Goal: Information Seeking & Learning: Find specific fact

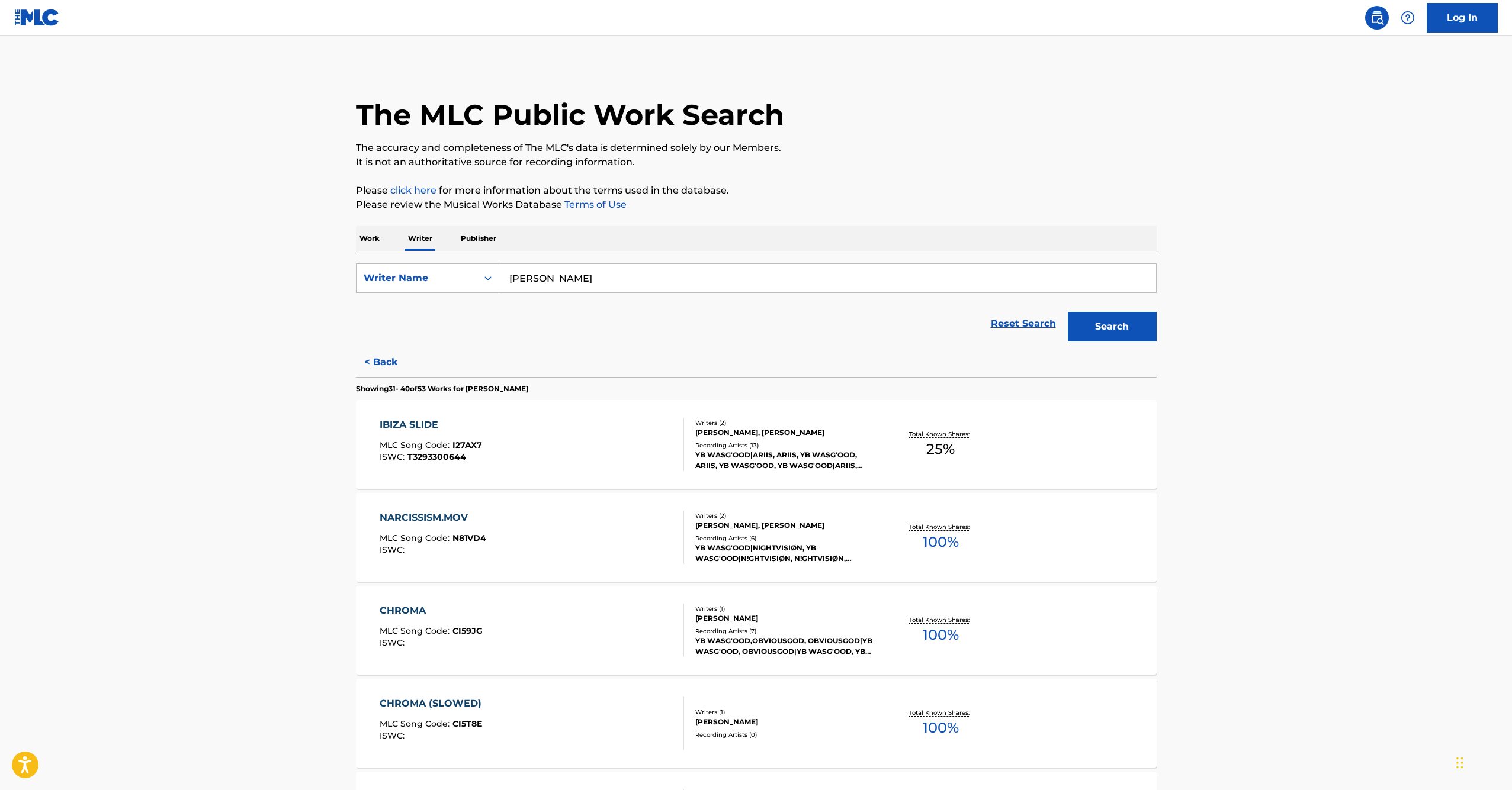
click at [362, 234] on p "Work" at bounding box center [370, 238] width 27 height 25
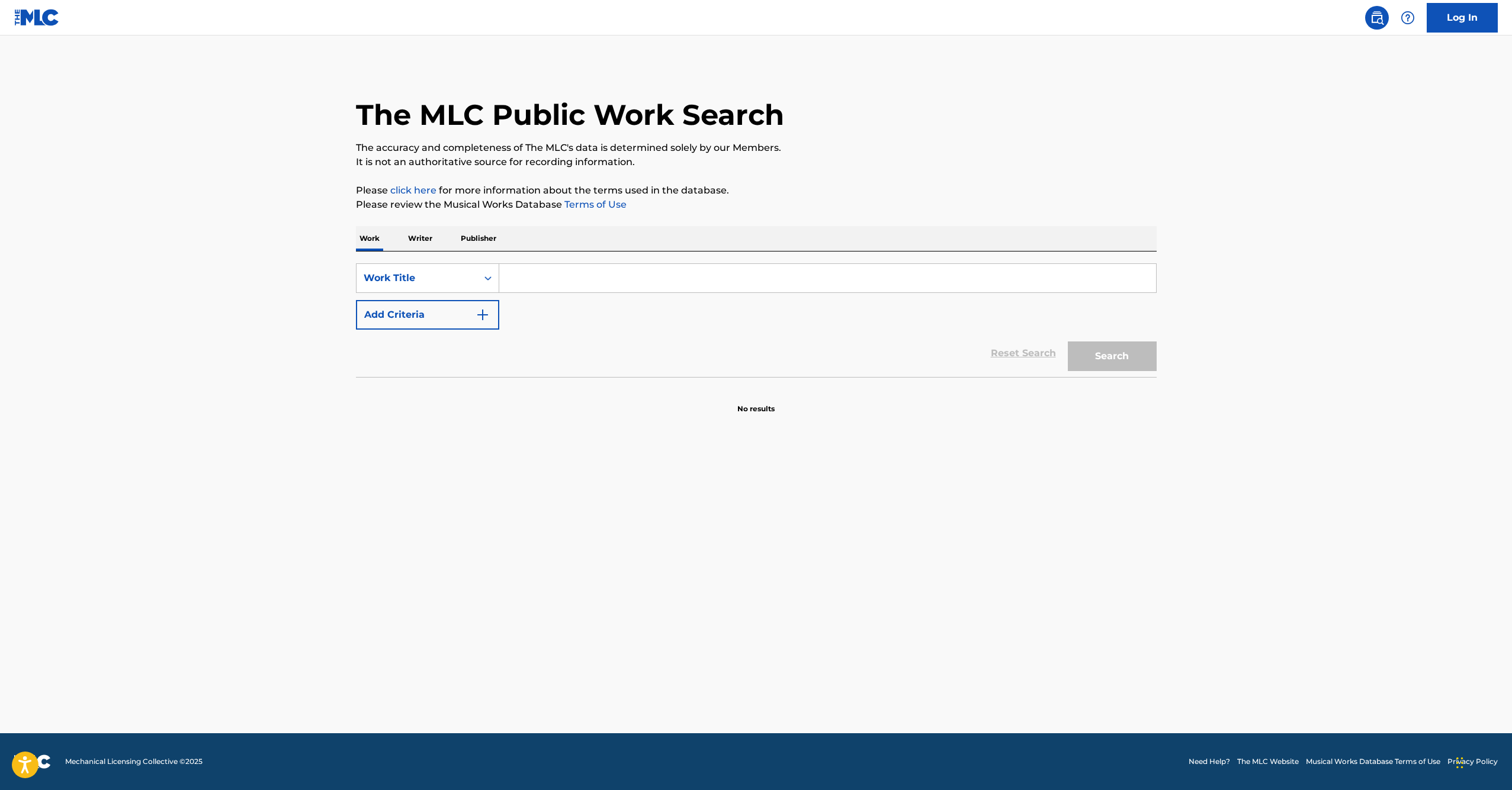
click at [542, 260] on div "SearchWithCriteriacbf29ac8-4a89-415f-a74a-4bf9f377a853 Work Title Add Criteria …" at bounding box center [756, 314] width 801 height 125
click at [941, 282] on input "Search Form" at bounding box center [828, 278] width 657 height 29
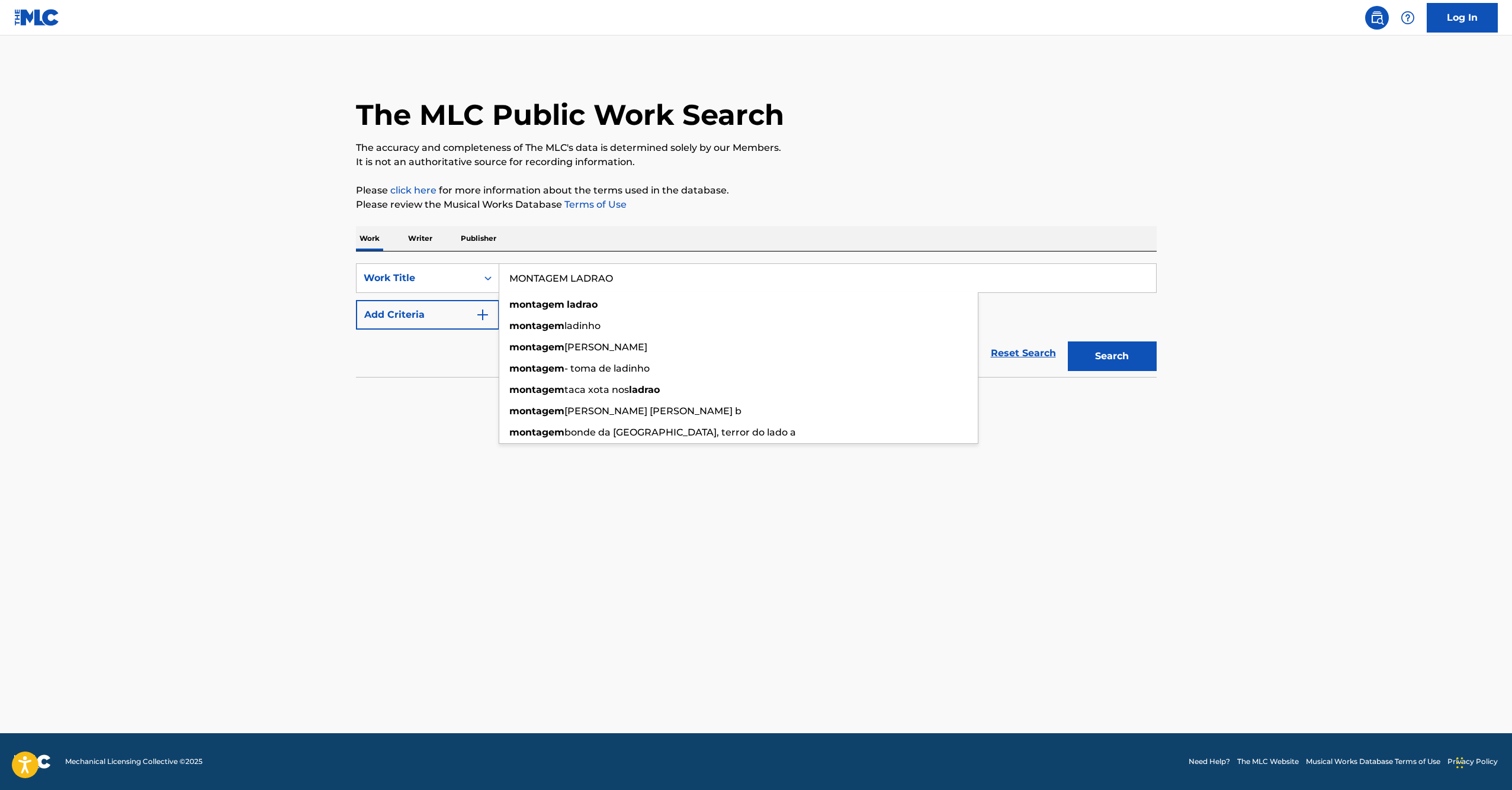
type input "MONTAGEM LADRAO"
click at [1112, 356] on button "Search" at bounding box center [1112, 356] width 89 height 30
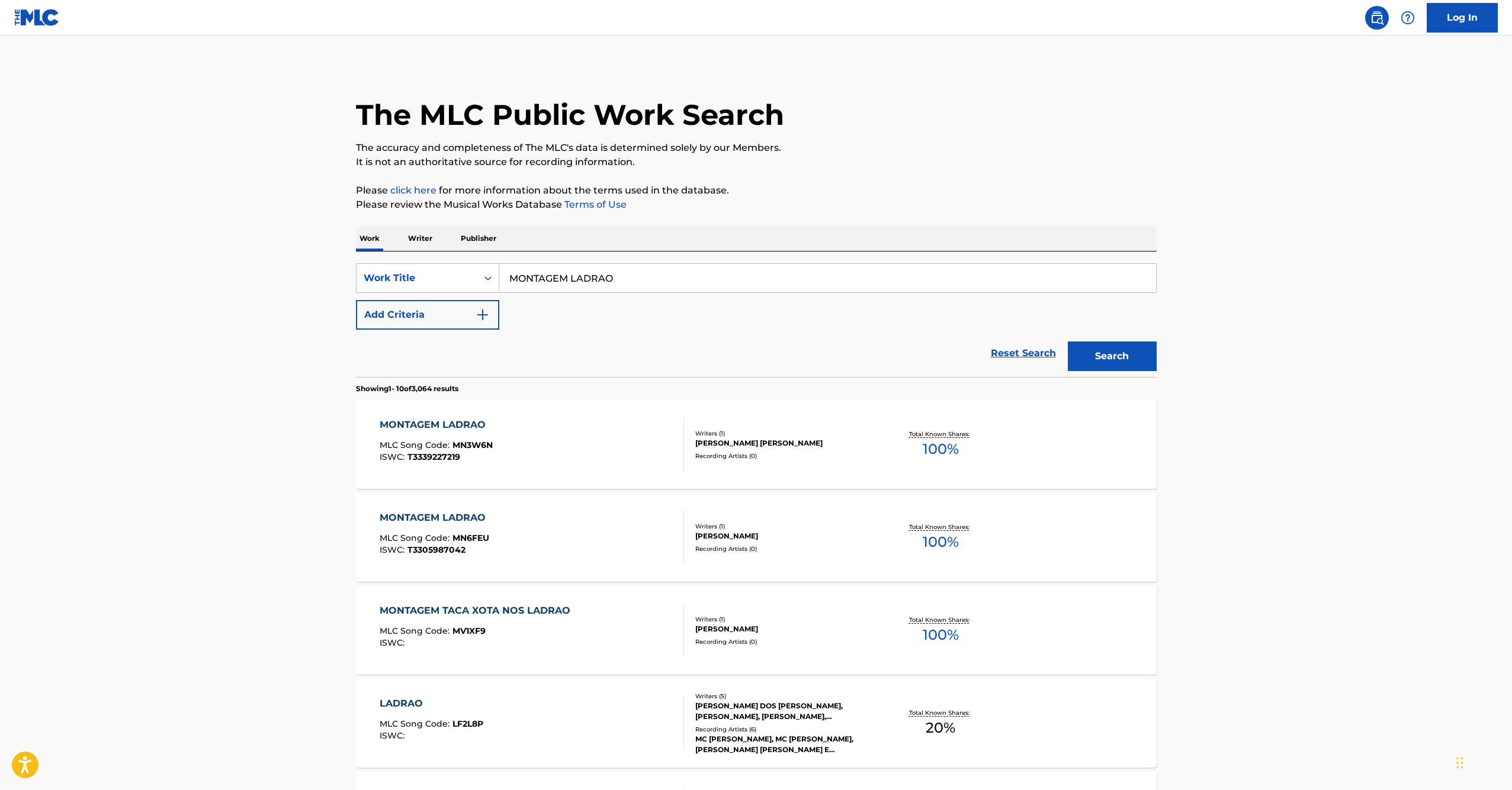
click at [436, 424] on div "MONTAGEM LADRAO" at bounding box center [436, 425] width 113 height 14
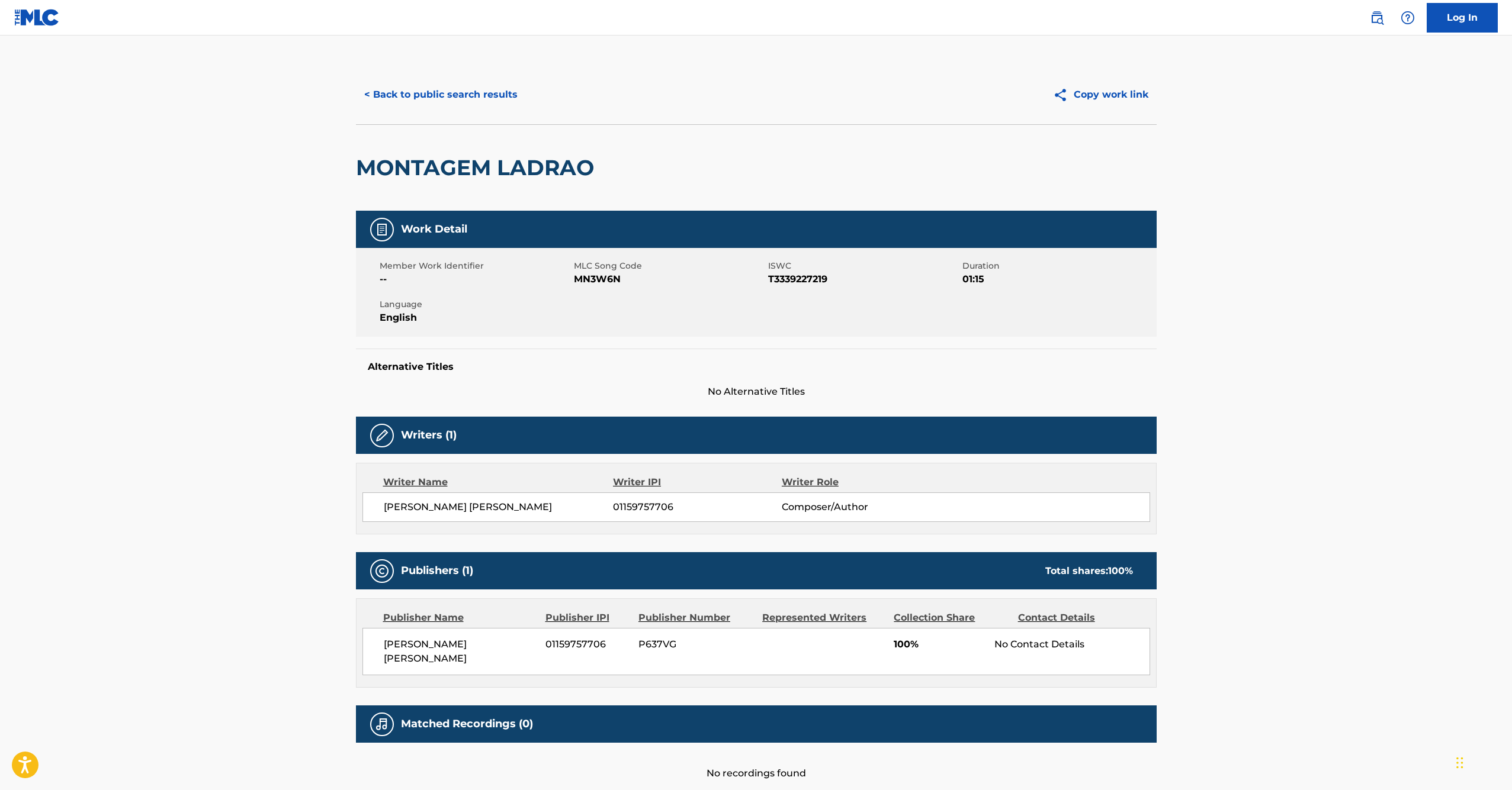
scroll to position [7, 0]
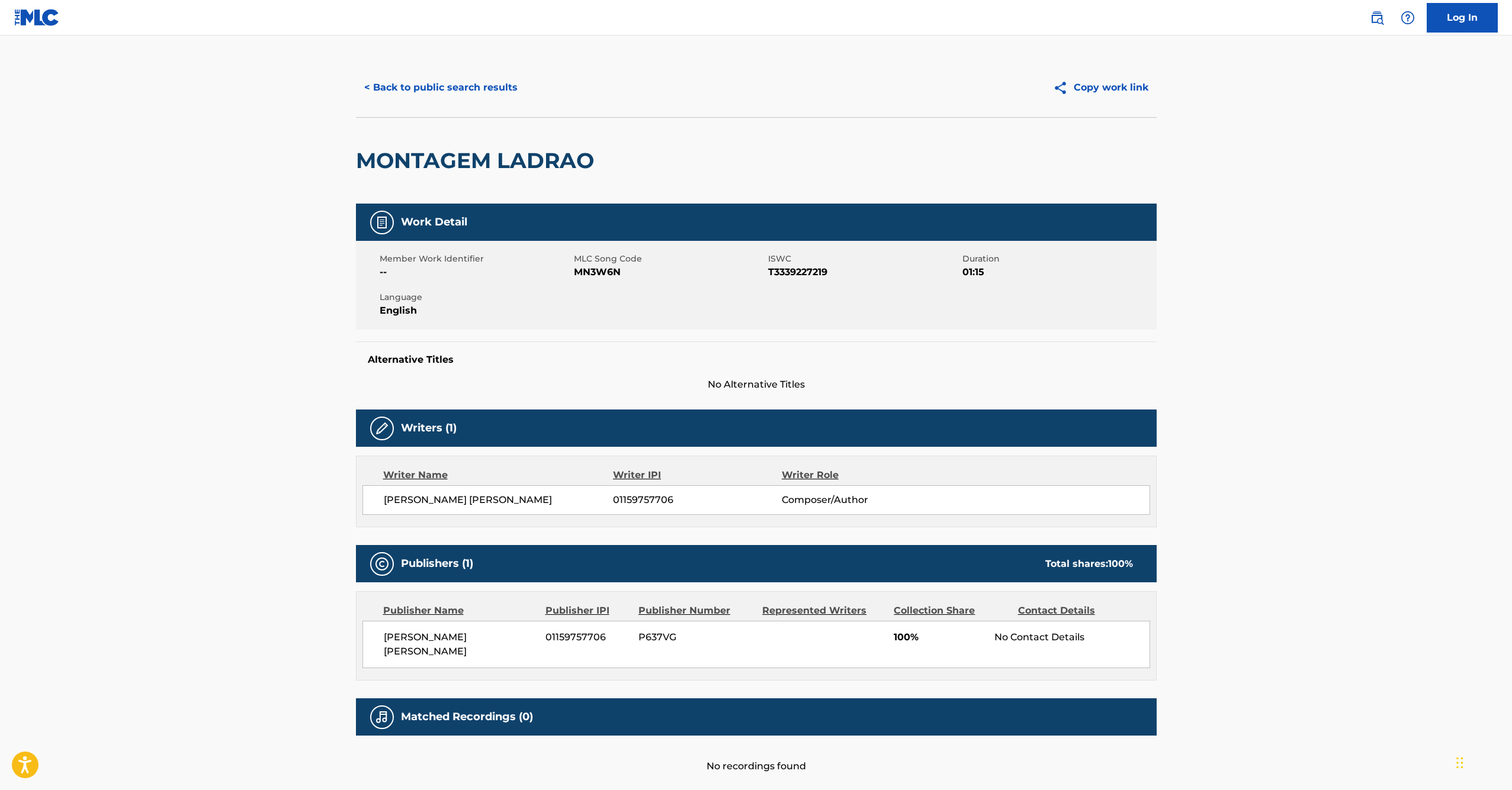
click at [386, 86] on button "< Back to public search results" at bounding box center [441, 88] width 170 height 30
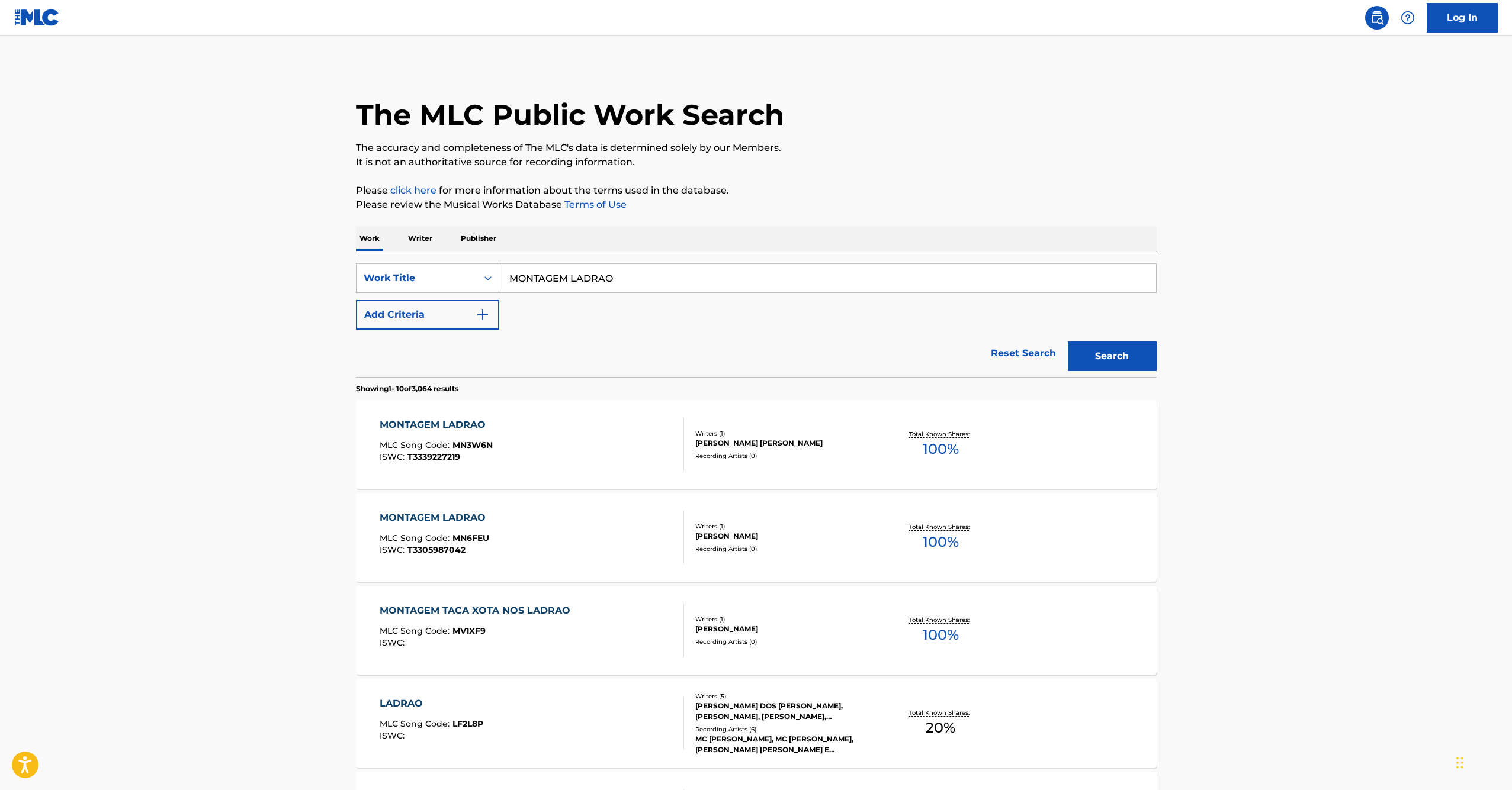
click at [452, 518] on div "MONTAGEM LADRAO" at bounding box center [436, 518] width 112 height 14
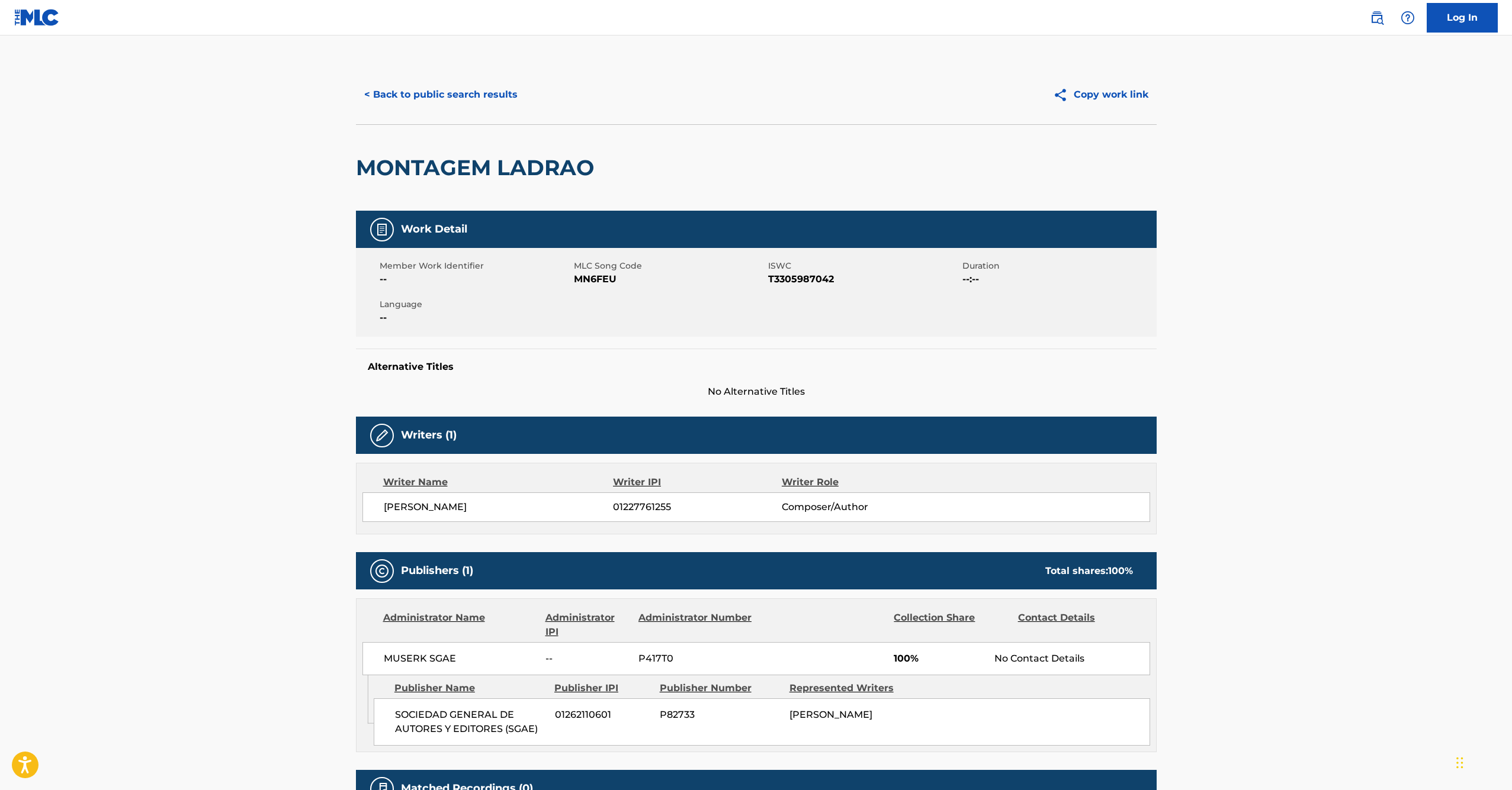
click at [408, 88] on button "< Back to public search results" at bounding box center [441, 95] width 170 height 30
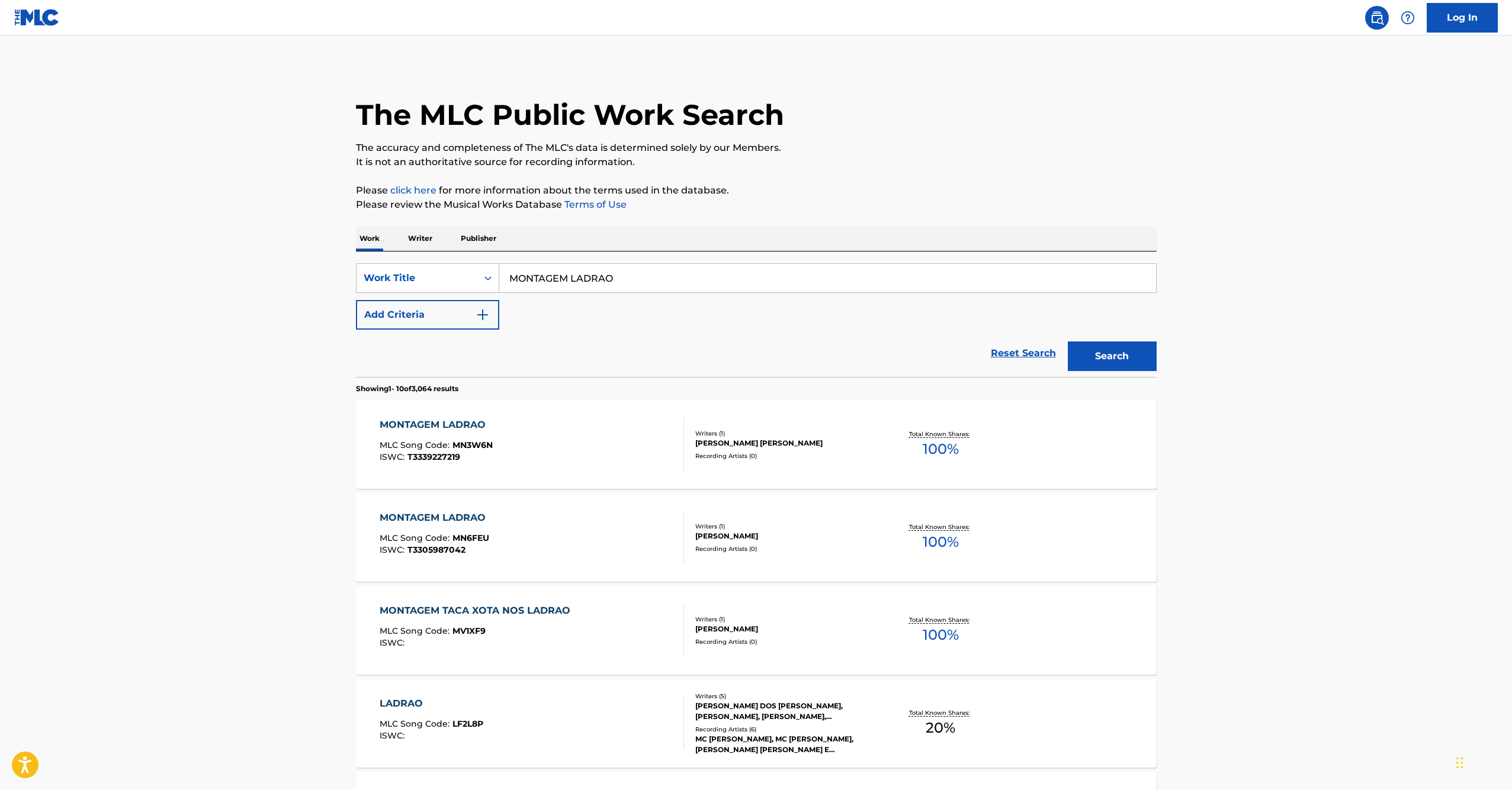
scroll to position [7, 0]
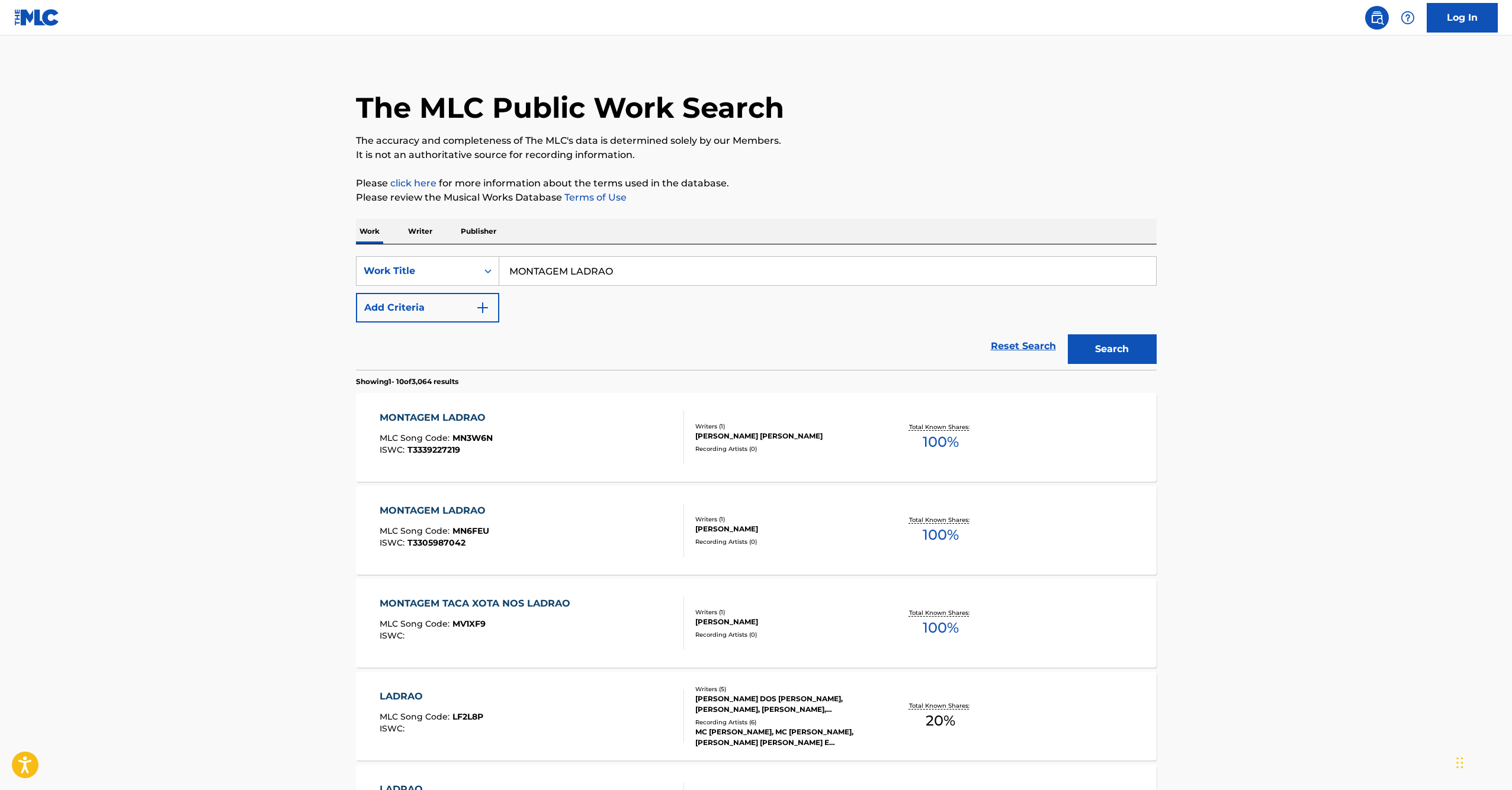
click at [577, 273] on input "MONTAGEM LADRAO" at bounding box center [828, 271] width 657 height 29
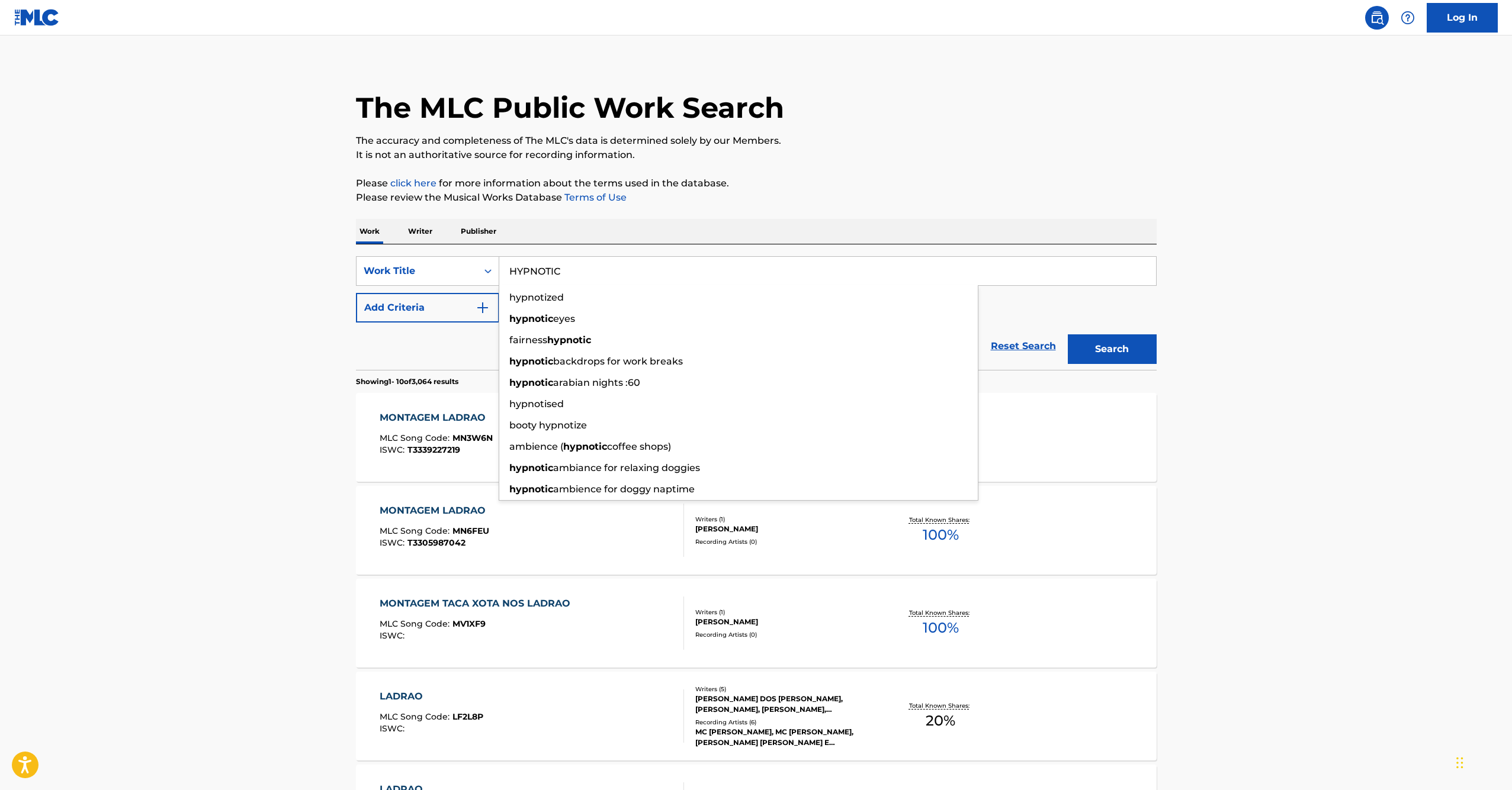
click at [1112, 349] on button "Search" at bounding box center [1112, 350] width 89 height 30
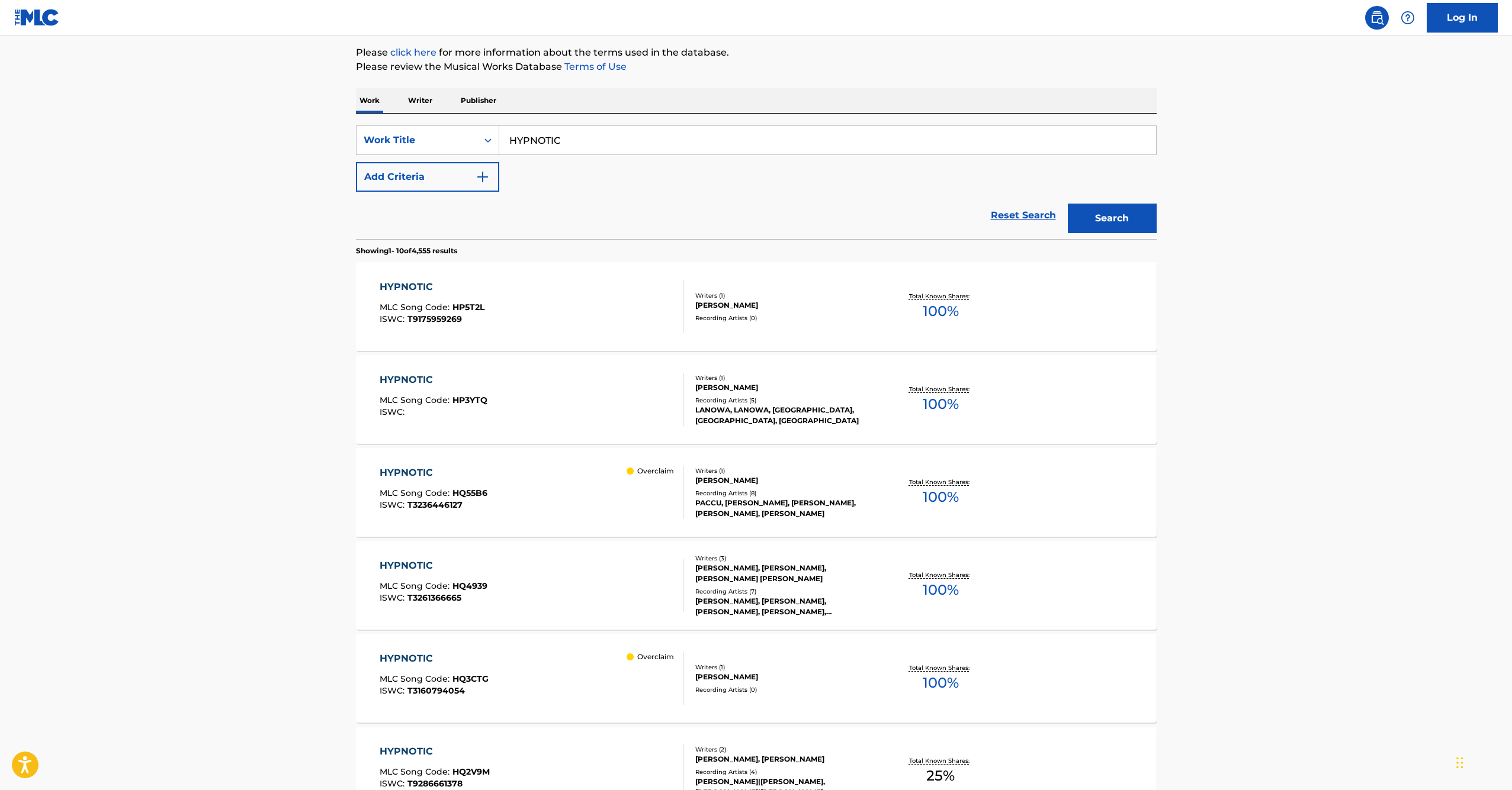
scroll to position [0, 0]
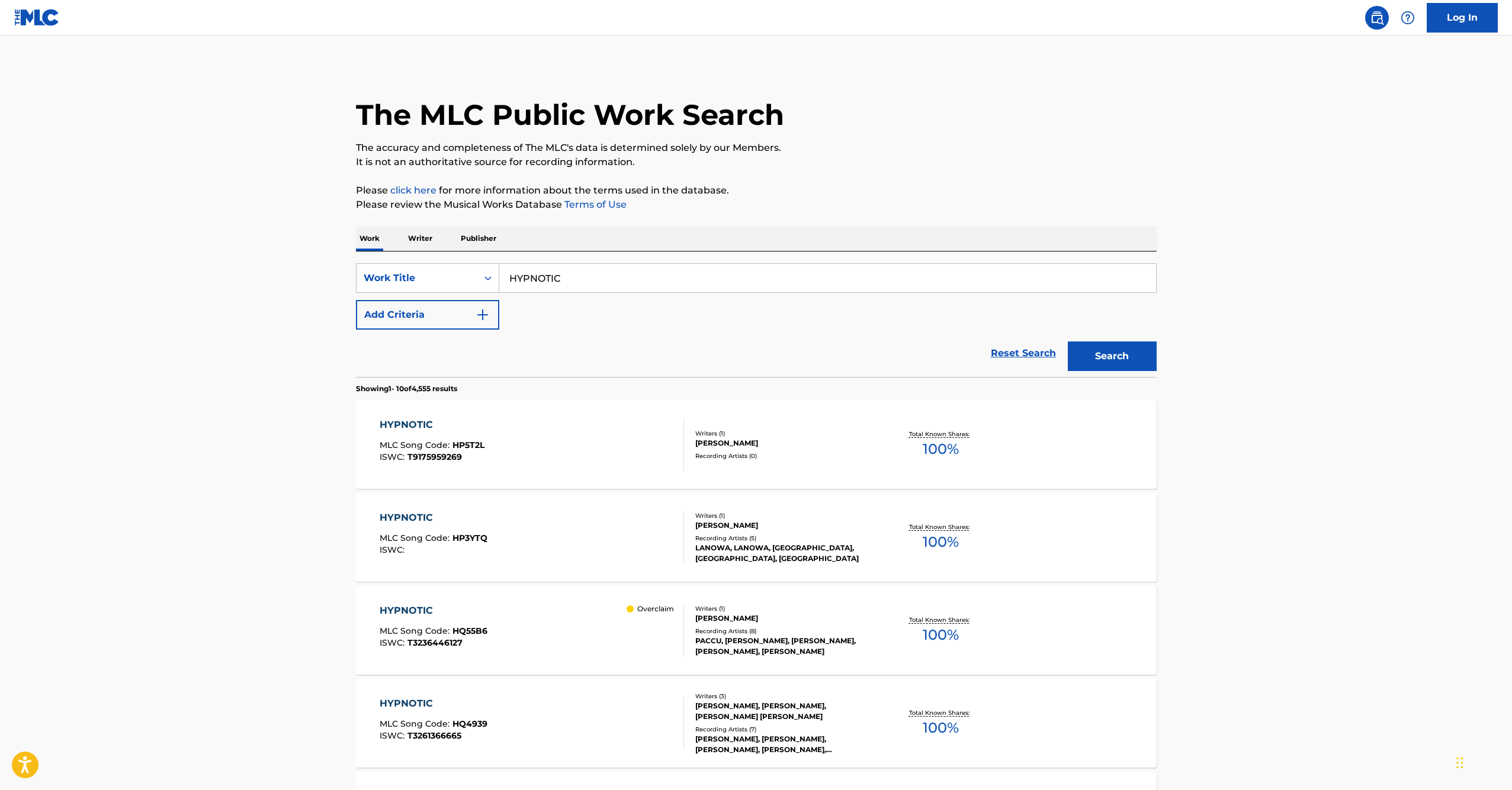
click at [621, 277] on input "HYPNOTIC" at bounding box center [828, 278] width 657 height 29
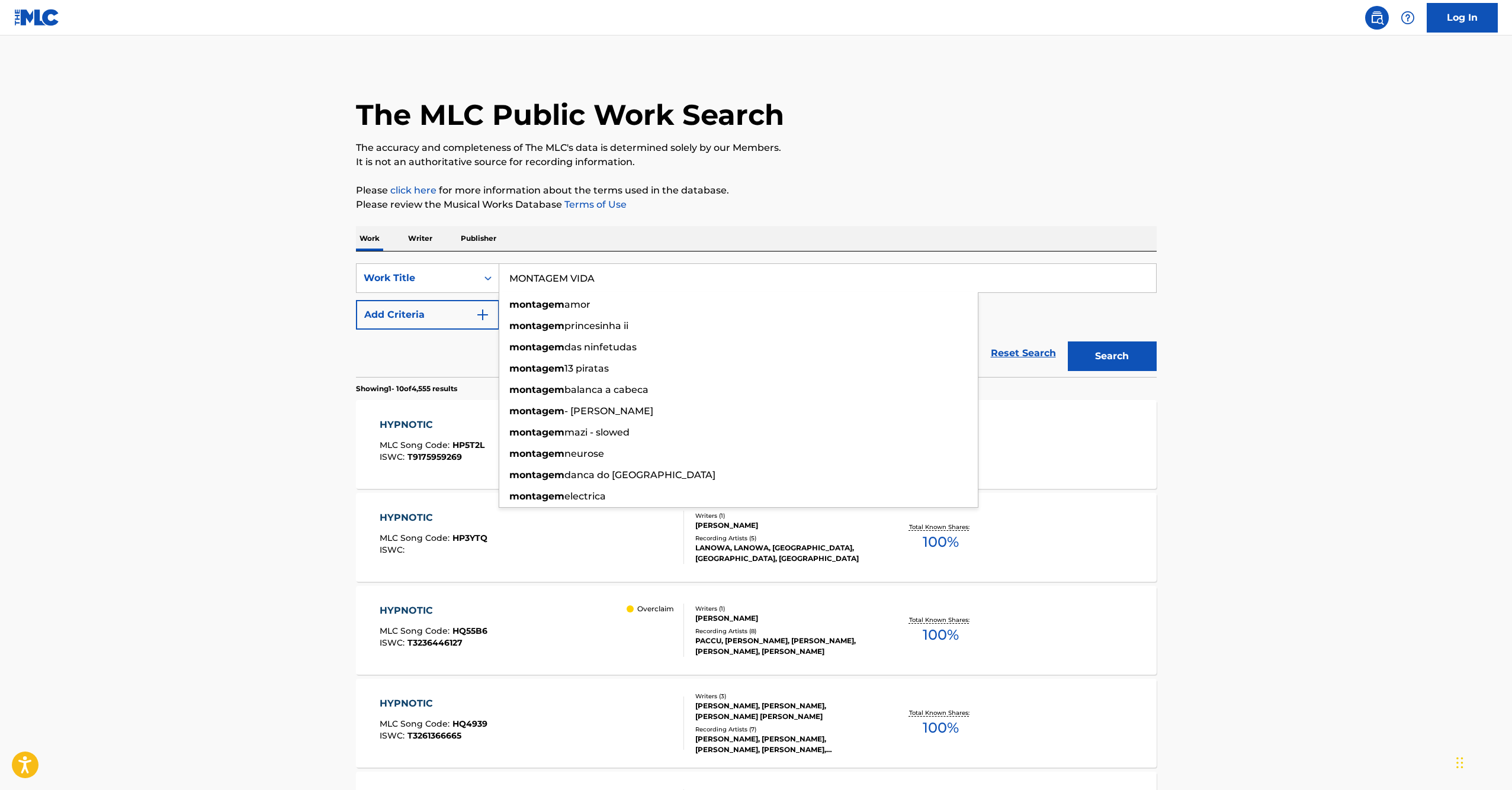
type input "MONTAGEM VIDA"
click at [1112, 356] on button "Search" at bounding box center [1112, 356] width 89 height 30
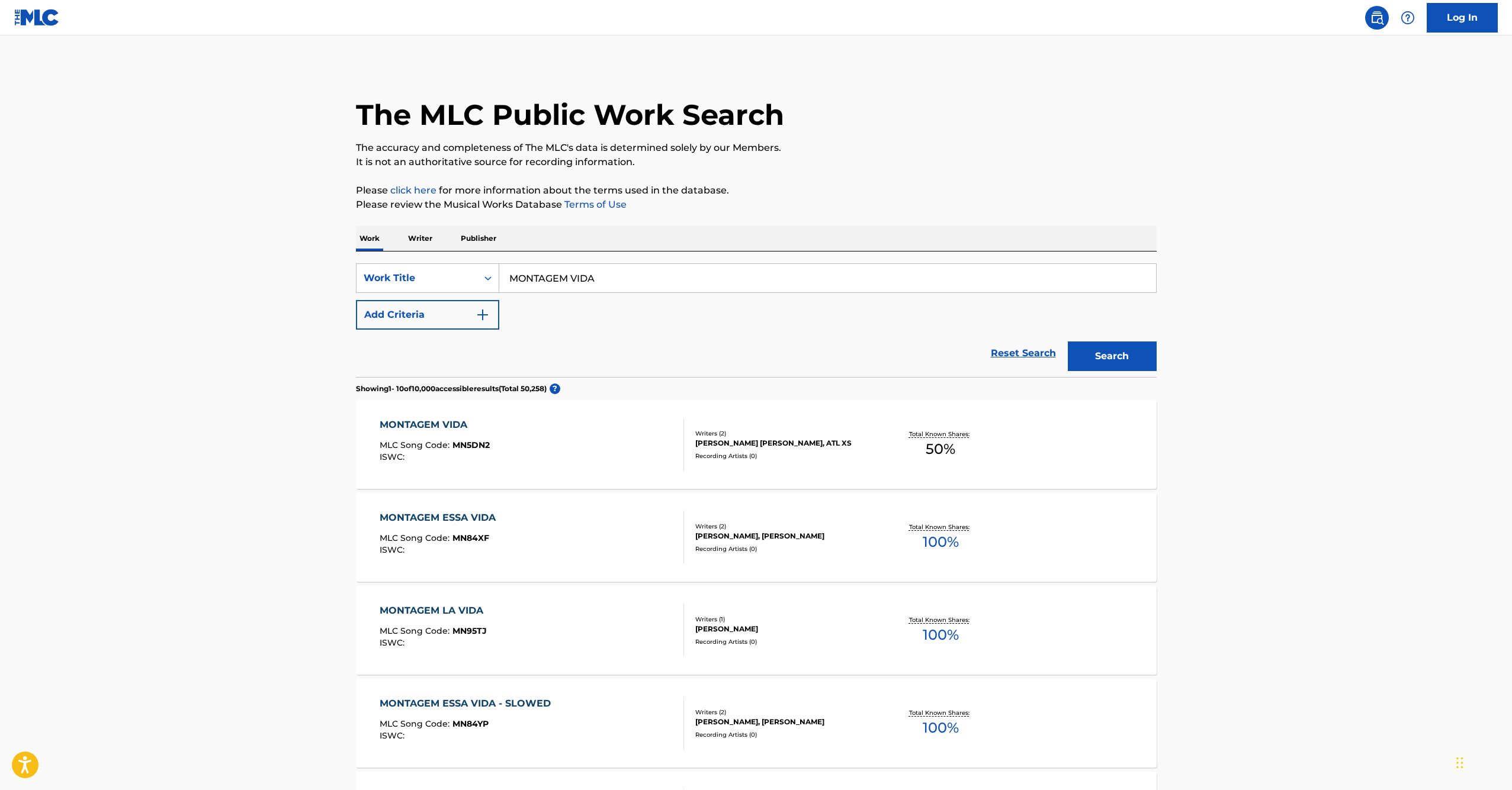
click at [219, 443] on main "The MLC Public Work Search The accuracy and completeness of The MLC's data is d…" at bounding box center [756, 714] width 1512 height 1357
click at [407, 425] on div "MONTAGEM VIDA" at bounding box center [434, 425] width 110 height 14
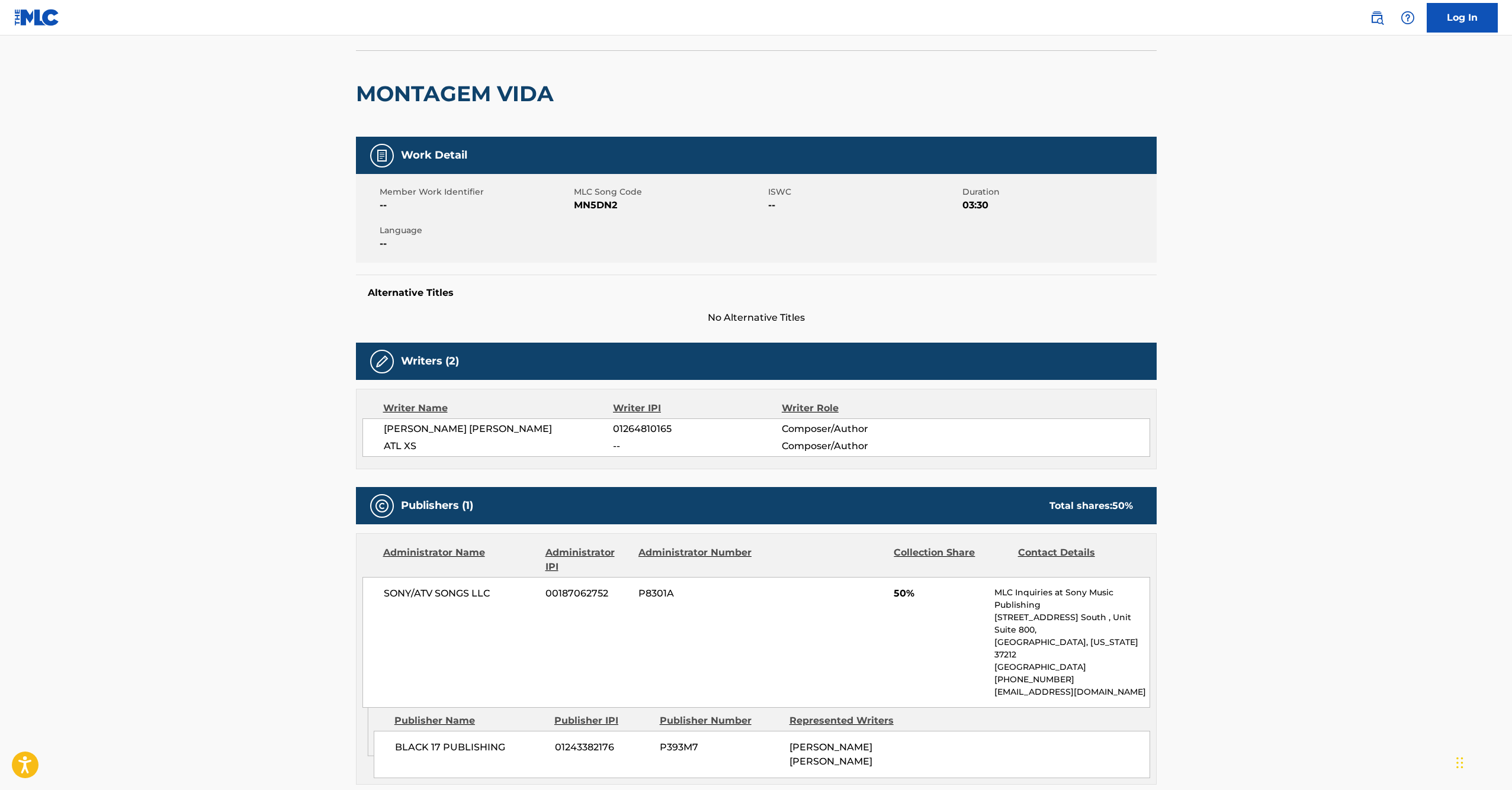
scroll to position [82, 0]
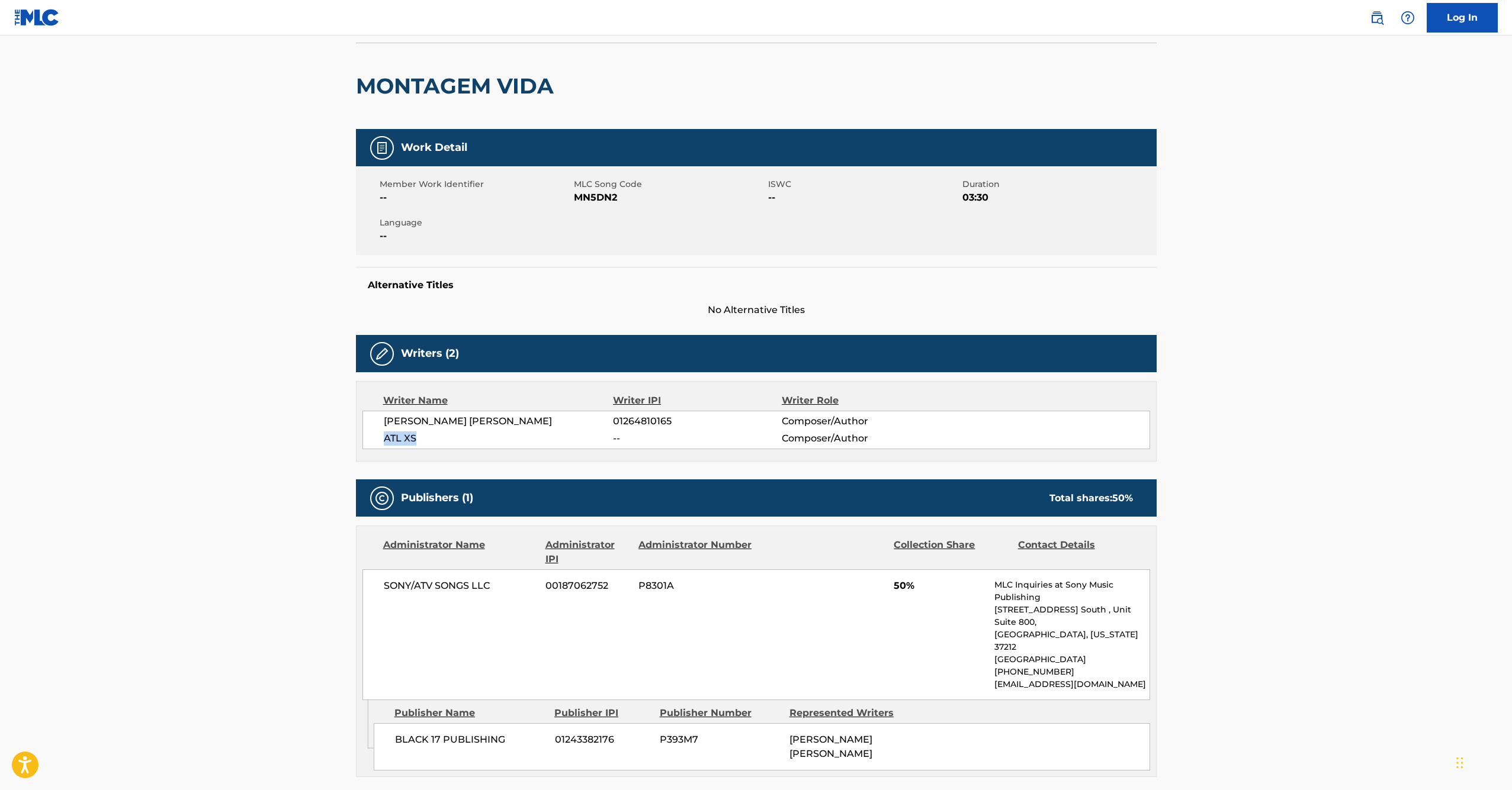
drag, startPoint x: 416, startPoint y: 439, endPoint x: 367, endPoint y: 436, distance: 49.1
click at [367, 436] on div "[PERSON_NAME] [PERSON_NAME] 01264810165 Composer/Author ATL XS -- Composer/Auth…" at bounding box center [756, 430] width 788 height 39
copy span "ATL XS"
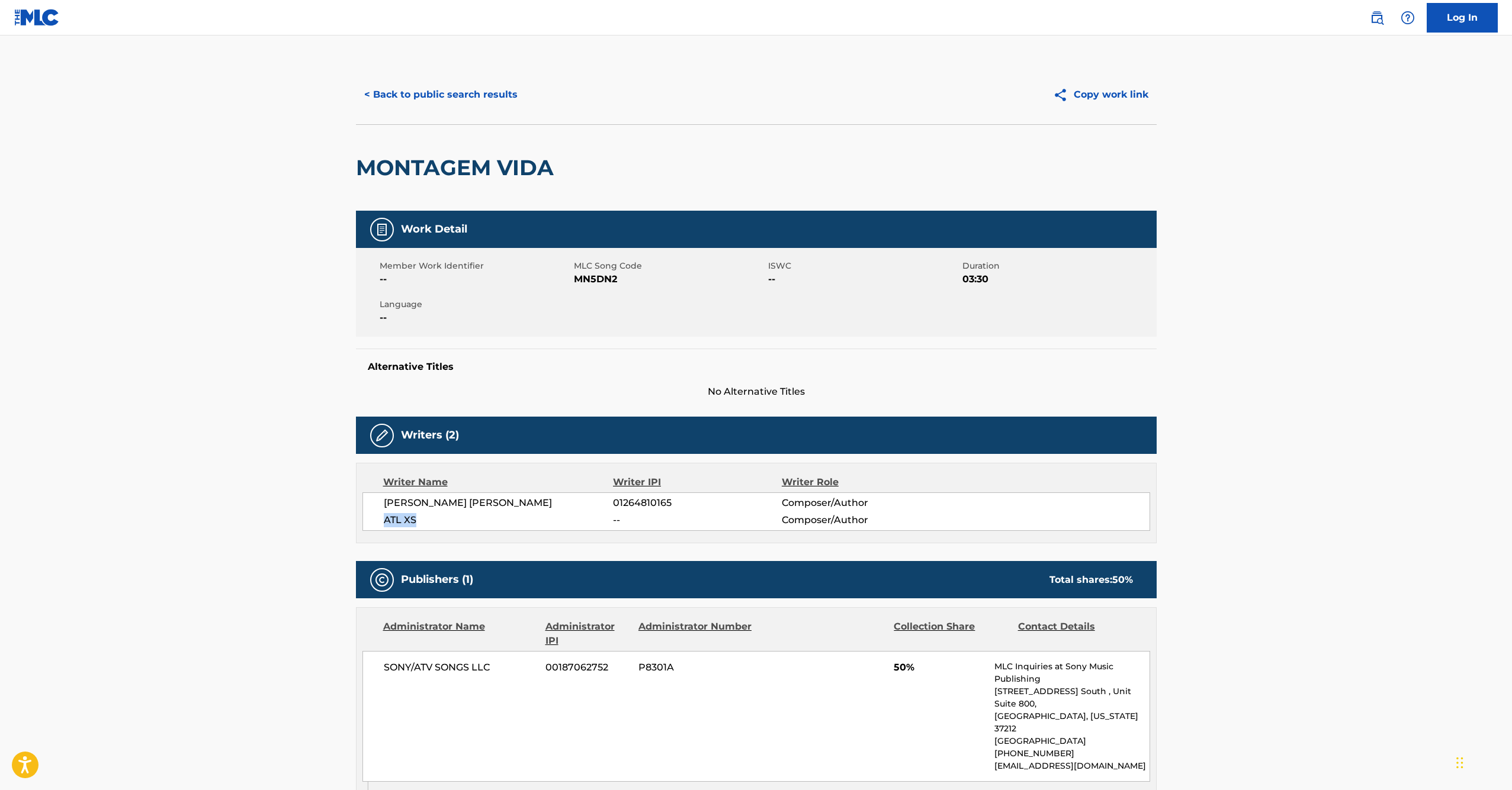
click at [477, 101] on button "< Back to public search results" at bounding box center [441, 95] width 170 height 30
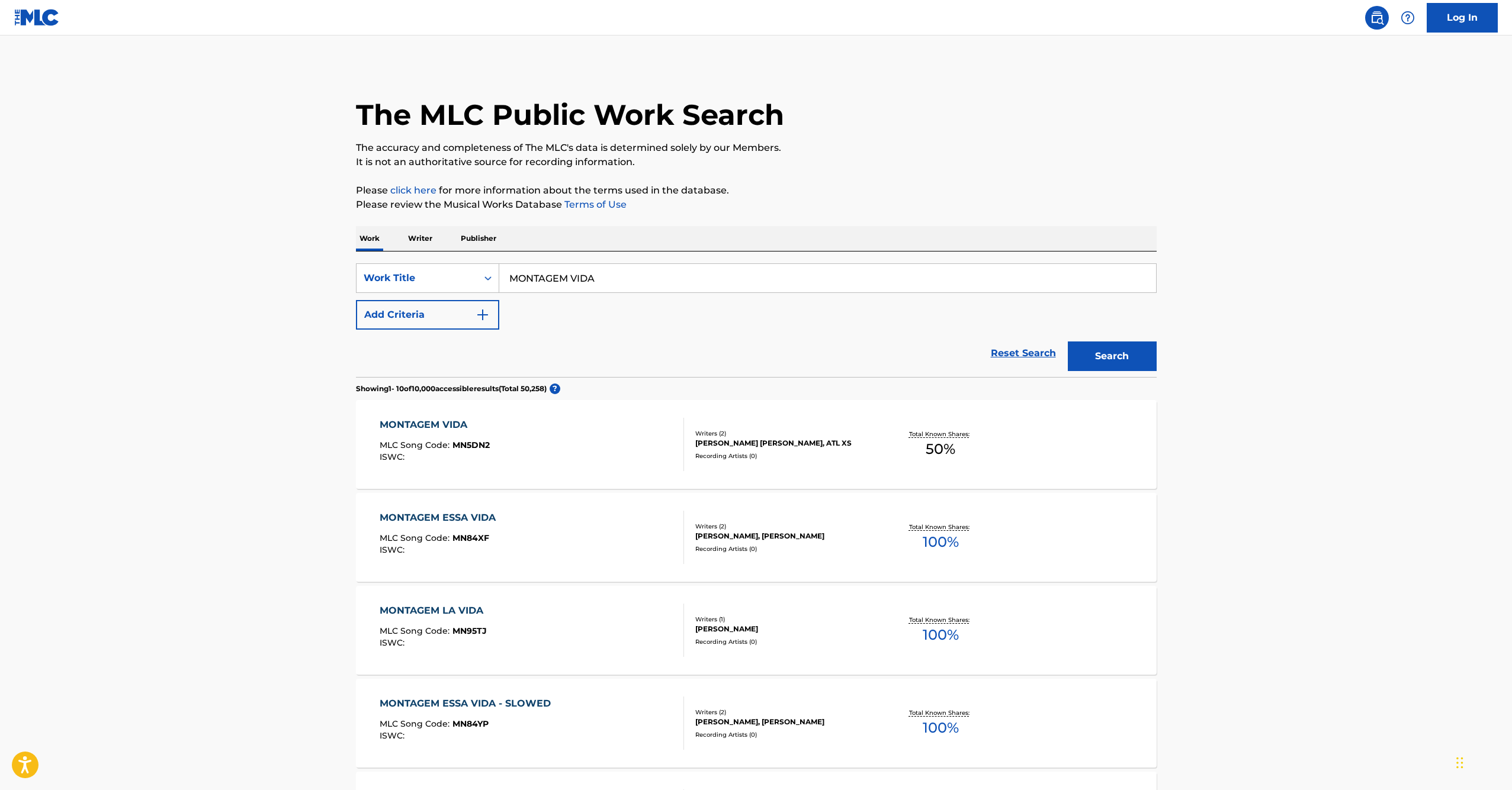
click at [418, 239] on p "Writer" at bounding box center [420, 238] width 32 height 25
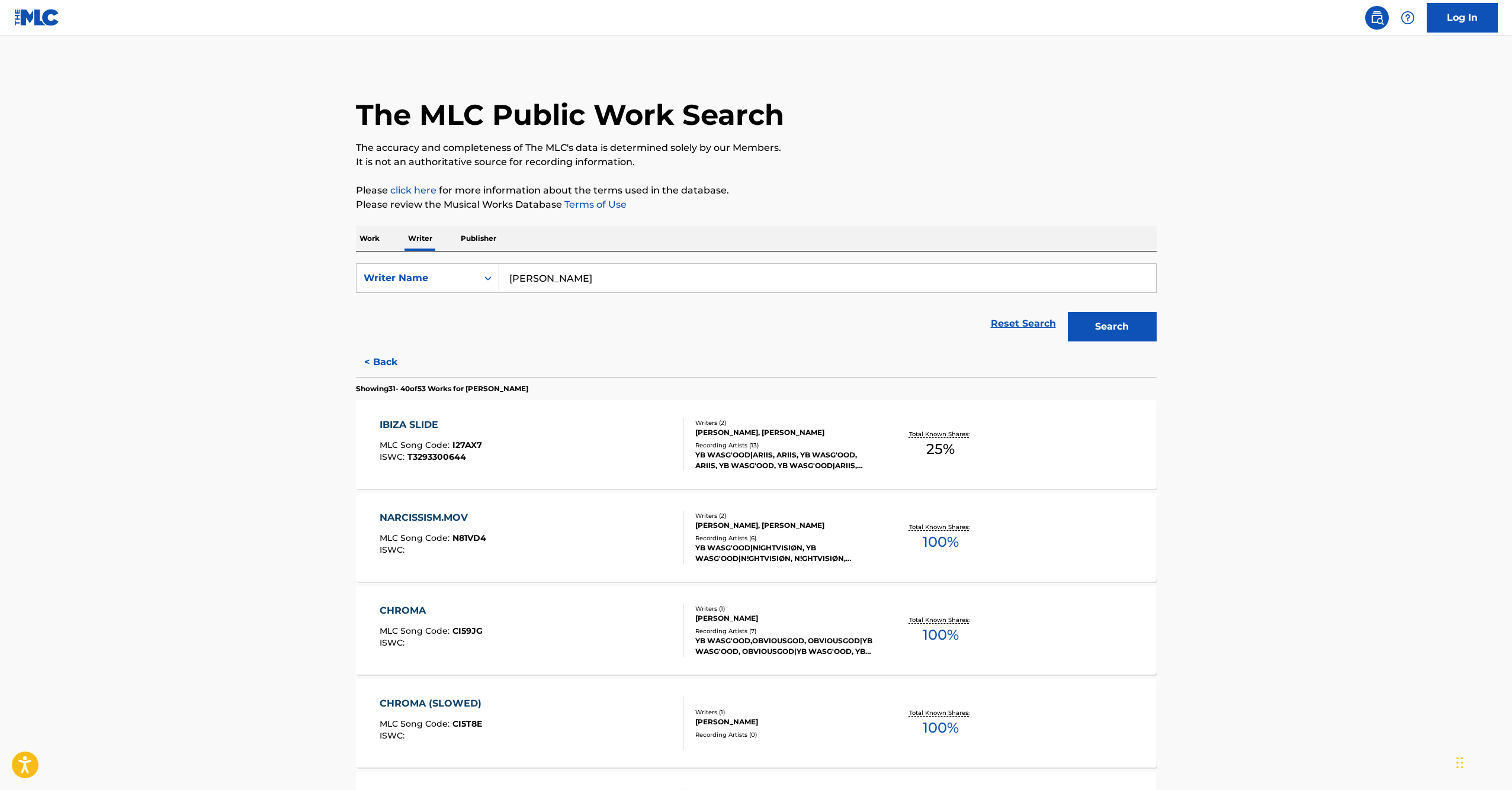
click at [580, 289] on input "[PERSON_NAME]" at bounding box center [828, 278] width 657 height 29
paste input "ATL XS"
type input "ATL XS"
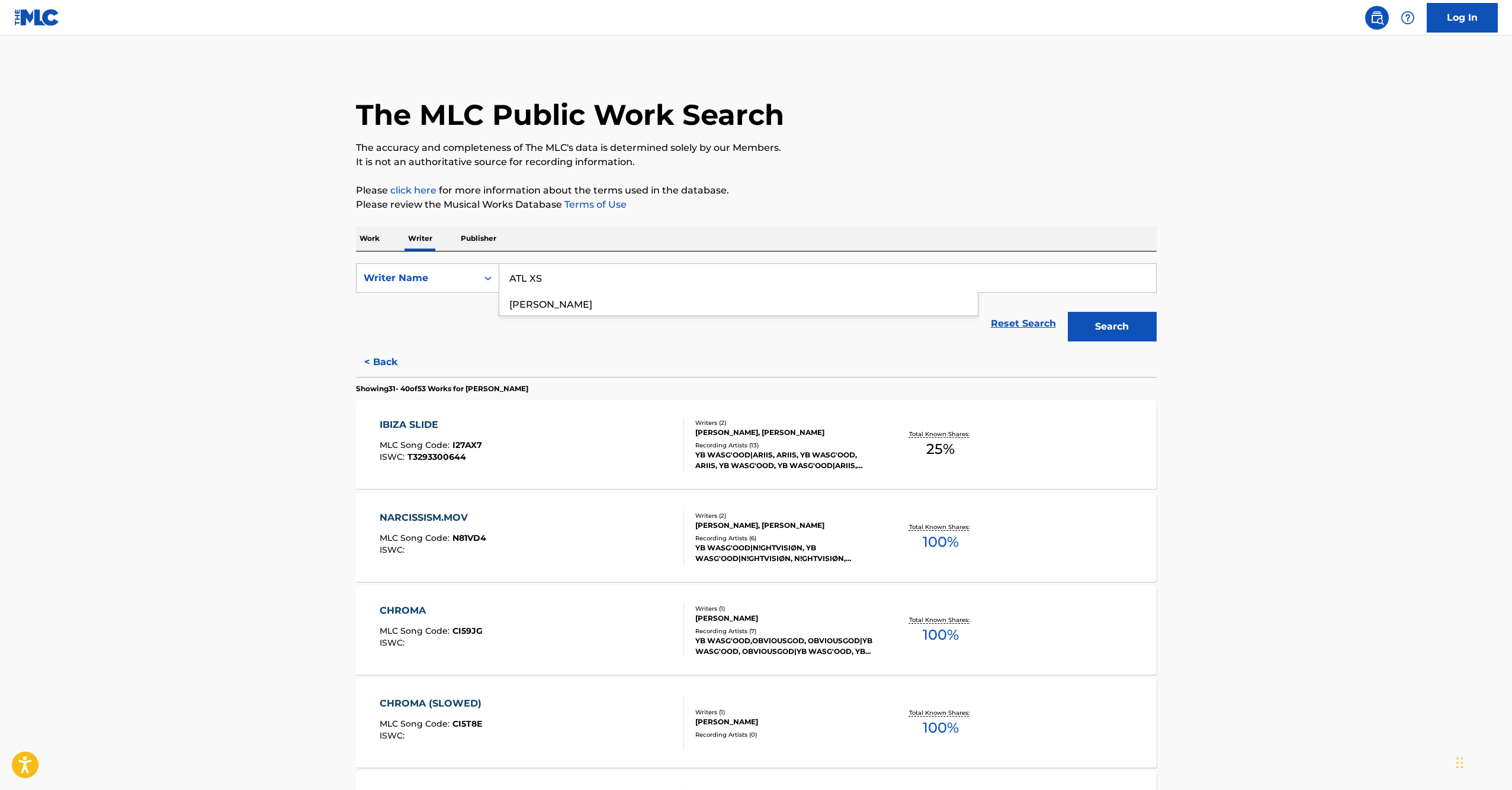
click at [1112, 327] on button "Search" at bounding box center [1112, 327] width 89 height 30
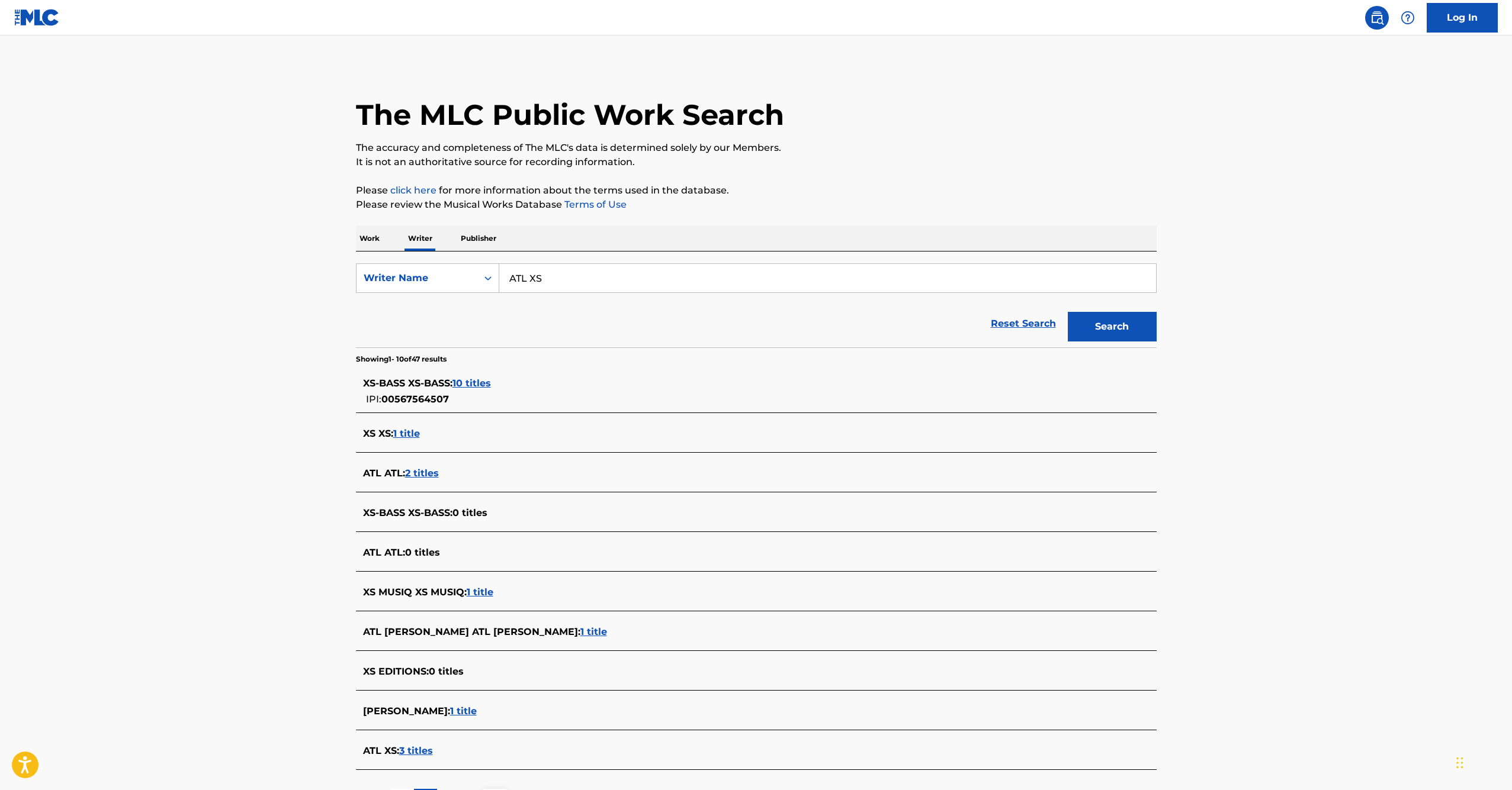
scroll to position [23, 0]
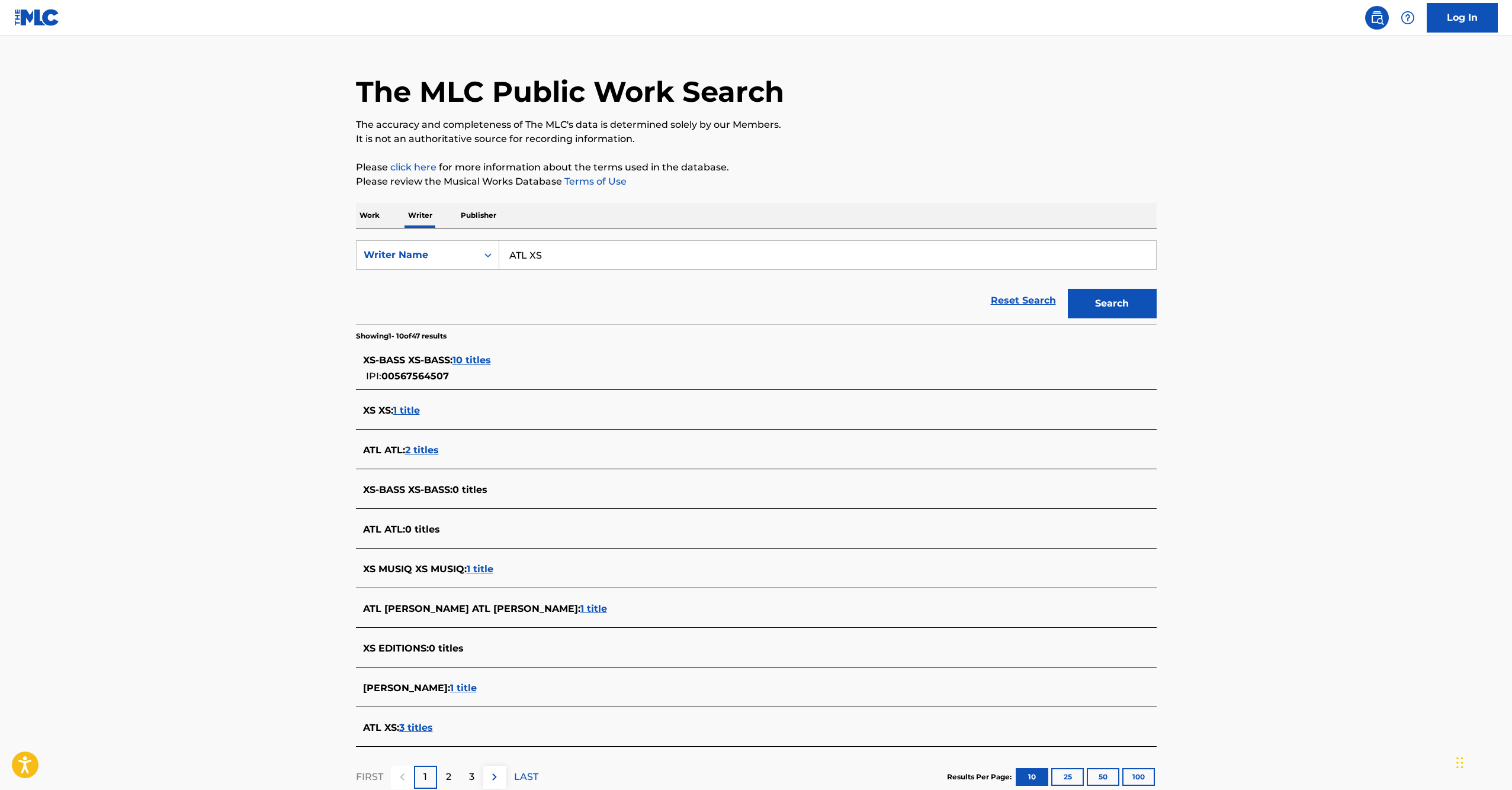
click at [420, 729] on span "3 titles" at bounding box center [416, 728] width 34 height 11
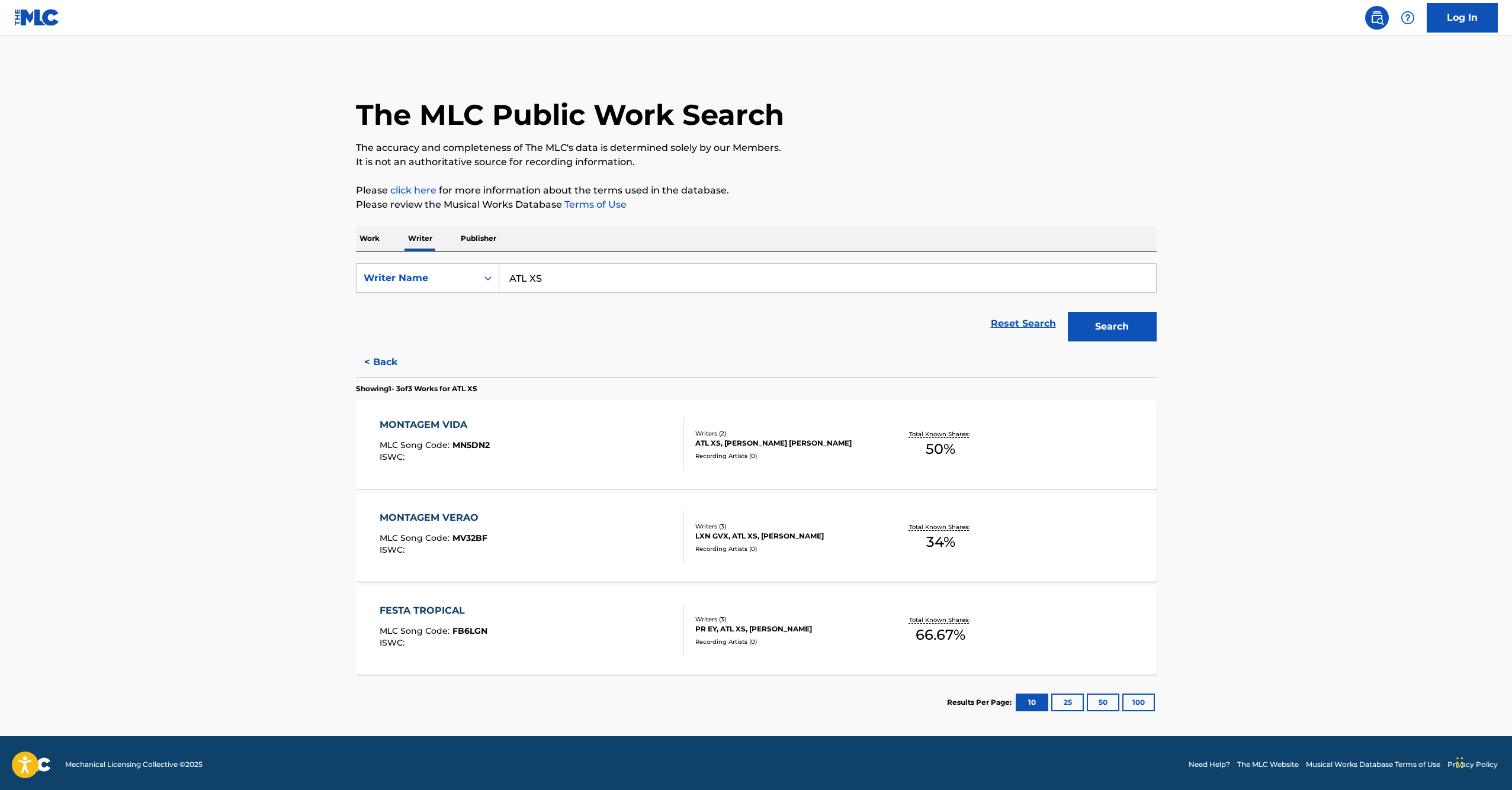
scroll to position [3, 0]
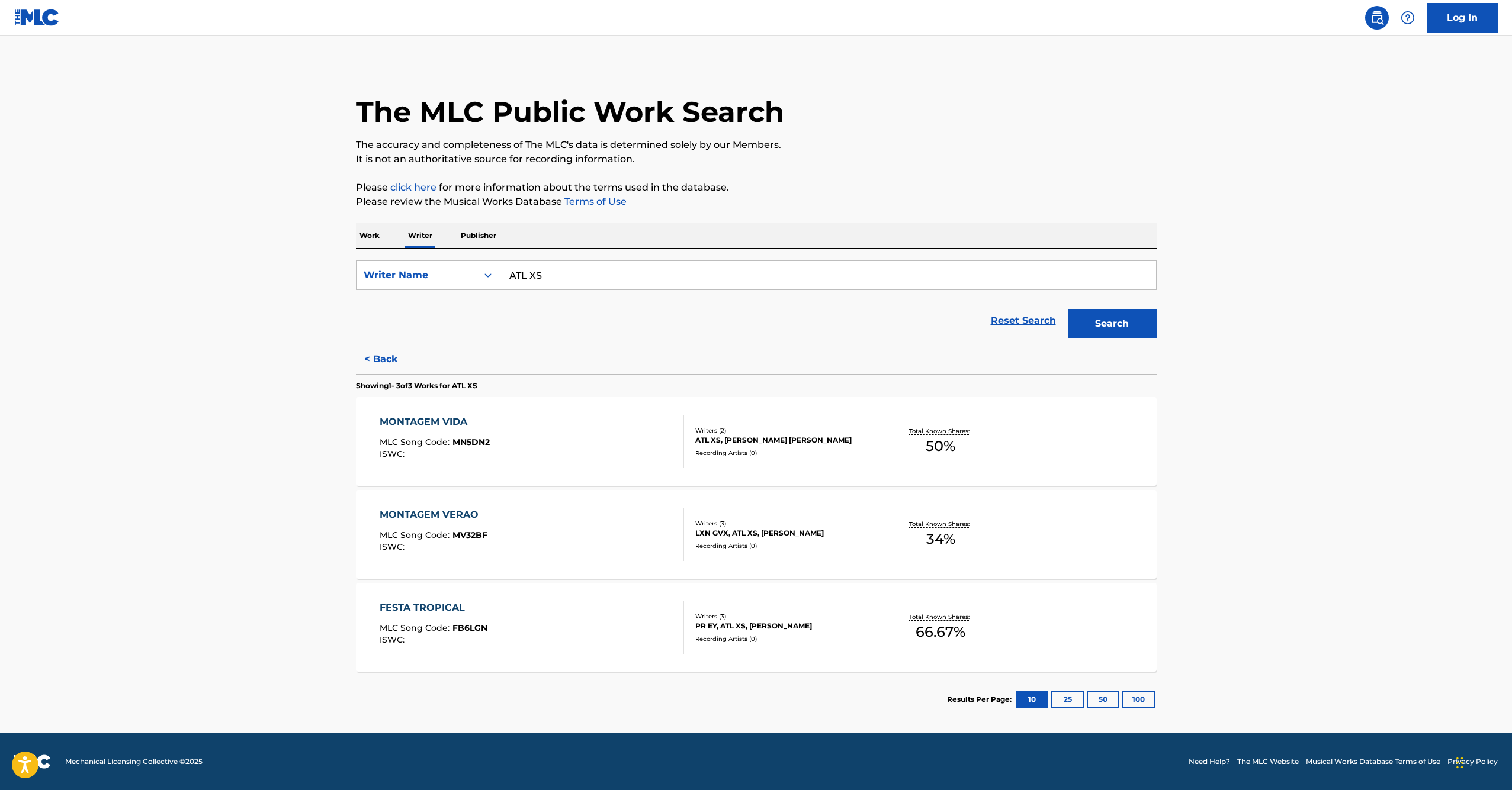
click at [554, 276] on input "ATL XS" at bounding box center [828, 275] width 657 height 29
click at [383, 238] on p "Work" at bounding box center [370, 235] width 27 height 25
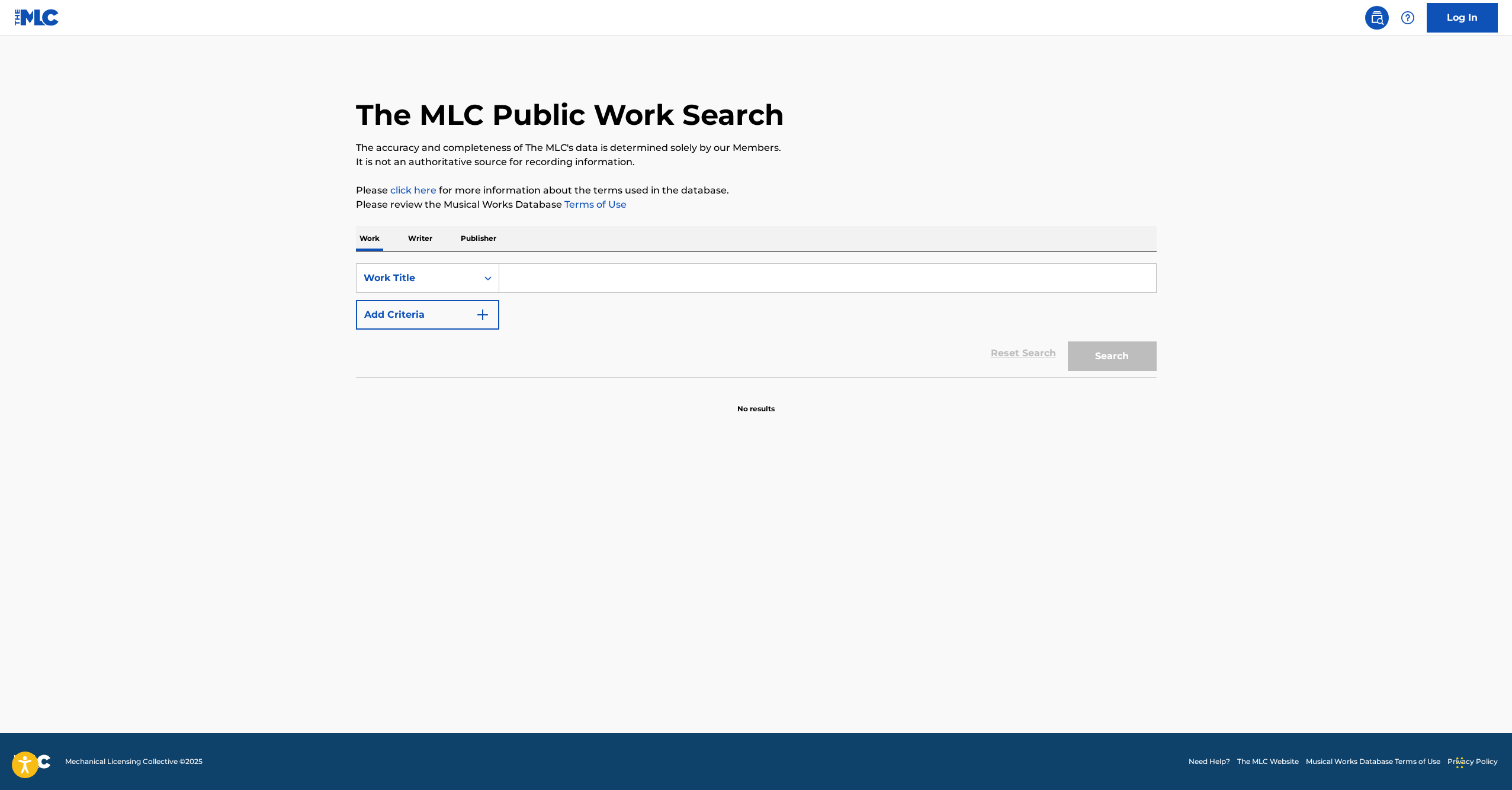
click at [364, 230] on p "Work" at bounding box center [370, 238] width 27 height 25
click at [605, 288] on input "Search Form" at bounding box center [828, 278] width 657 height 29
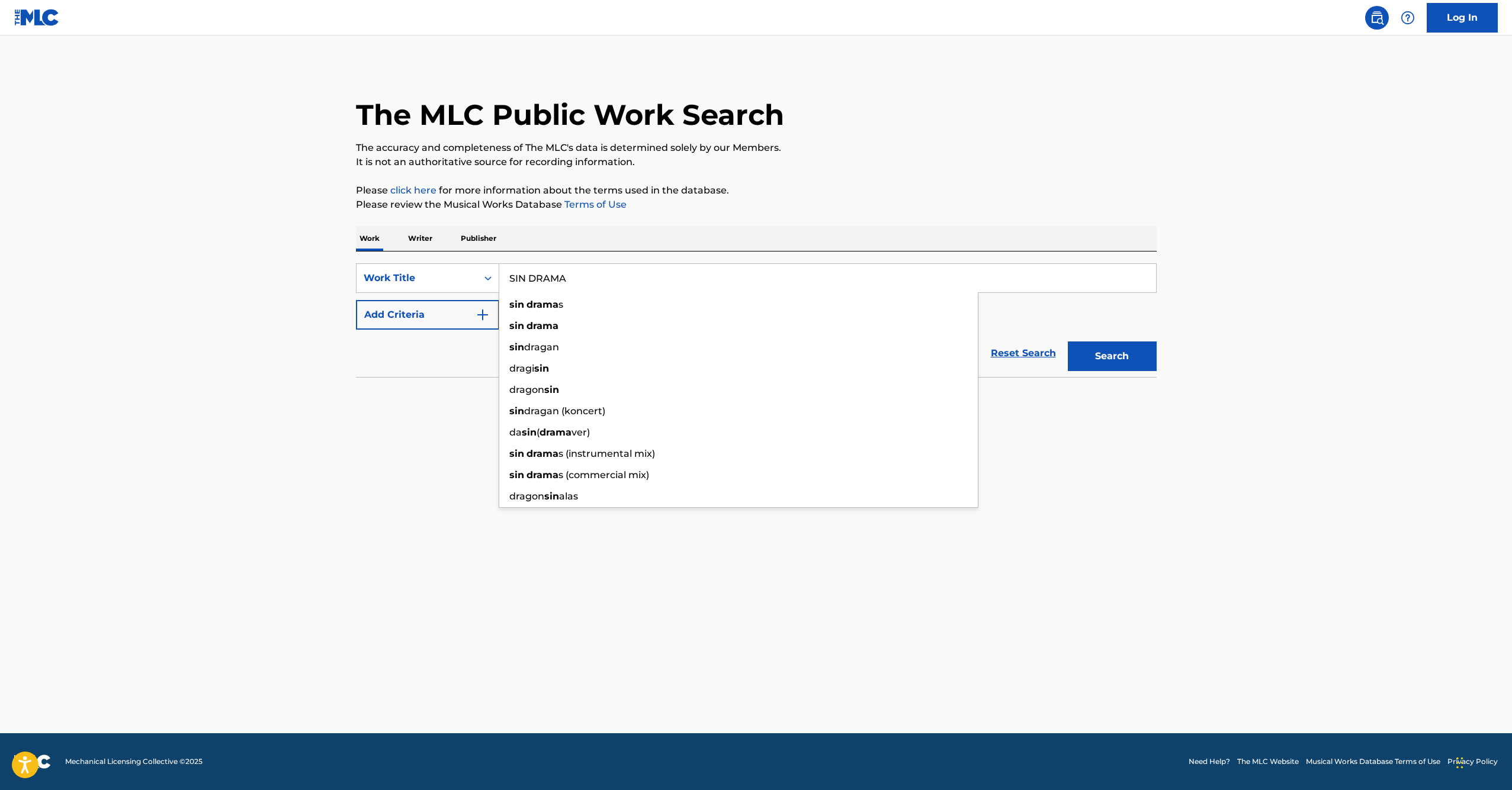
click at [1112, 356] on button "Search" at bounding box center [1112, 356] width 89 height 30
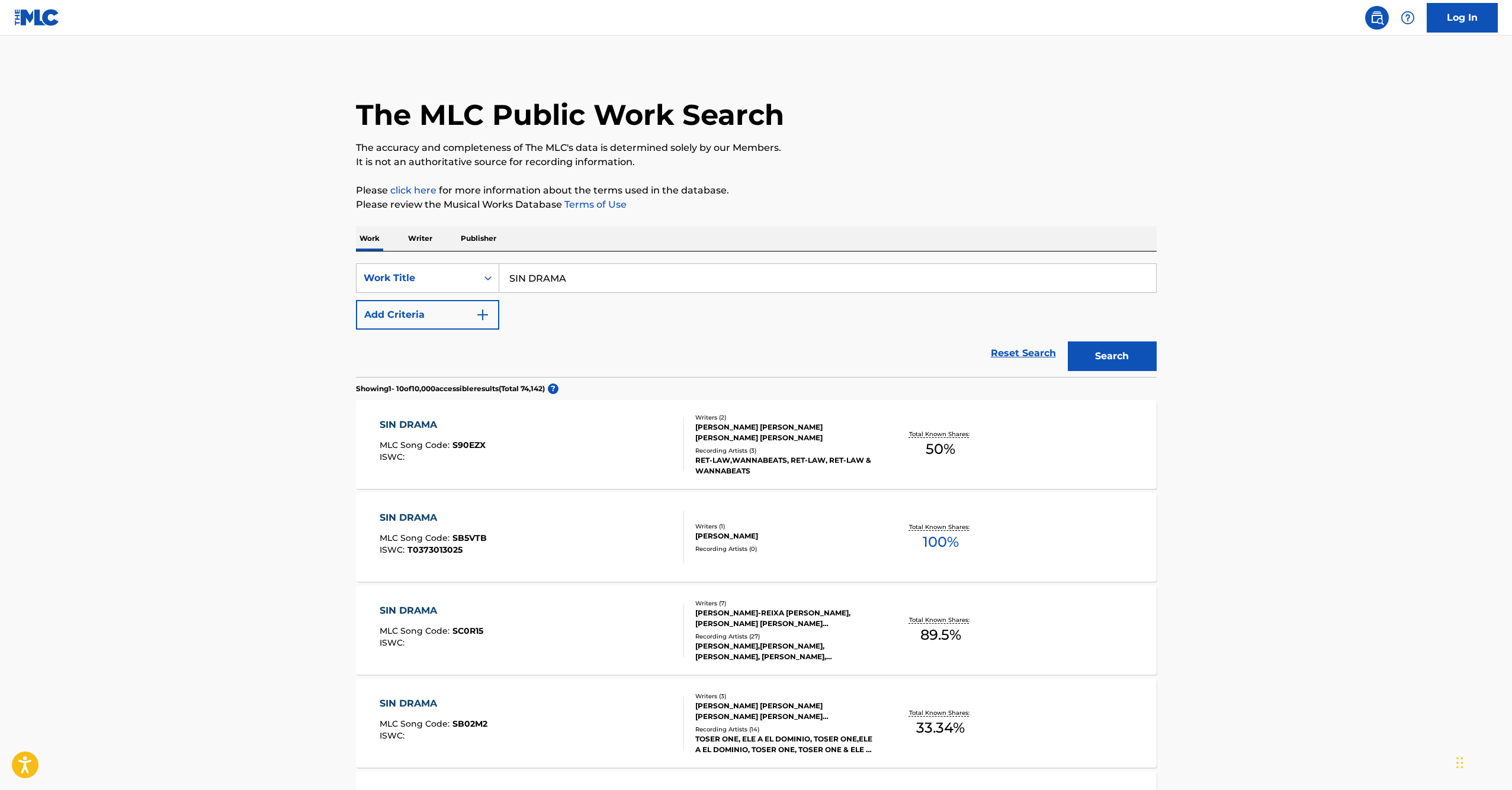
scroll to position [7, 0]
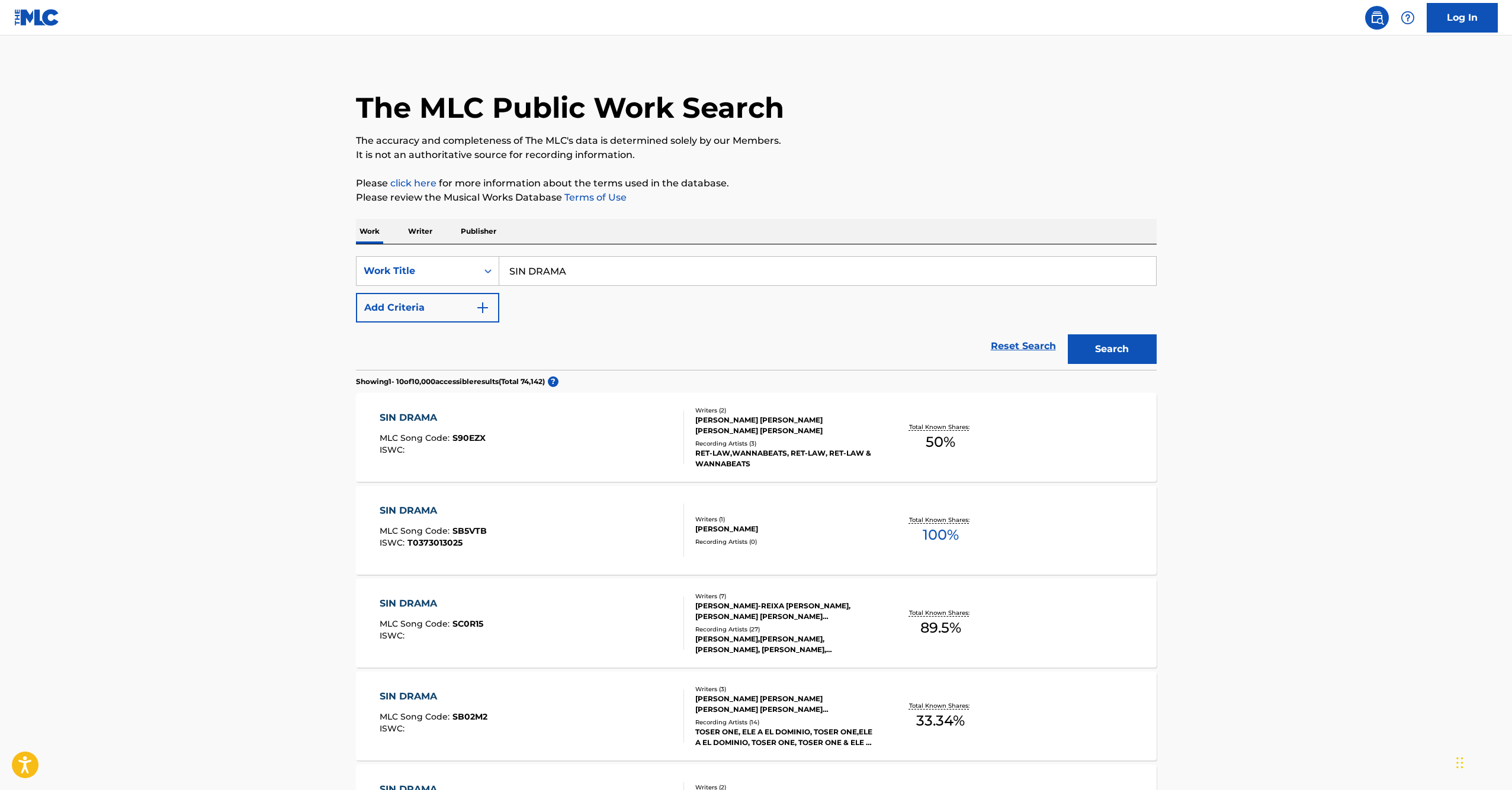
click at [547, 279] on input "SIN DRAMA" at bounding box center [828, 271] width 657 height 29
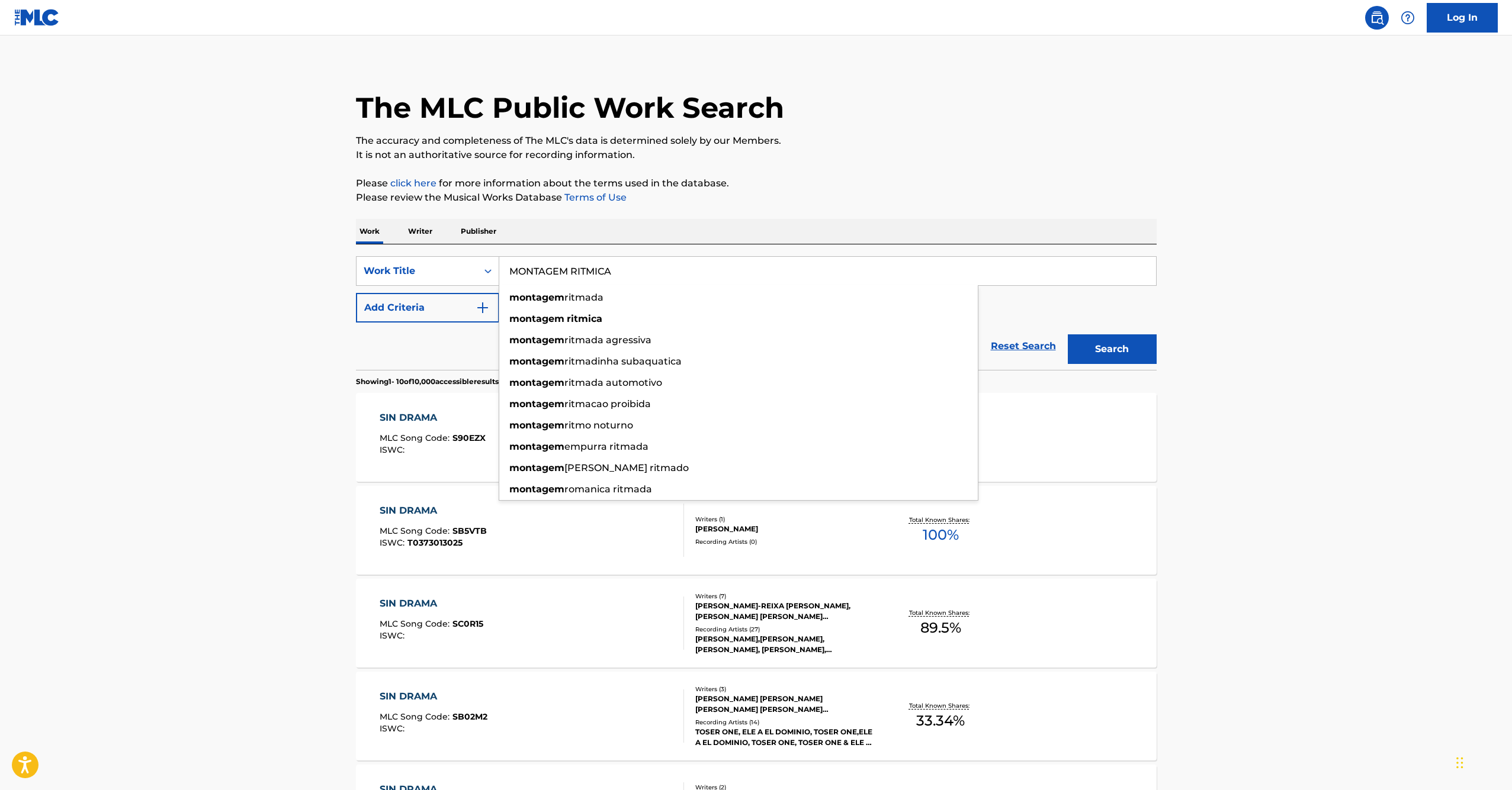
type input "MONTAGEM RITMICA"
click at [1112, 349] on button "Search" at bounding box center [1112, 350] width 89 height 30
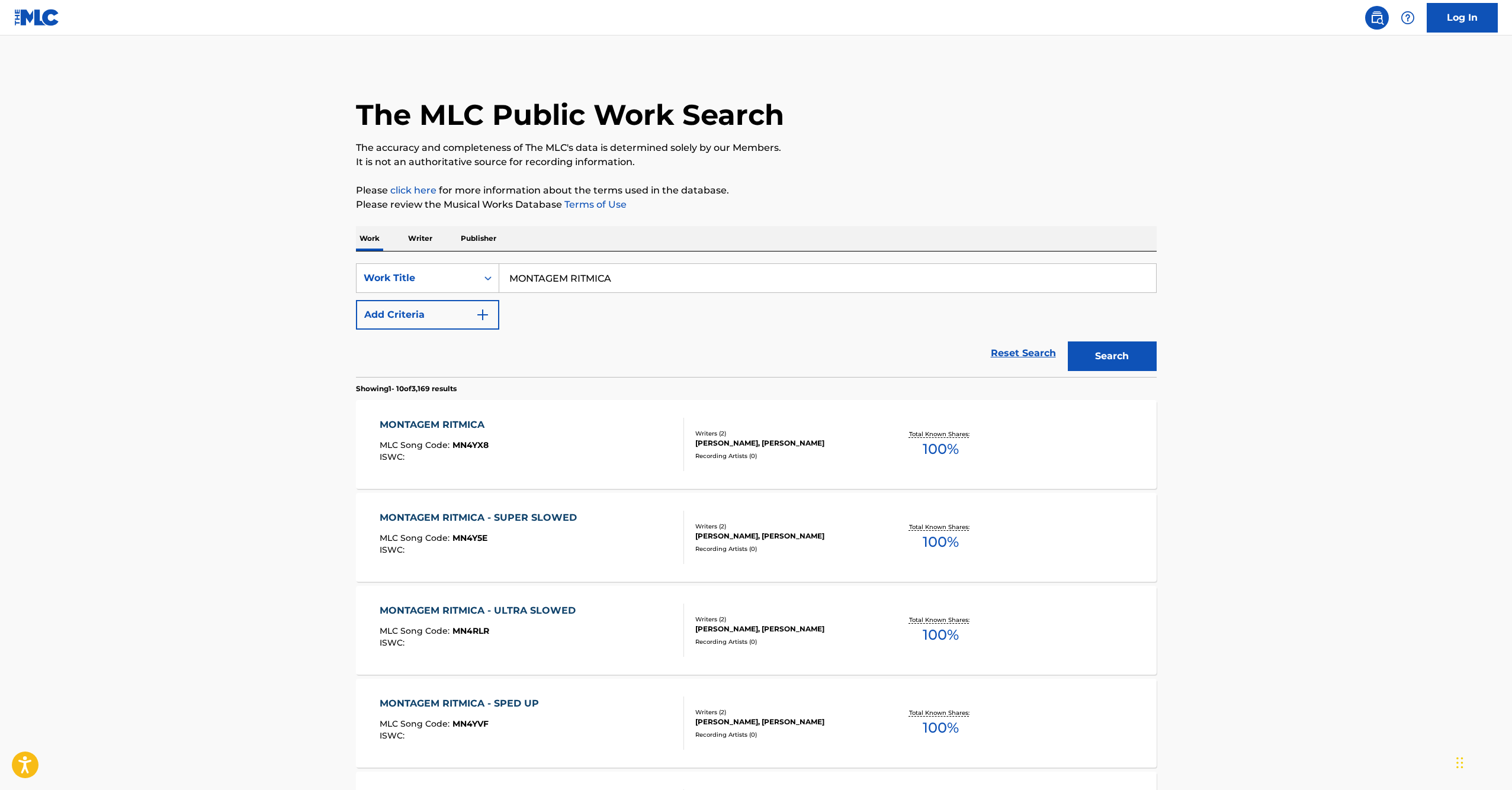
click at [426, 424] on div "MONTAGEM RITMICA" at bounding box center [435, 425] width 111 height 14
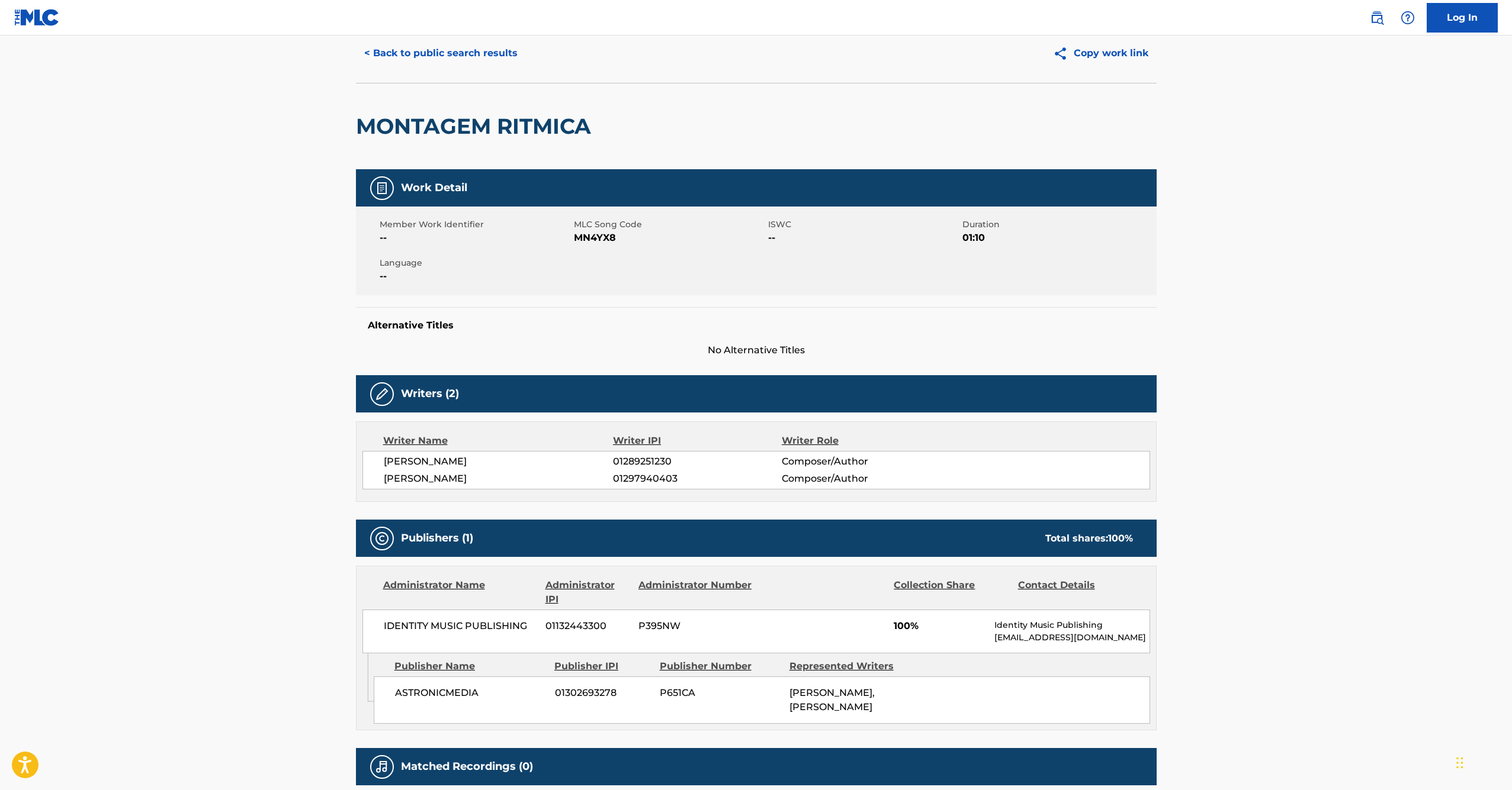
scroll to position [95, 0]
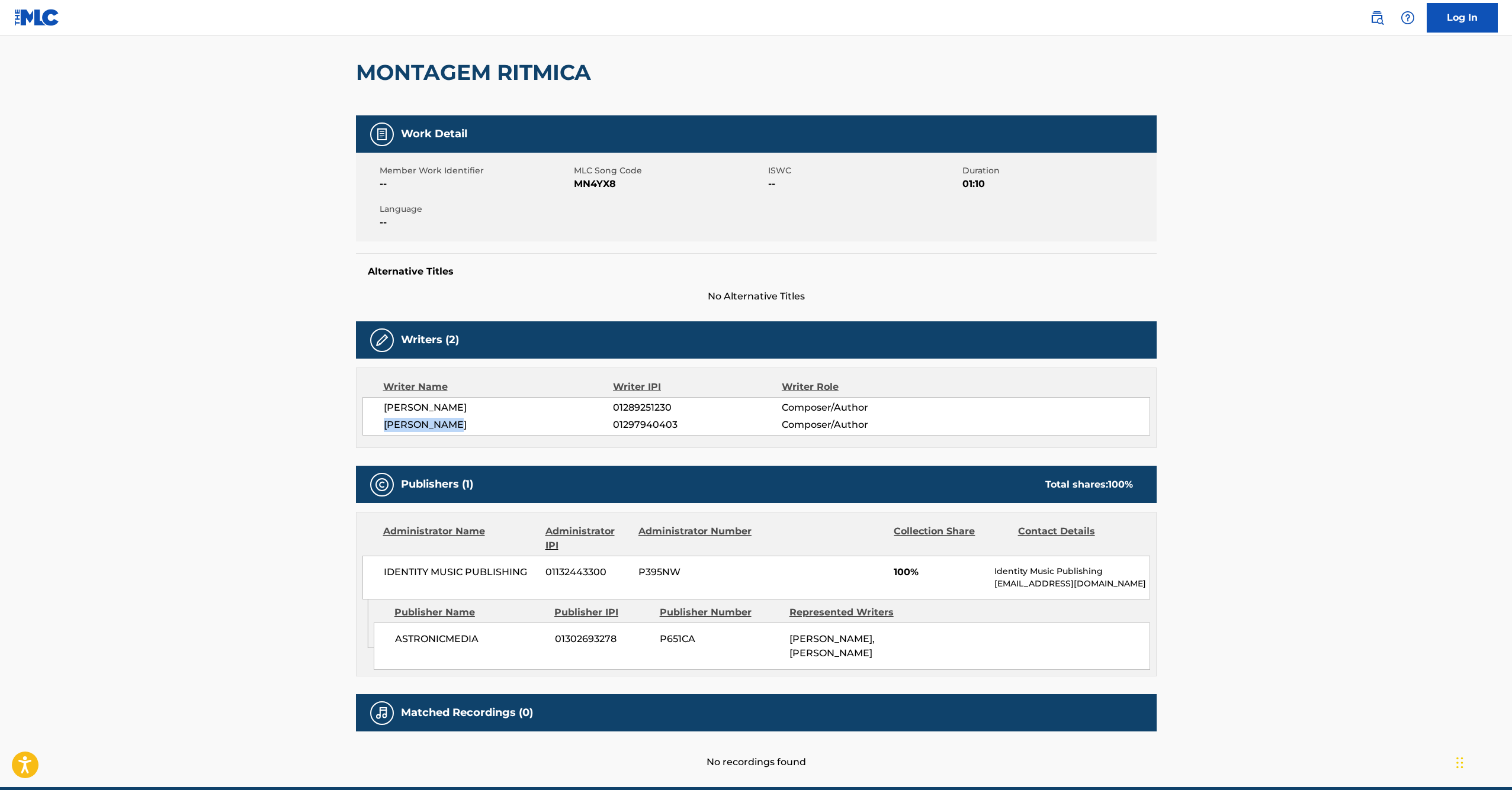
drag, startPoint x: 453, startPoint y: 425, endPoint x: 376, endPoint y: 425, distance: 77.0
click at [376, 425] on div "[PERSON_NAME] 01289251230 Composer/Author [PERSON_NAME] 01297940403 Composer/Au…" at bounding box center [756, 417] width 788 height 39
copy span "[PERSON_NAME]"
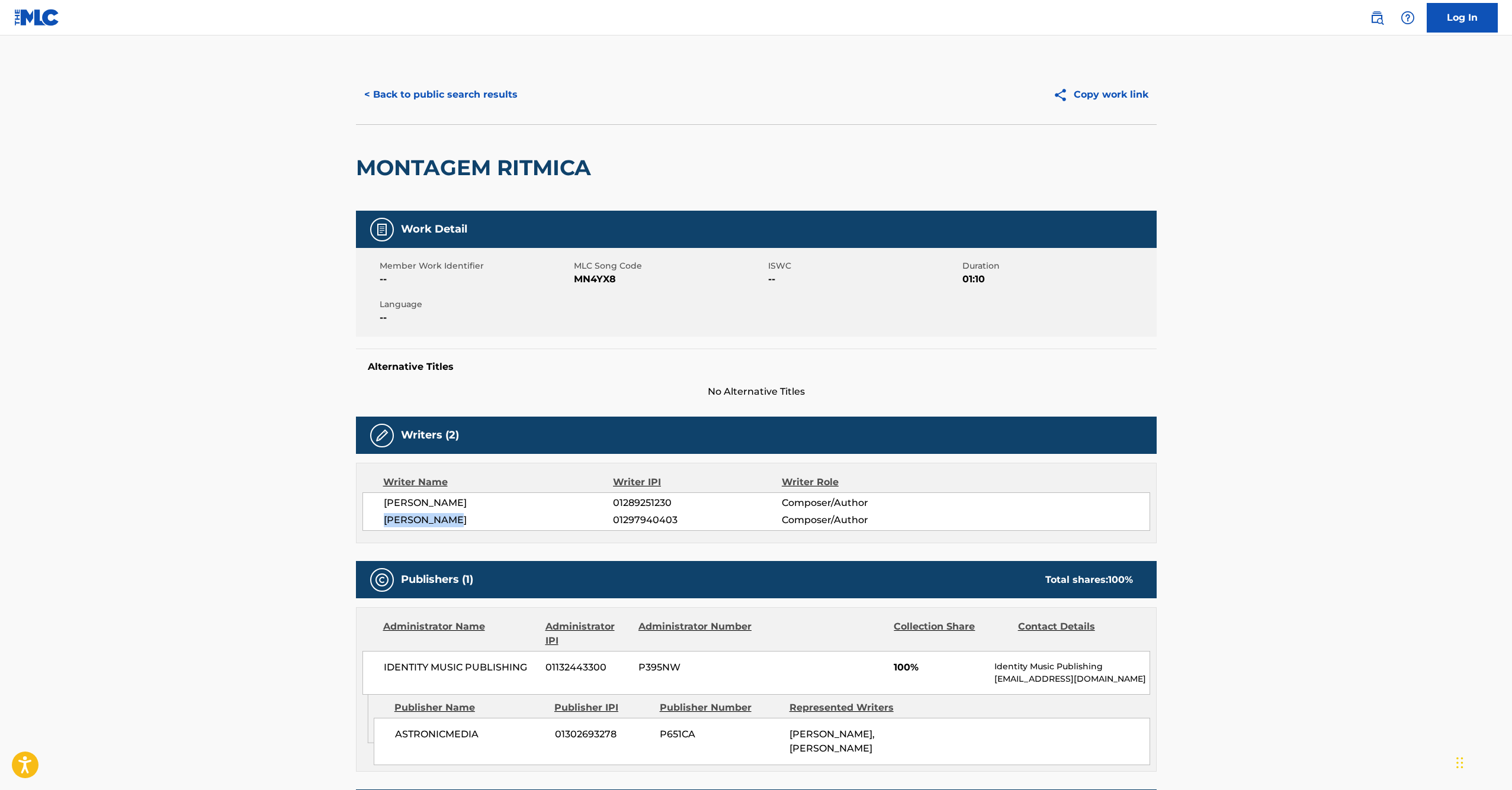
click at [444, 98] on button "< Back to public search results" at bounding box center [441, 95] width 170 height 30
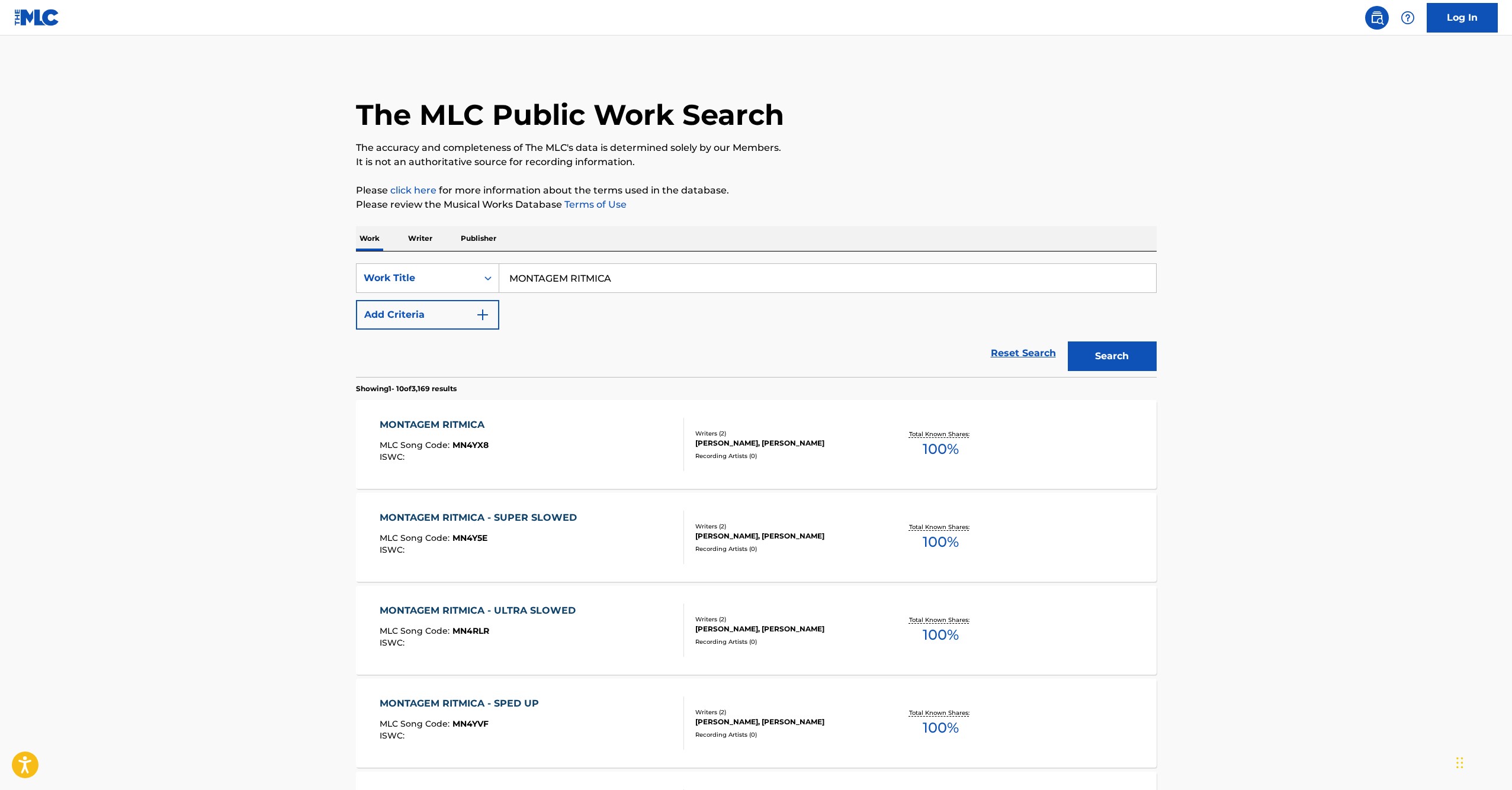
click at [436, 232] on div "Work Writer Publisher" at bounding box center [756, 238] width 801 height 25
click at [431, 237] on p "Writer" at bounding box center [420, 238] width 32 height 25
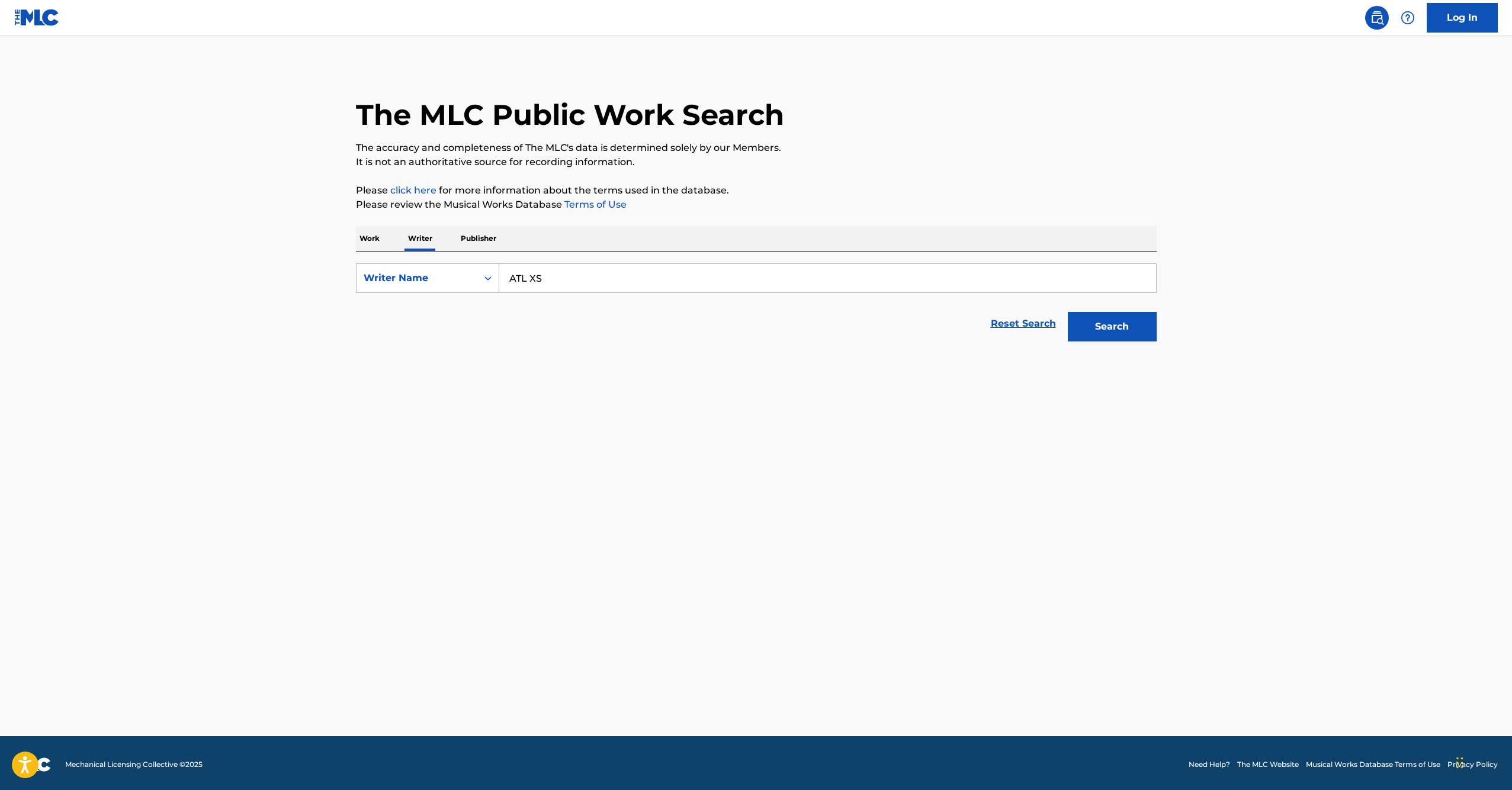
click at [587, 276] on input "ATL XS" at bounding box center [828, 278] width 657 height 29
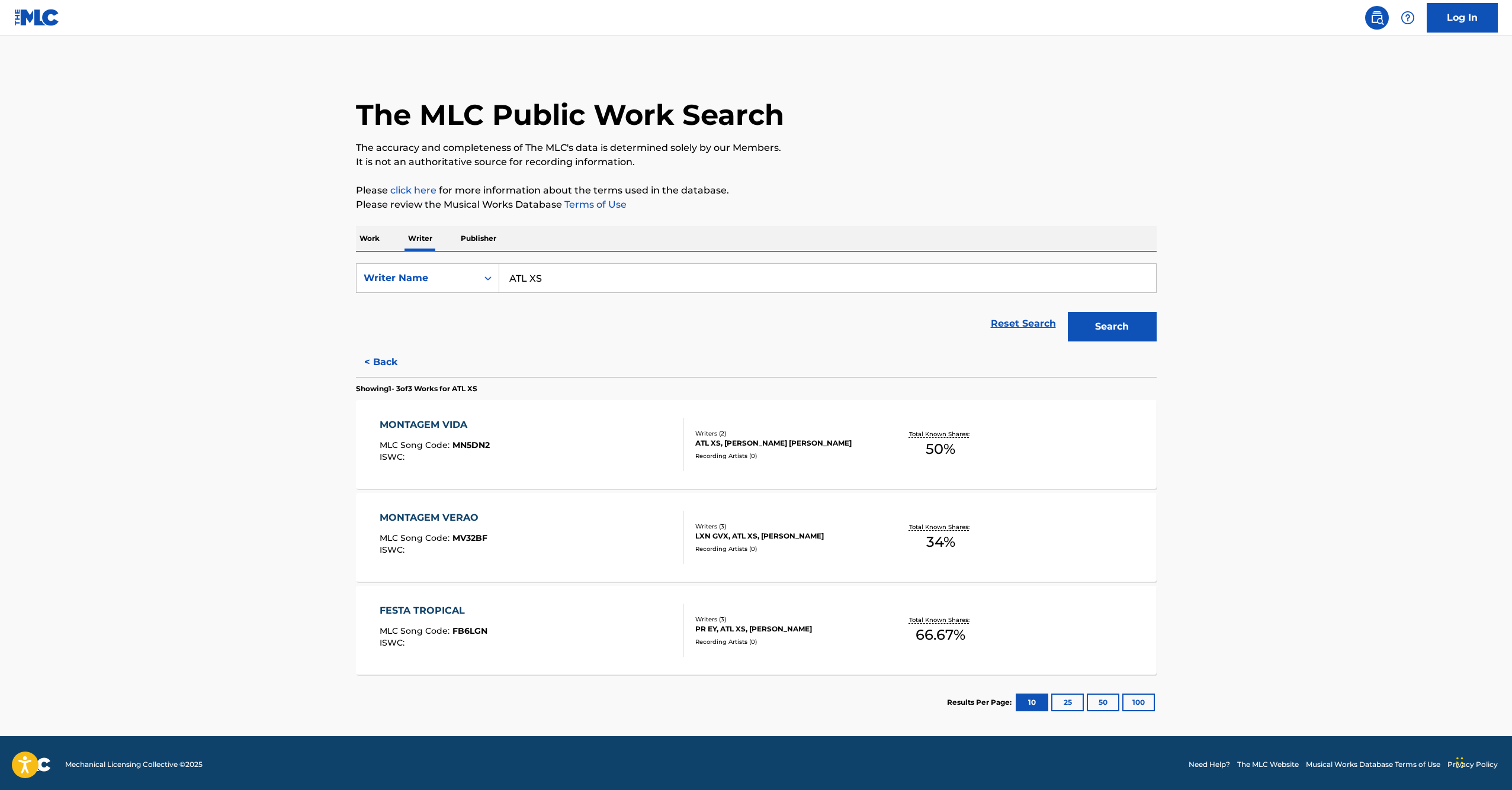
click at [587, 276] on input "ATL XS" at bounding box center [828, 278] width 657 height 29
paste input "[PERSON_NAME]"
type input "[PERSON_NAME]"
click at [1144, 323] on button "Search" at bounding box center [1112, 327] width 89 height 30
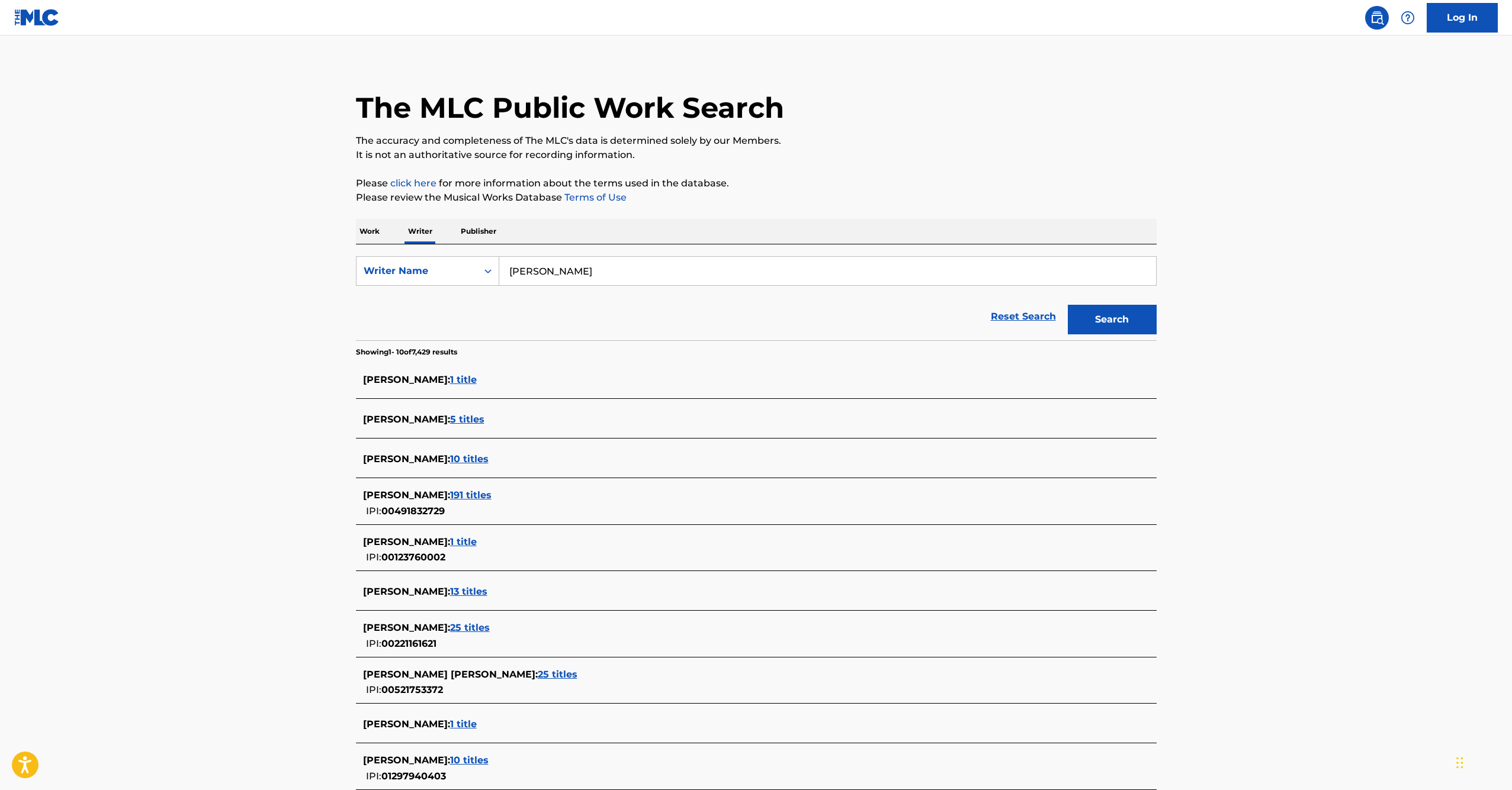
scroll to position [15, 0]
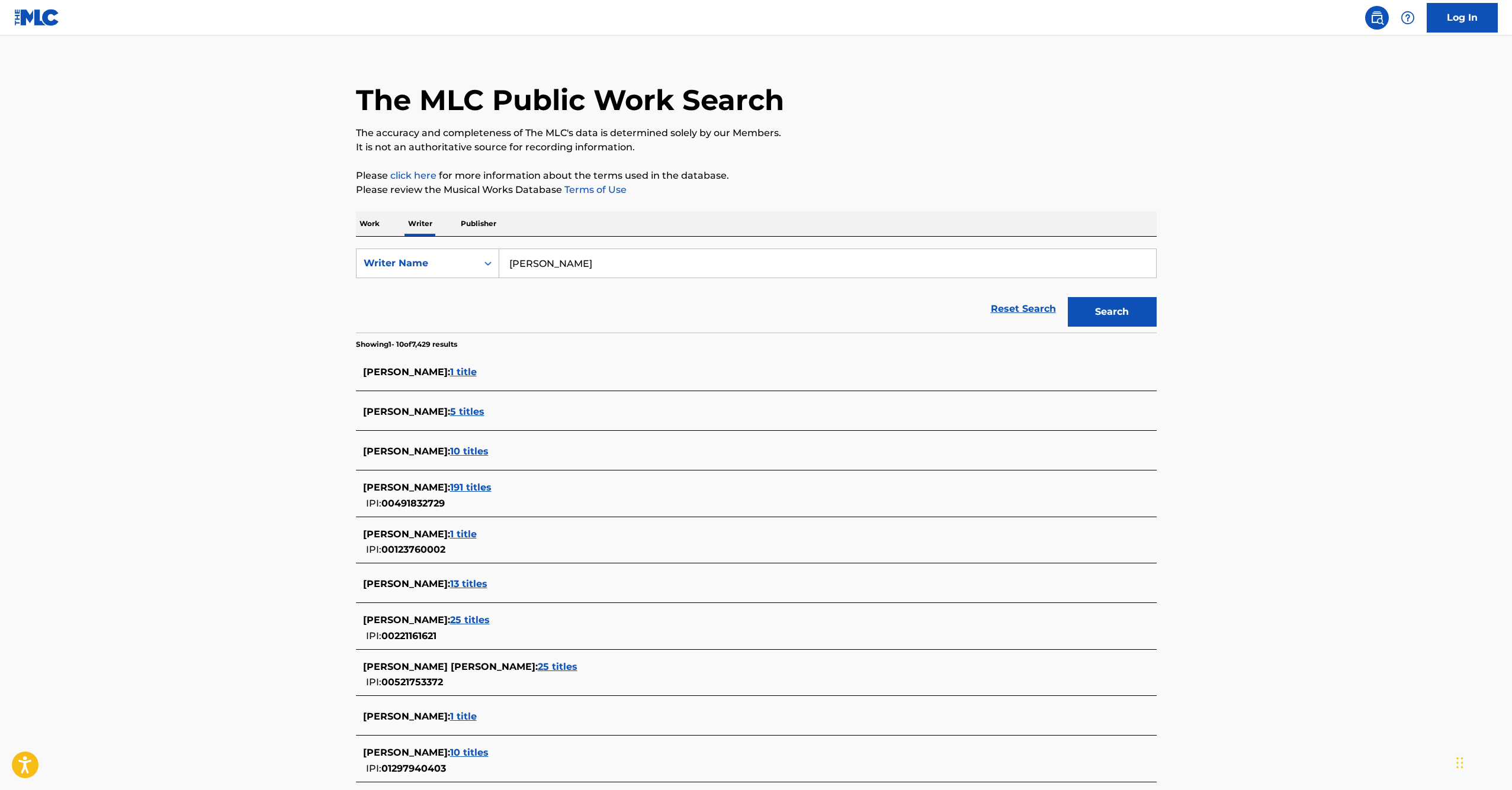
click at [461, 752] on span "10 titles" at bounding box center [469, 753] width 39 height 11
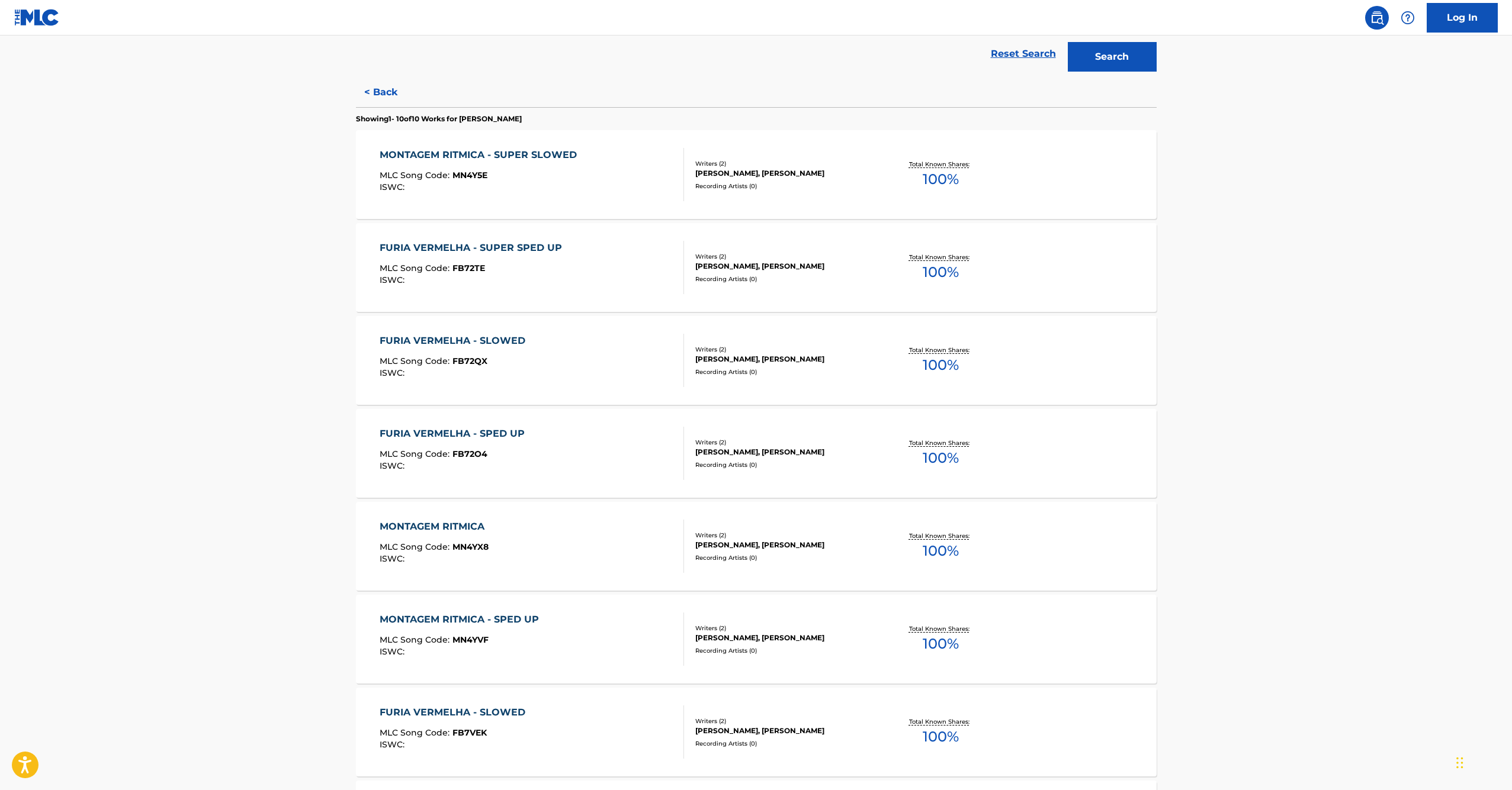
scroll to position [0, 0]
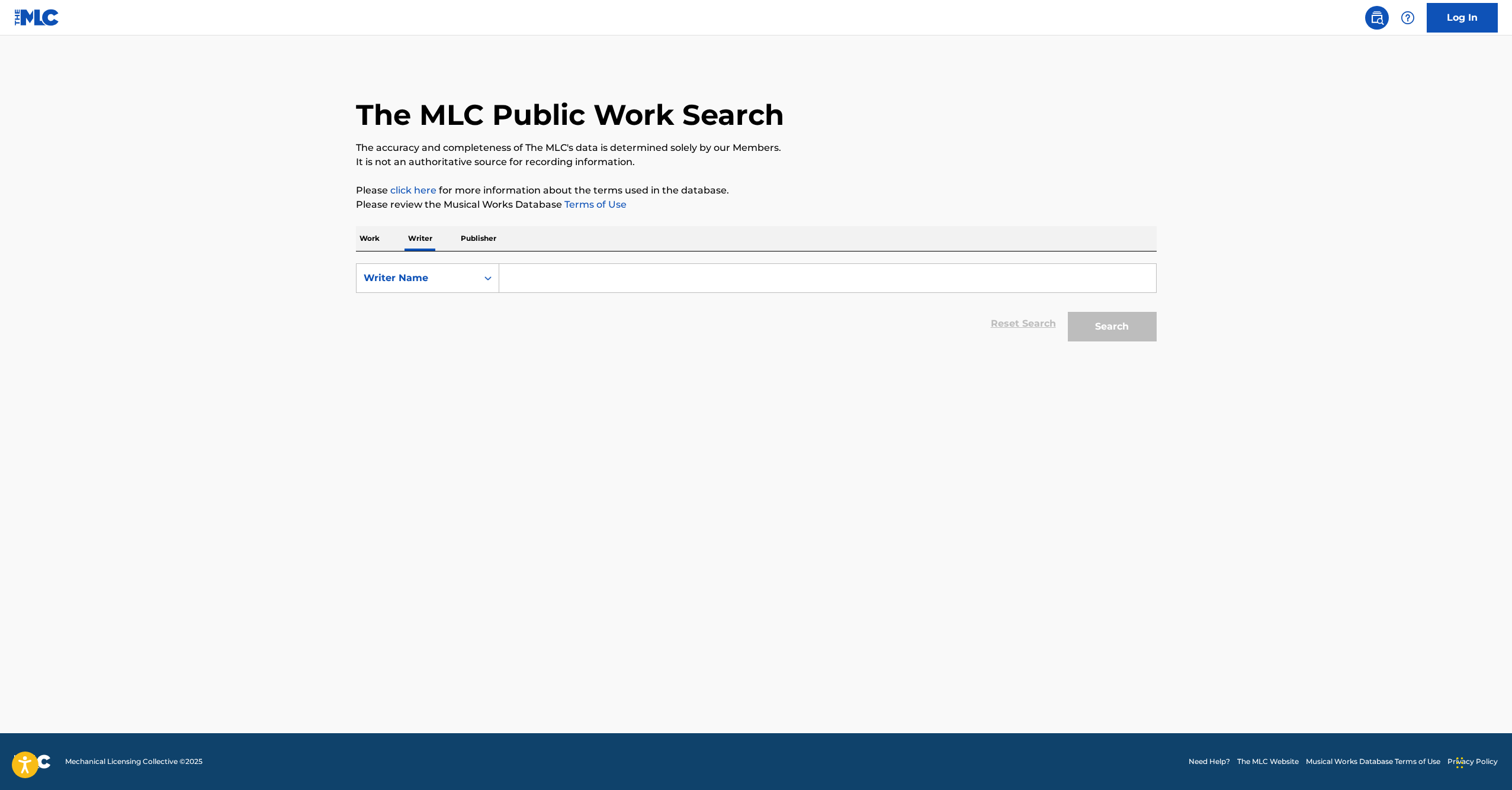
click at [376, 240] on p "Work" at bounding box center [370, 238] width 27 height 25
click at [587, 282] on input "Search Form" at bounding box center [828, 278] width 657 height 29
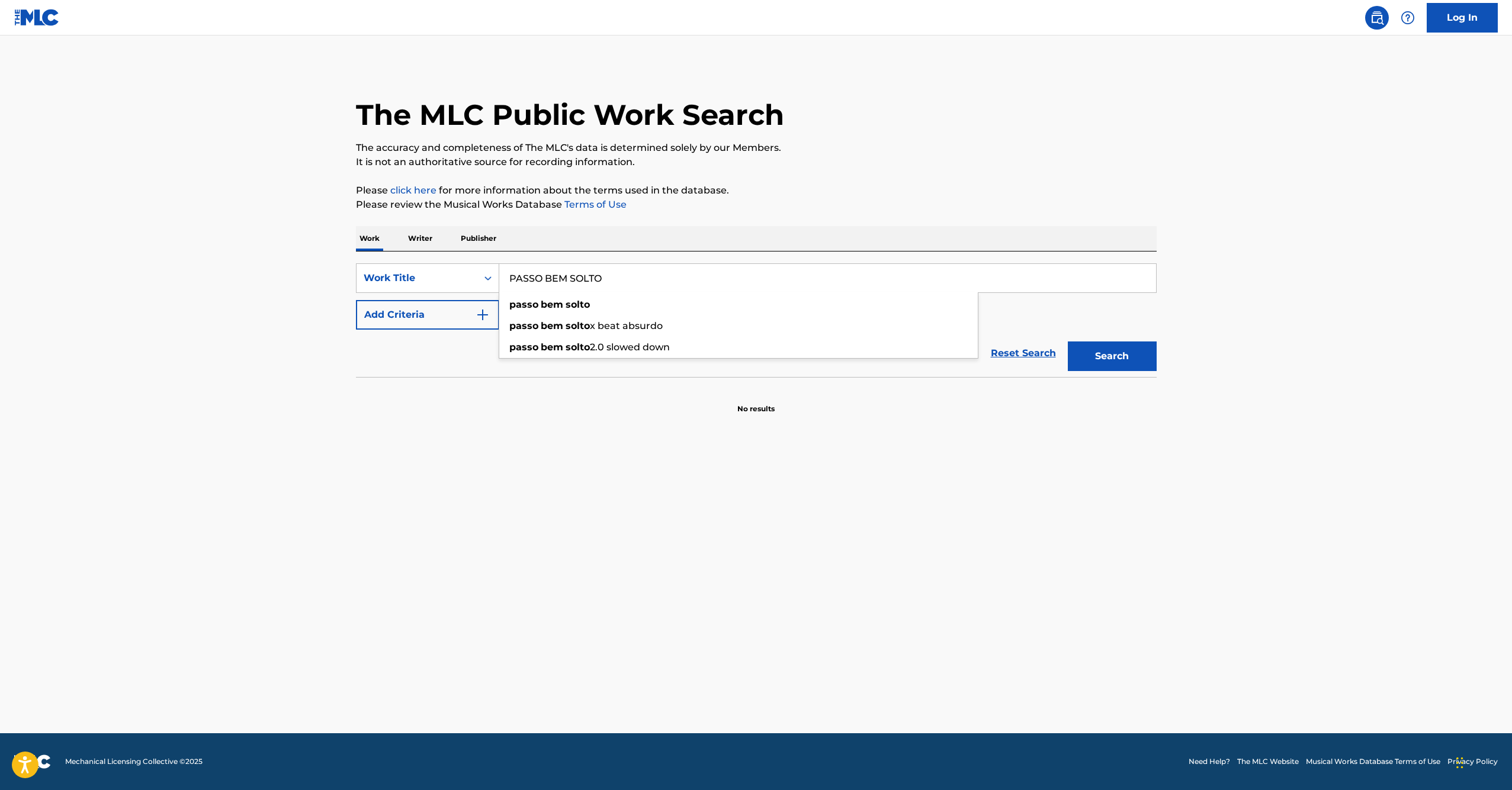
type input "PASSO BEM SOLTO"
click at [1112, 356] on button "Search" at bounding box center [1112, 356] width 89 height 30
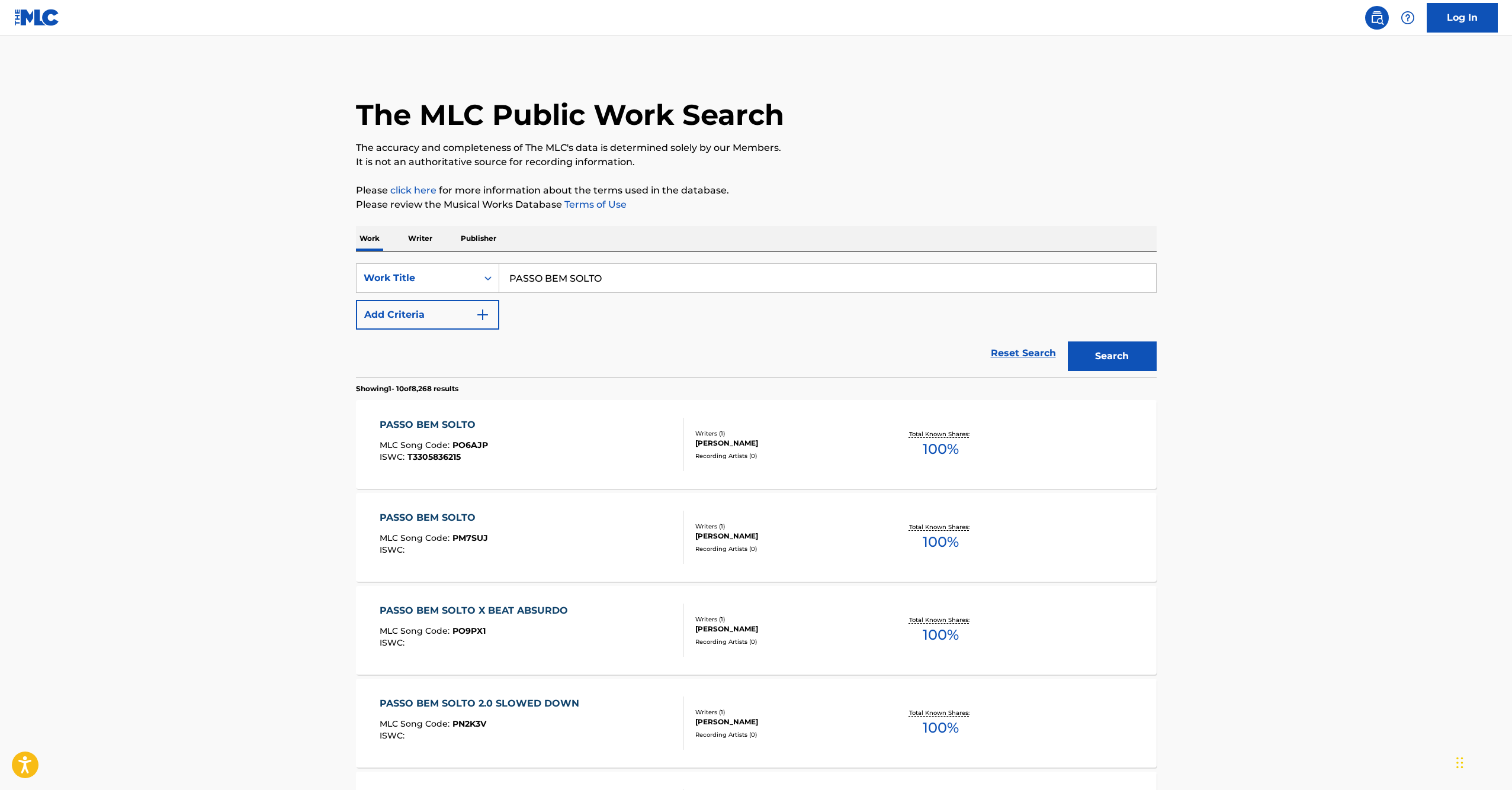
click at [438, 516] on div "PASSO BEM SOLTO" at bounding box center [434, 518] width 108 height 14
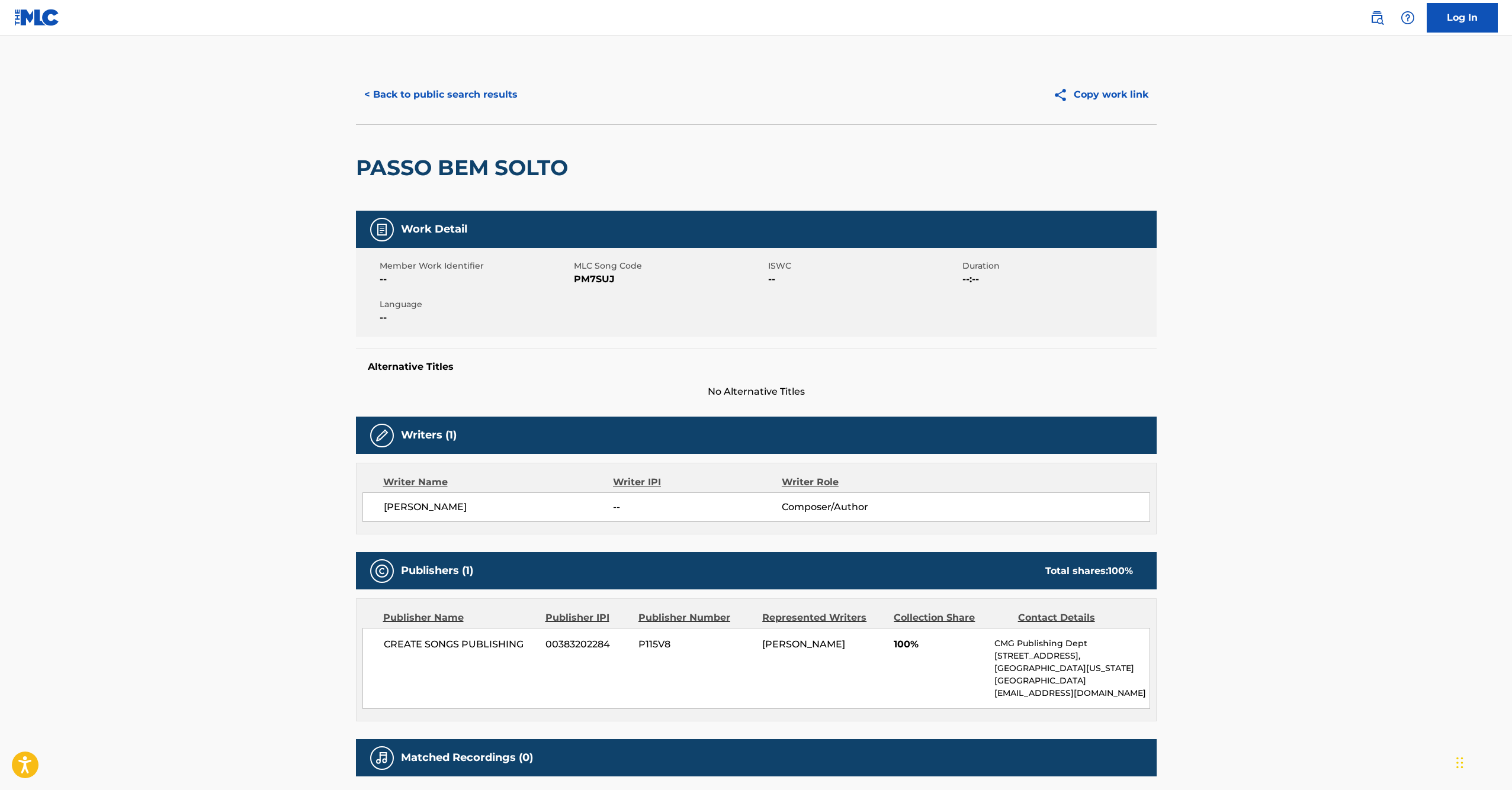
scroll to position [23, 0]
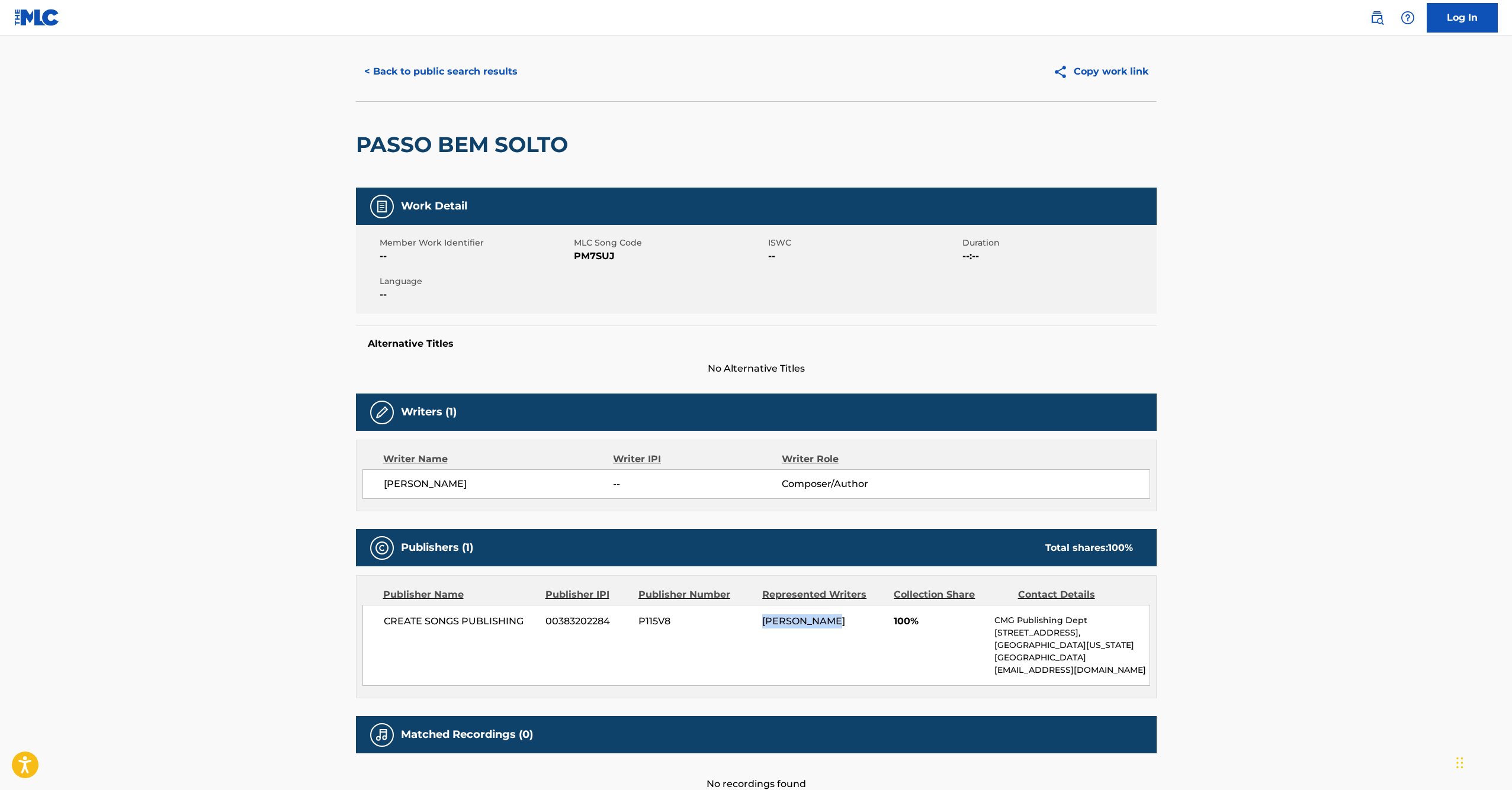
drag, startPoint x: 831, startPoint y: 621, endPoint x: 765, endPoint y: 621, distance: 66.0
click at [765, 621] on span "[PERSON_NAME]" at bounding box center [804, 621] width 83 height 11
copy span "[PERSON_NAME]"
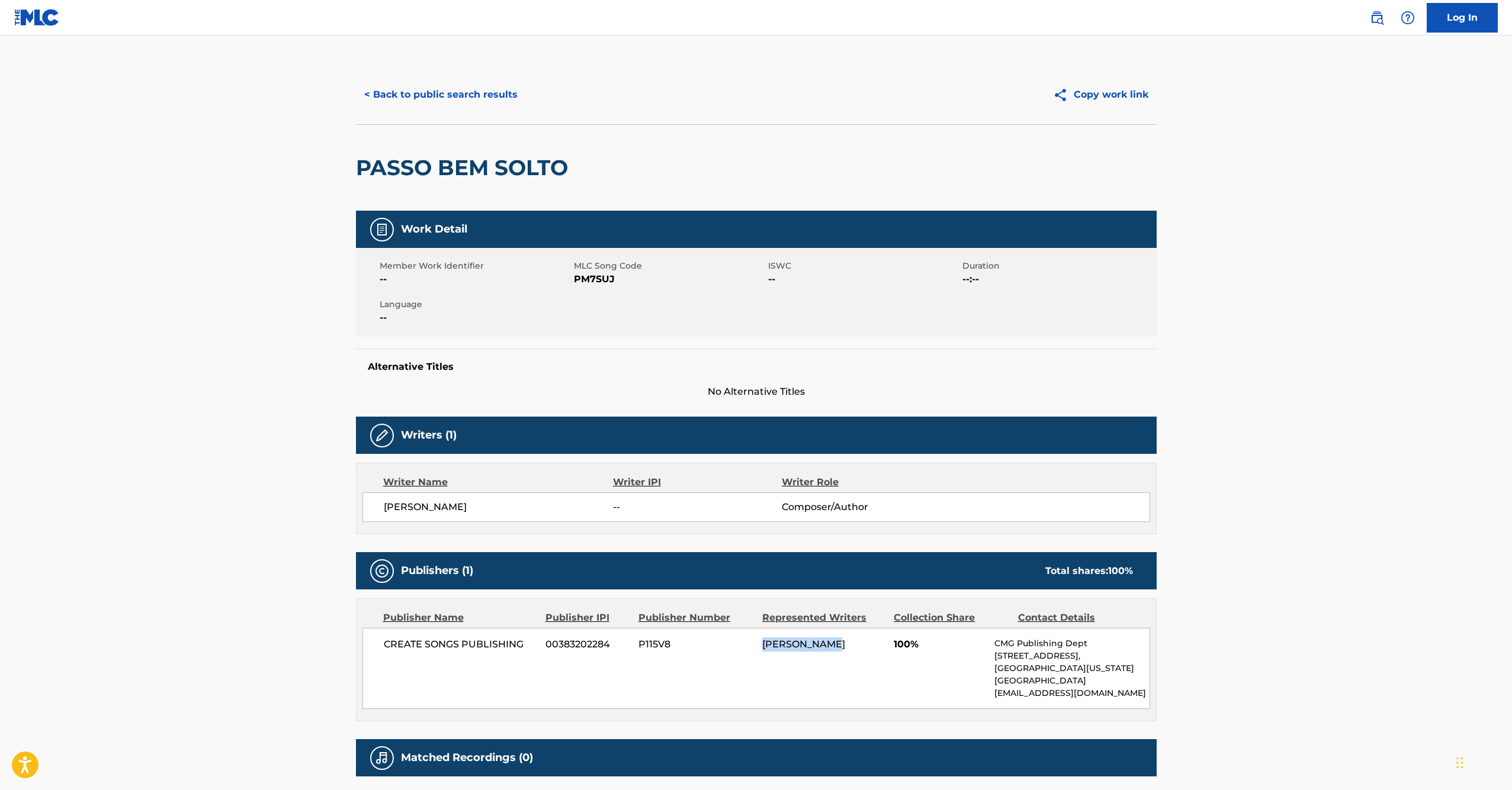
click at [405, 96] on button "< Back to public search results" at bounding box center [441, 95] width 170 height 30
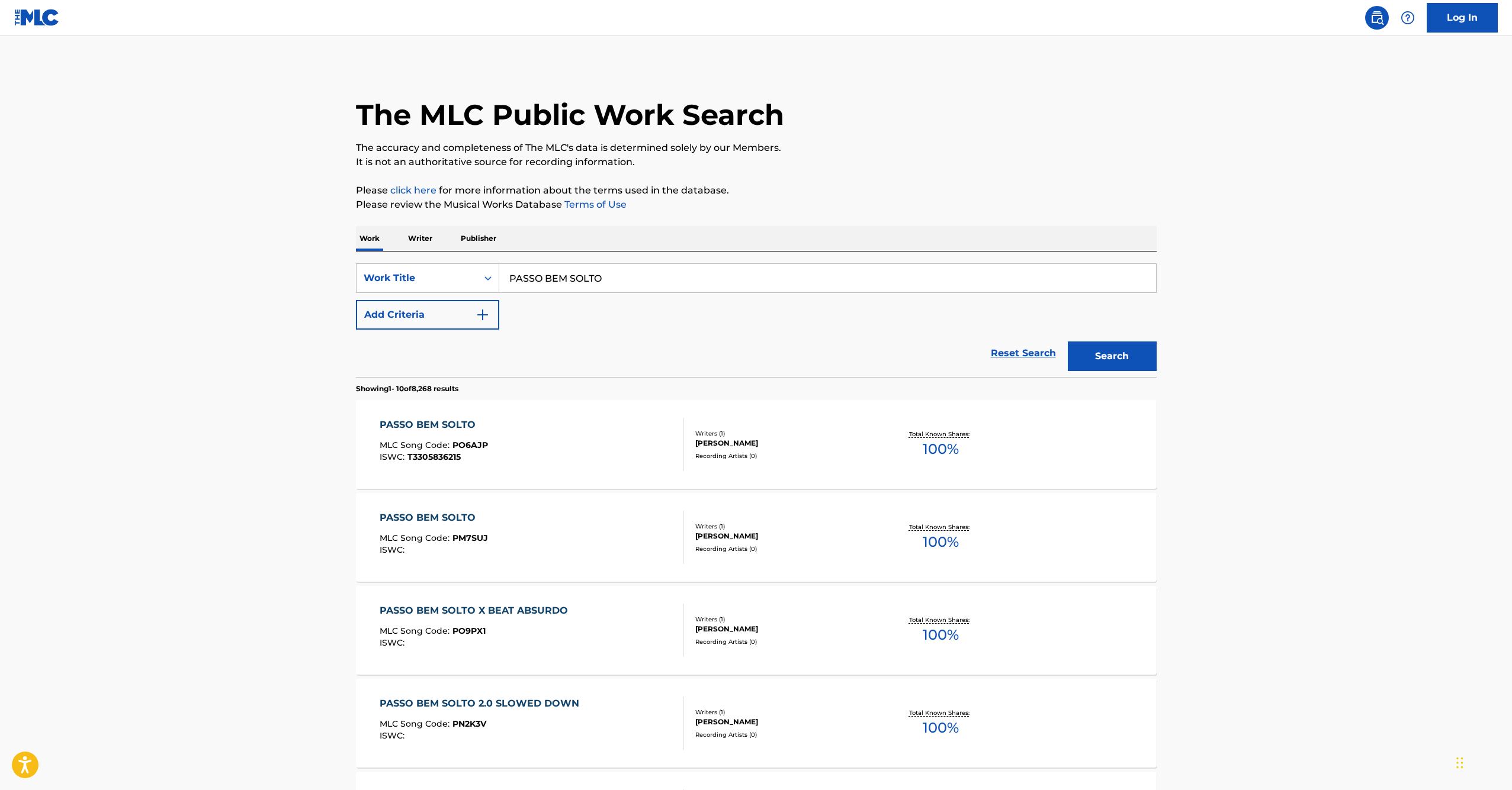
click at [418, 230] on p "Writer" at bounding box center [420, 238] width 32 height 25
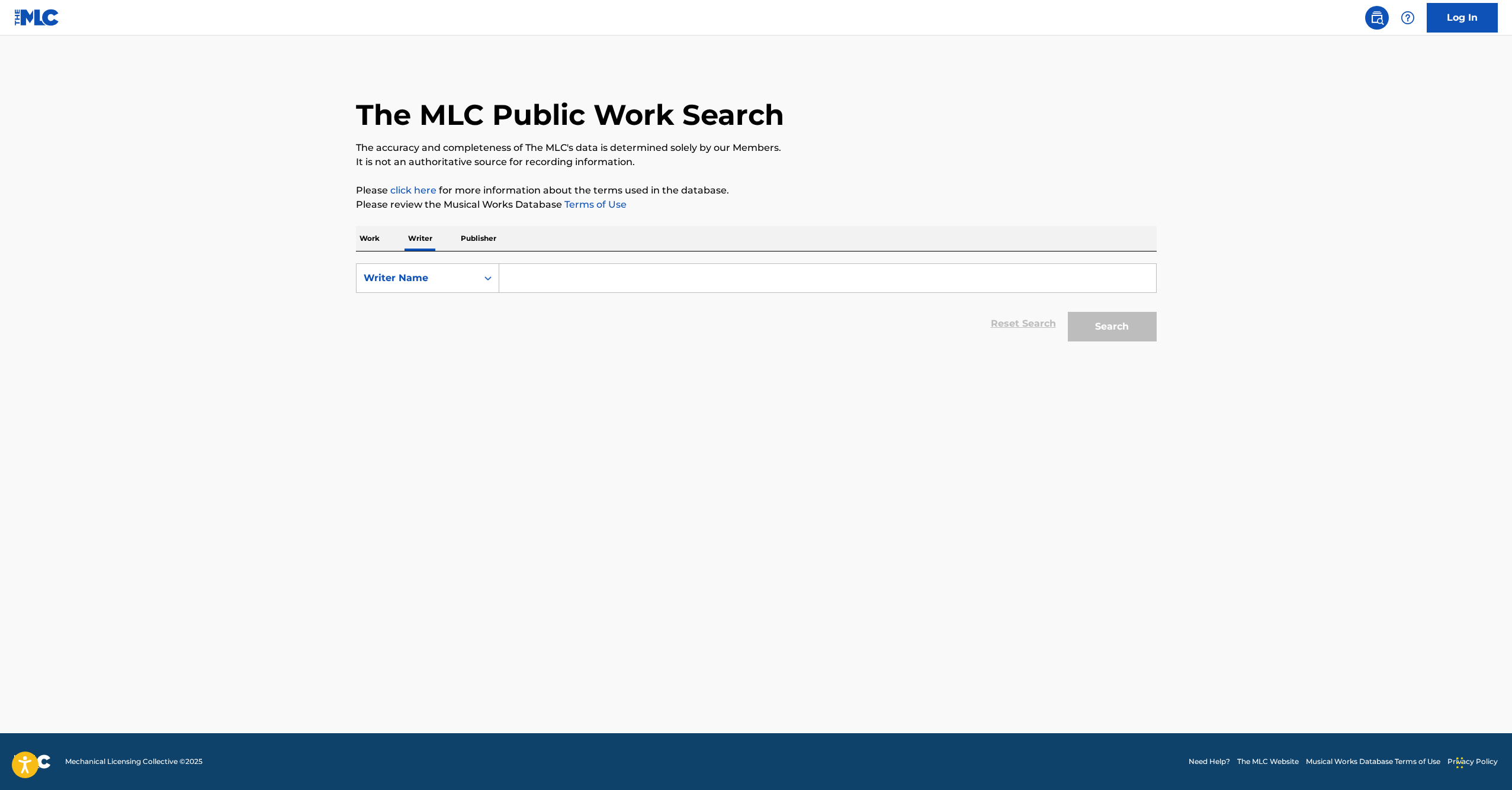
click at [580, 287] on input "Search Form" at bounding box center [828, 278] width 657 height 29
paste input "[PERSON_NAME]"
type input "[PERSON_NAME]"
click at [1112, 327] on button "Search" at bounding box center [1112, 327] width 89 height 30
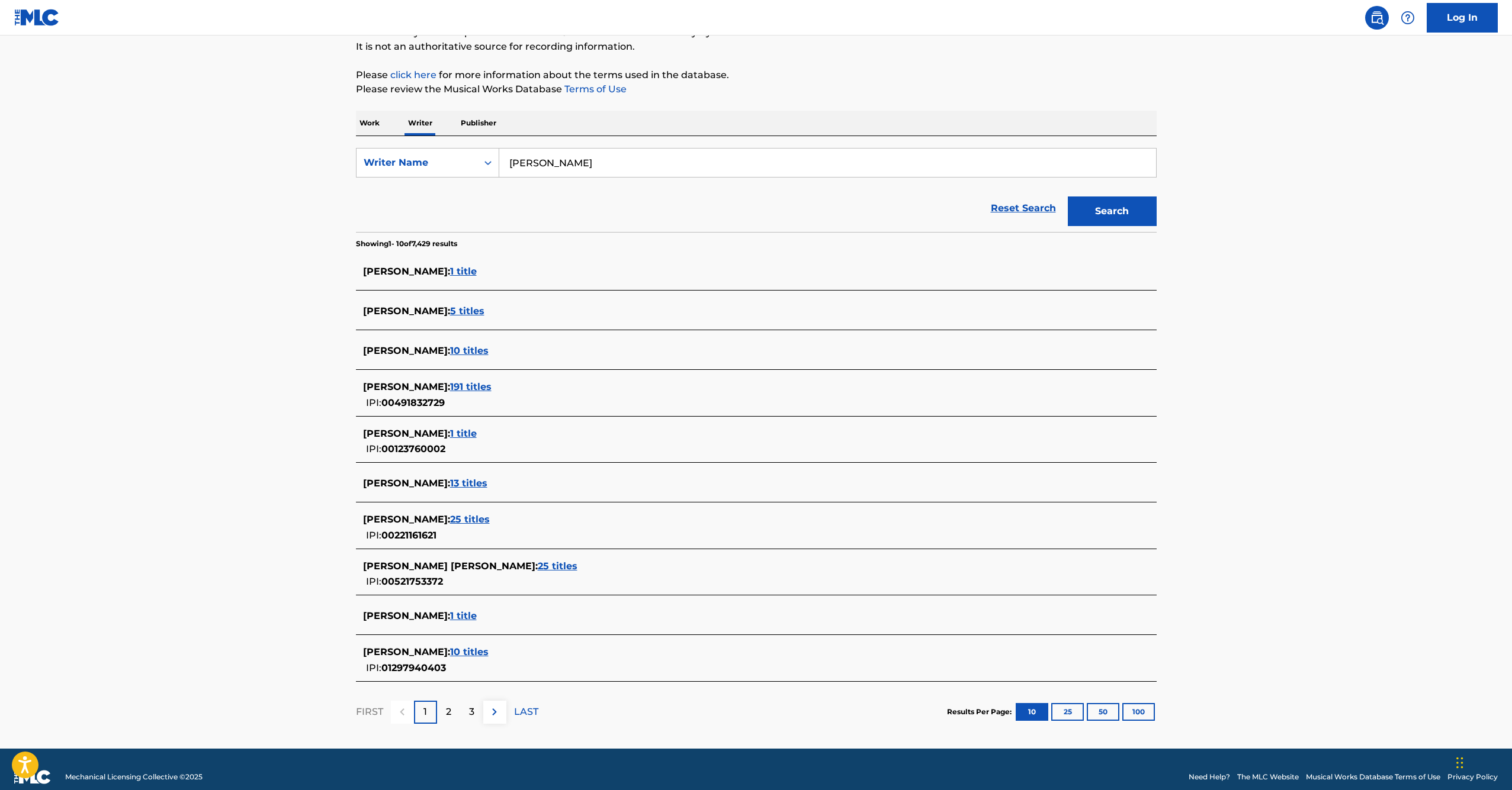
scroll to position [131, 0]
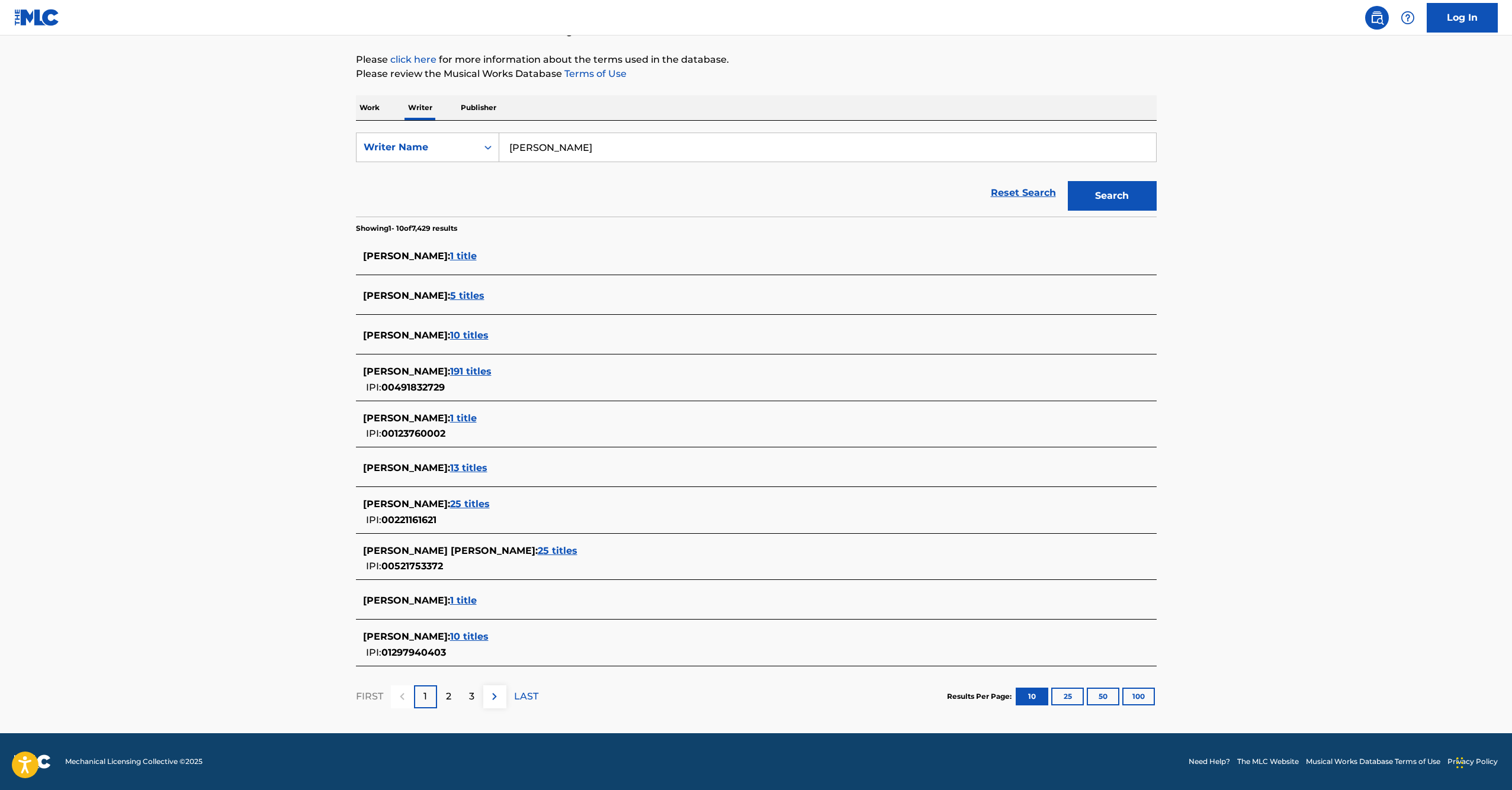
click at [457, 600] on span "1 title" at bounding box center [463, 601] width 27 height 11
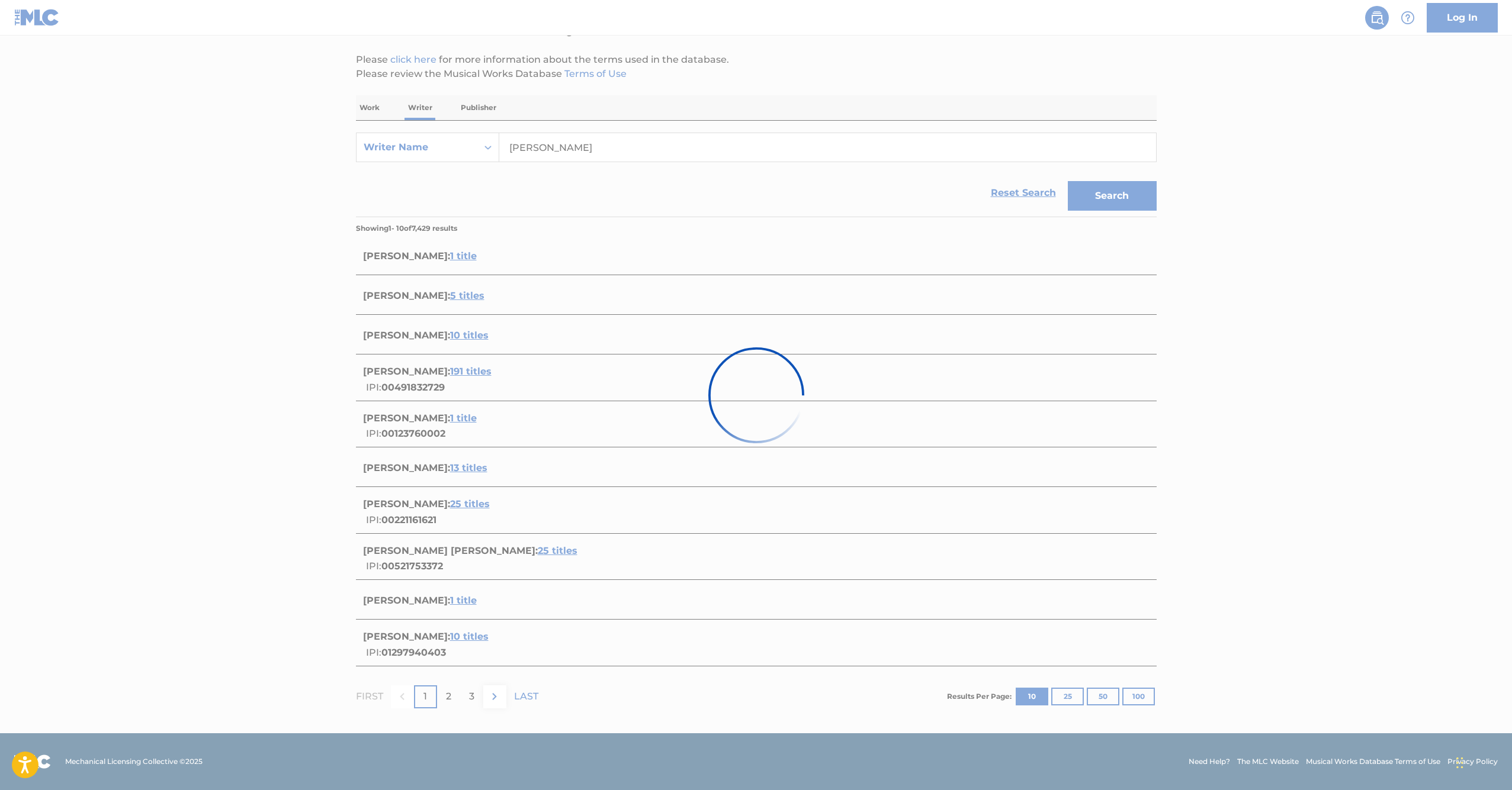
scroll to position [0, 0]
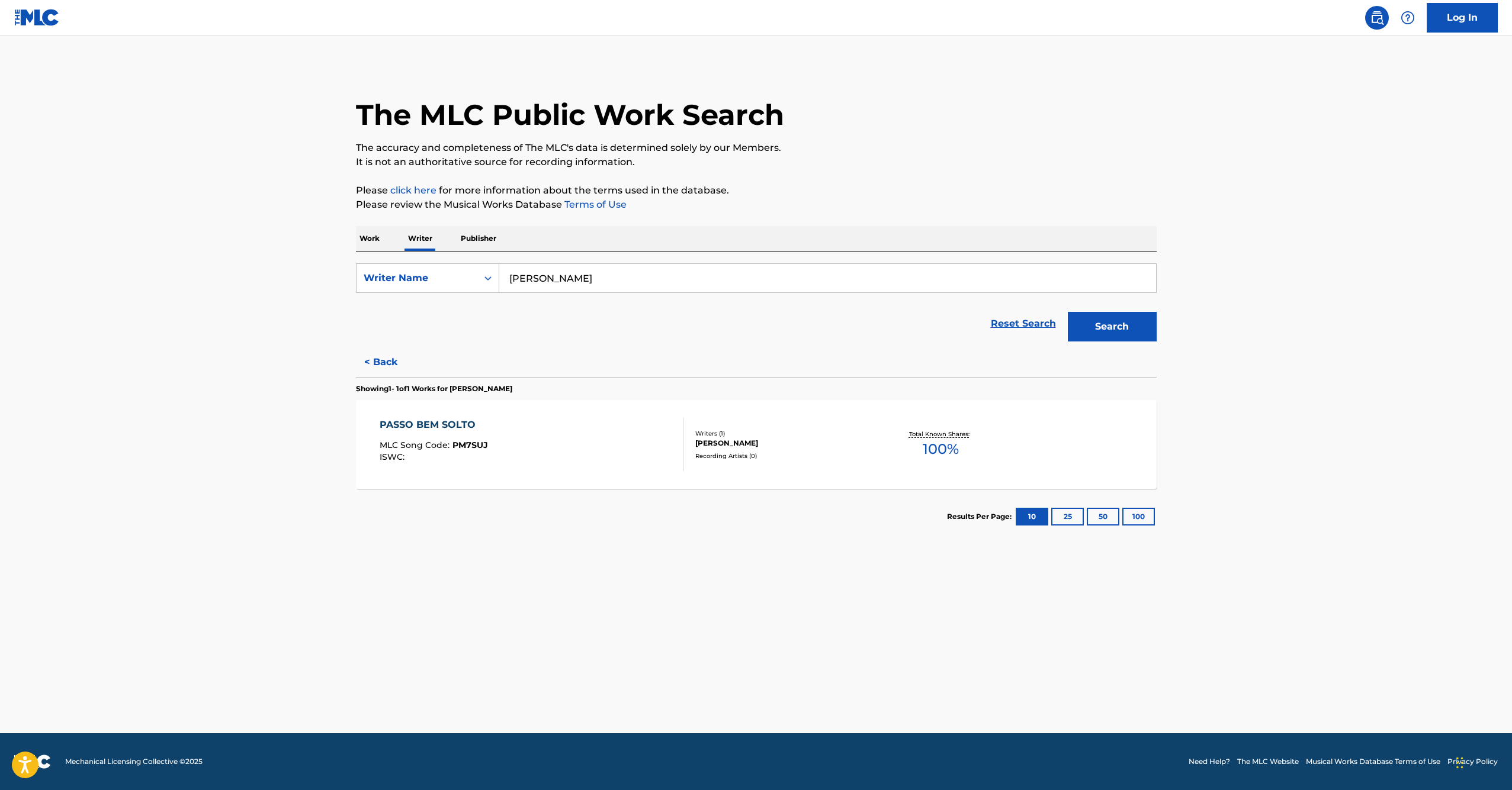
click at [365, 232] on p "Work" at bounding box center [370, 238] width 27 height 25
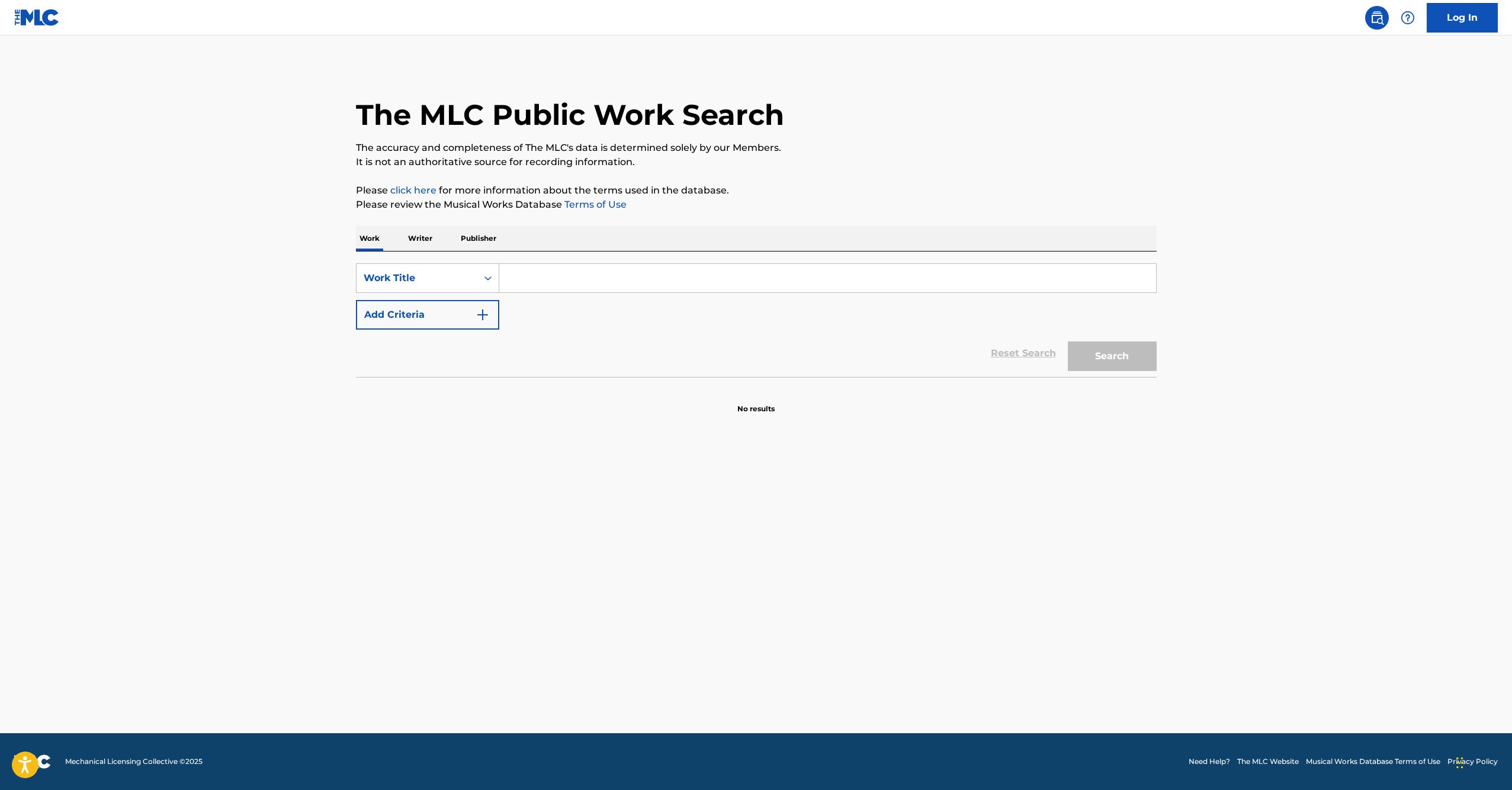
click at [411, 240] on p "Writer" at bounding box center [420, 238] width 32 height 25
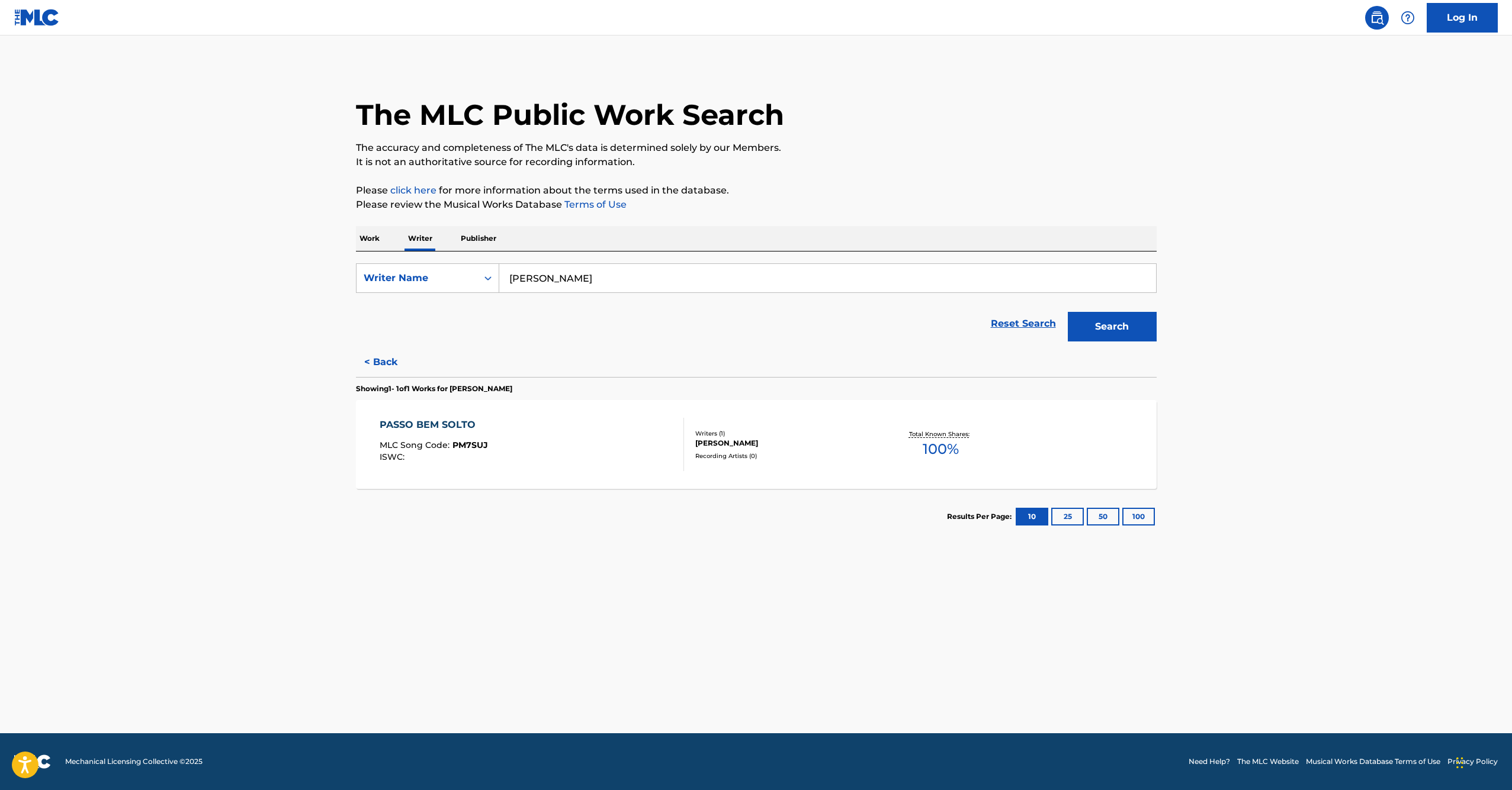
click at [585, 278] on input "[PERSON_NAME]" at bounding box center [828, 278] width 657 height 29
click at [1112, 327] on button "Search" at bounding box center [1112, 327] width 89 height 30
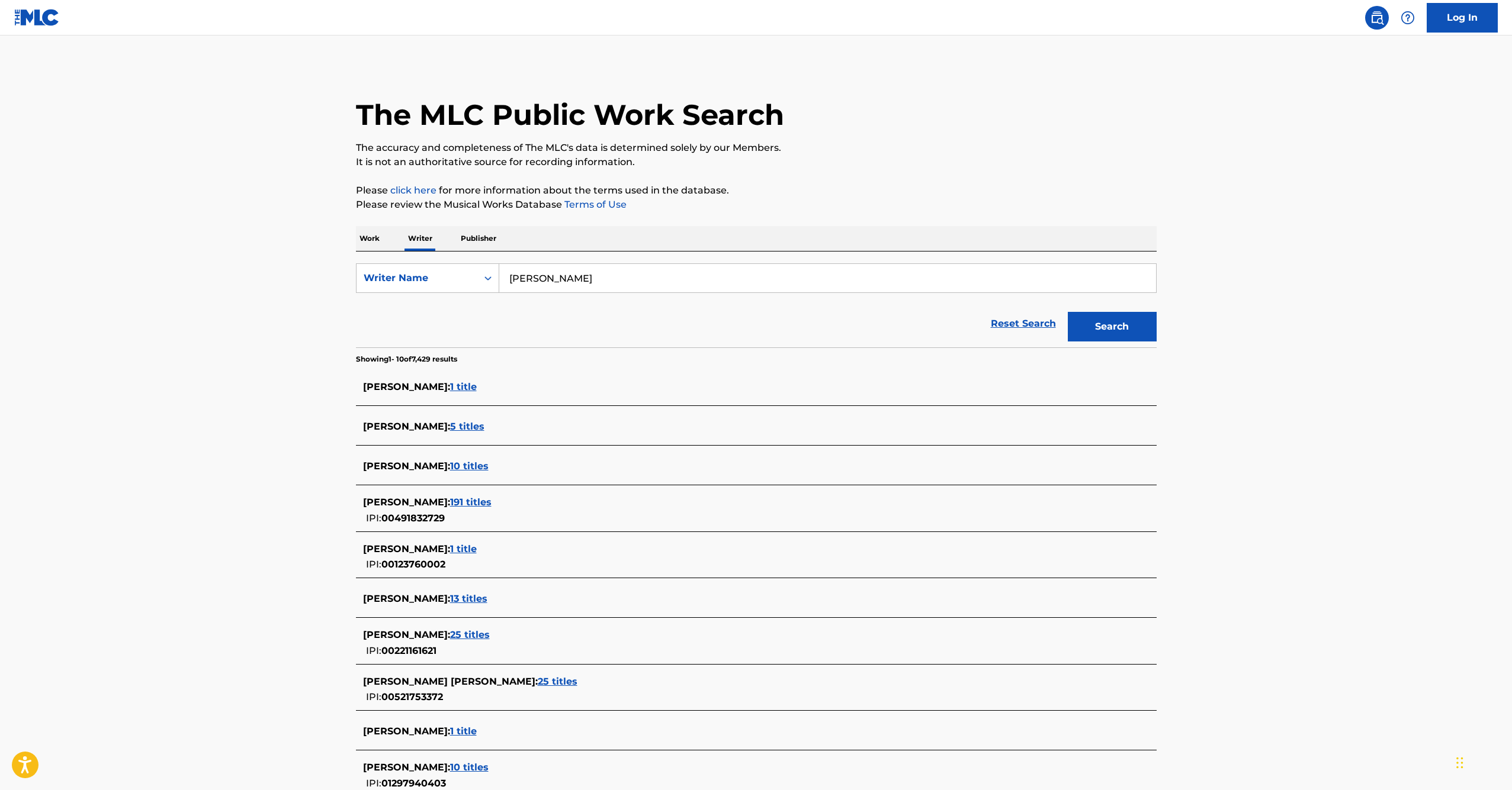
scroll to position [131, 0]
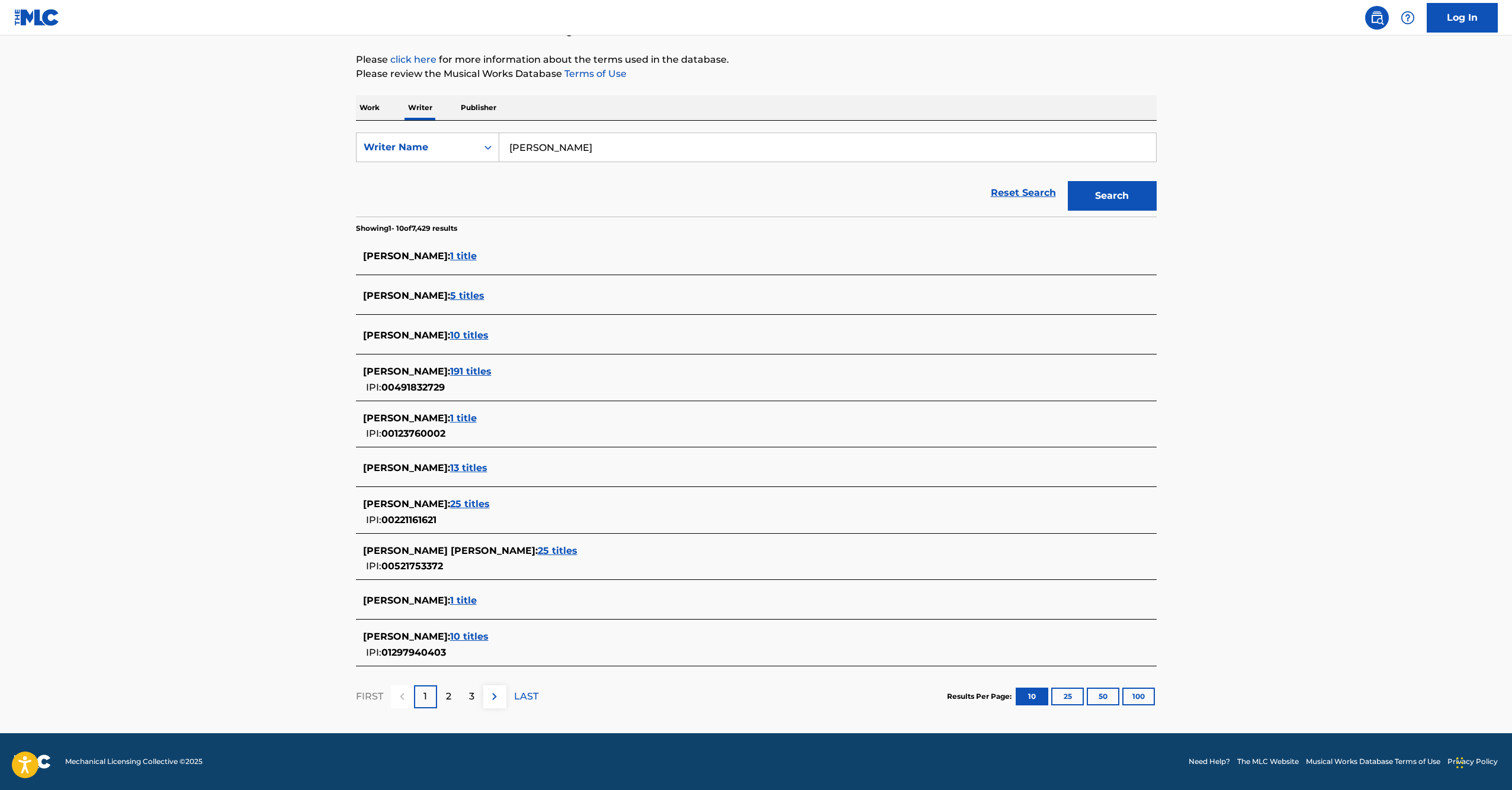
click at [452, 633] on span "10 titles" at bounding box center [469, 637] width 39 height 11
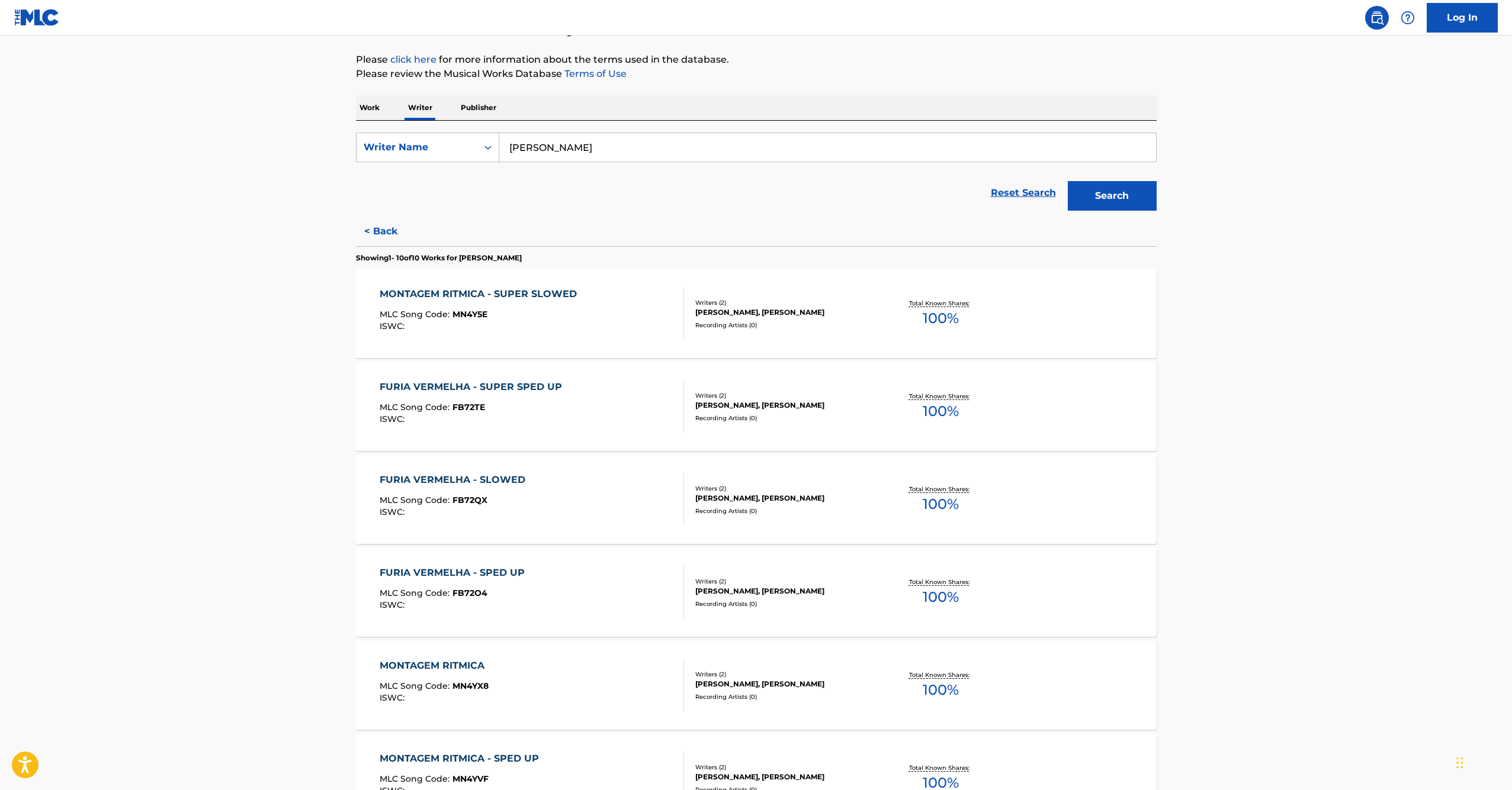
scroll to position [301, 0]
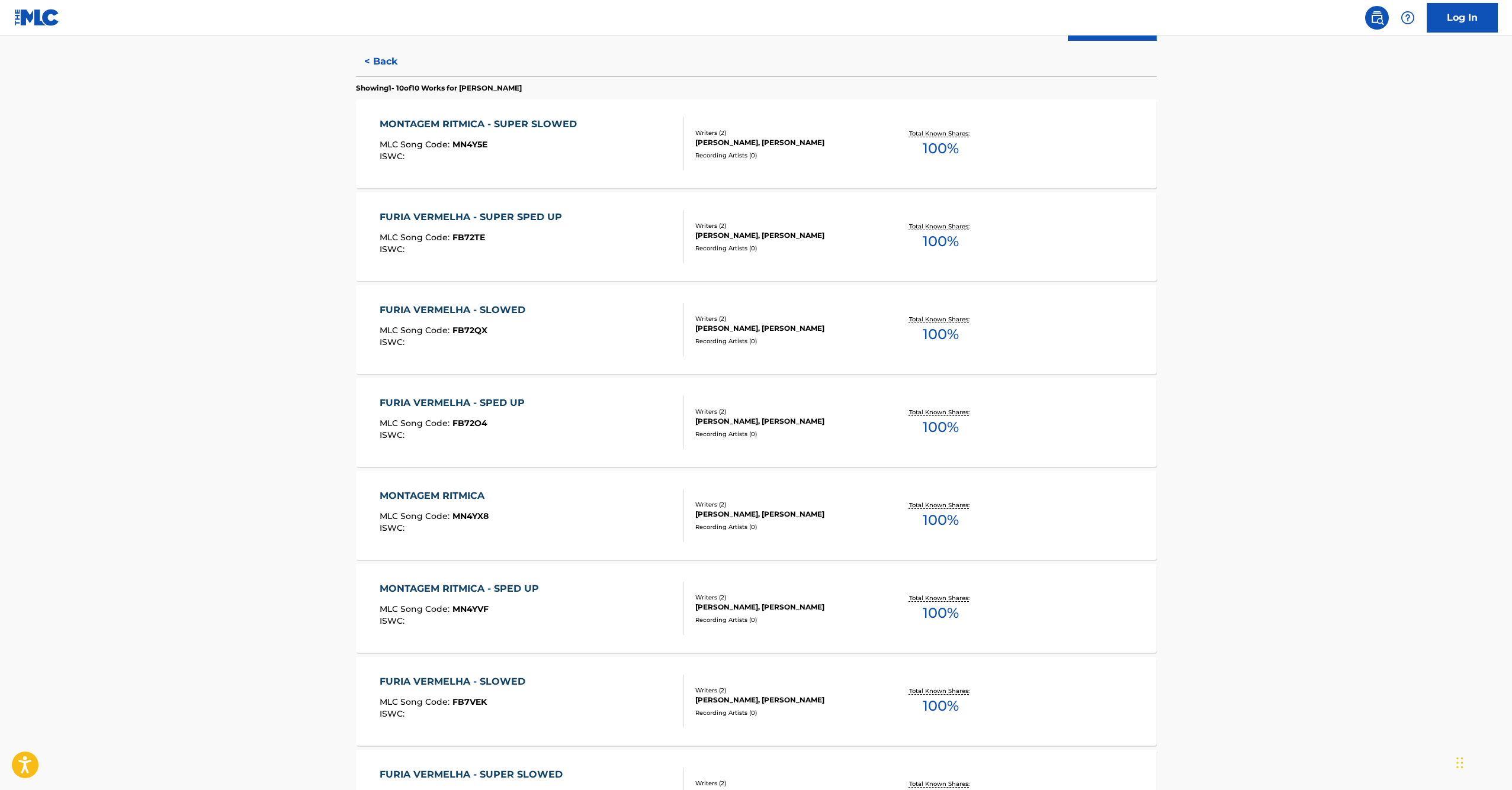
click at [483, 319] on div "FURIA VERMELHA - SLOWED MLC Song Code : FB72QX ISWC :" at bounding box center [456, 330] width 152 height 53
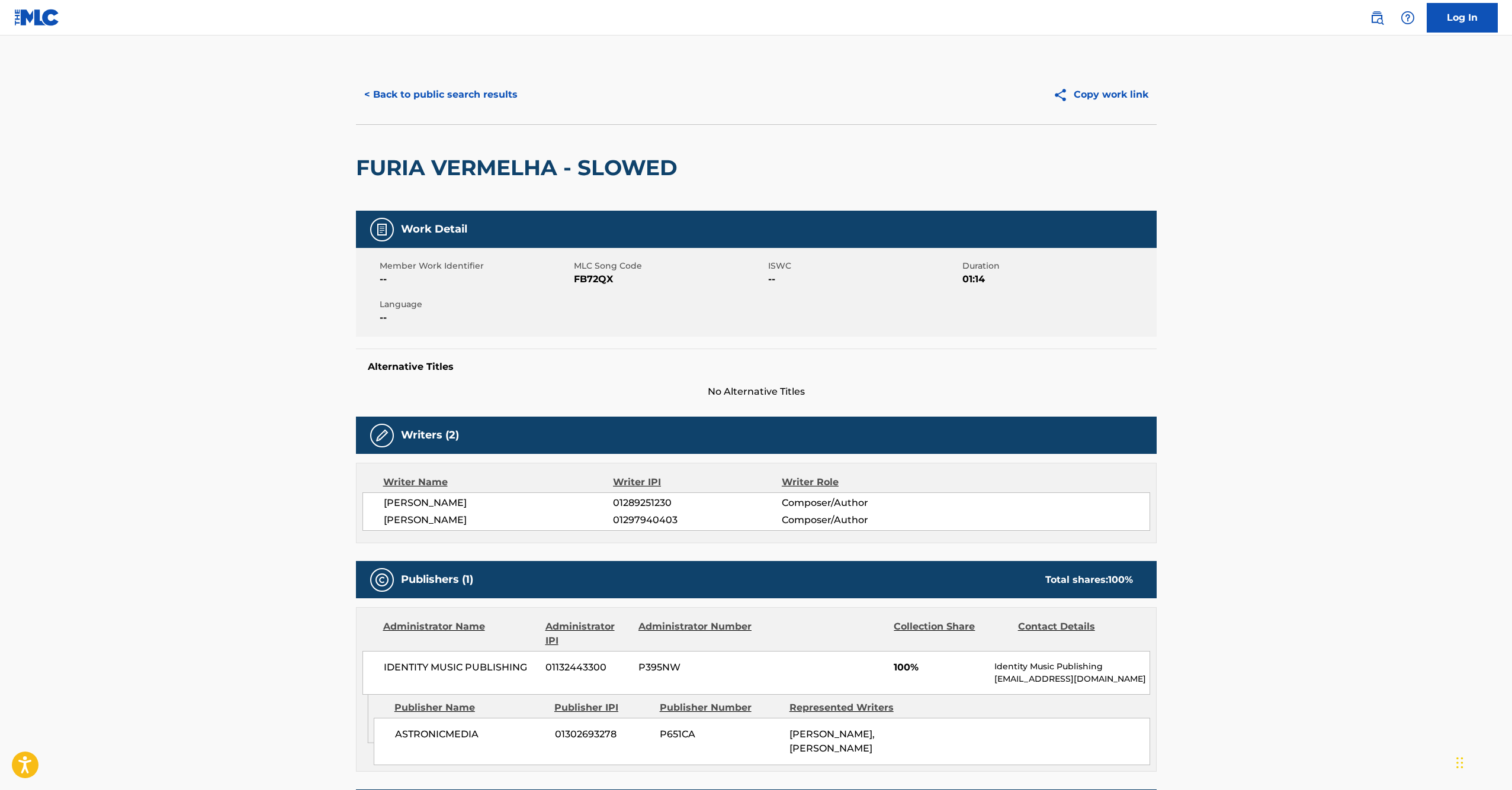
click at [408, 102] on button "< Back to public search results" at bounding box center [441, 95] width 170 height 30
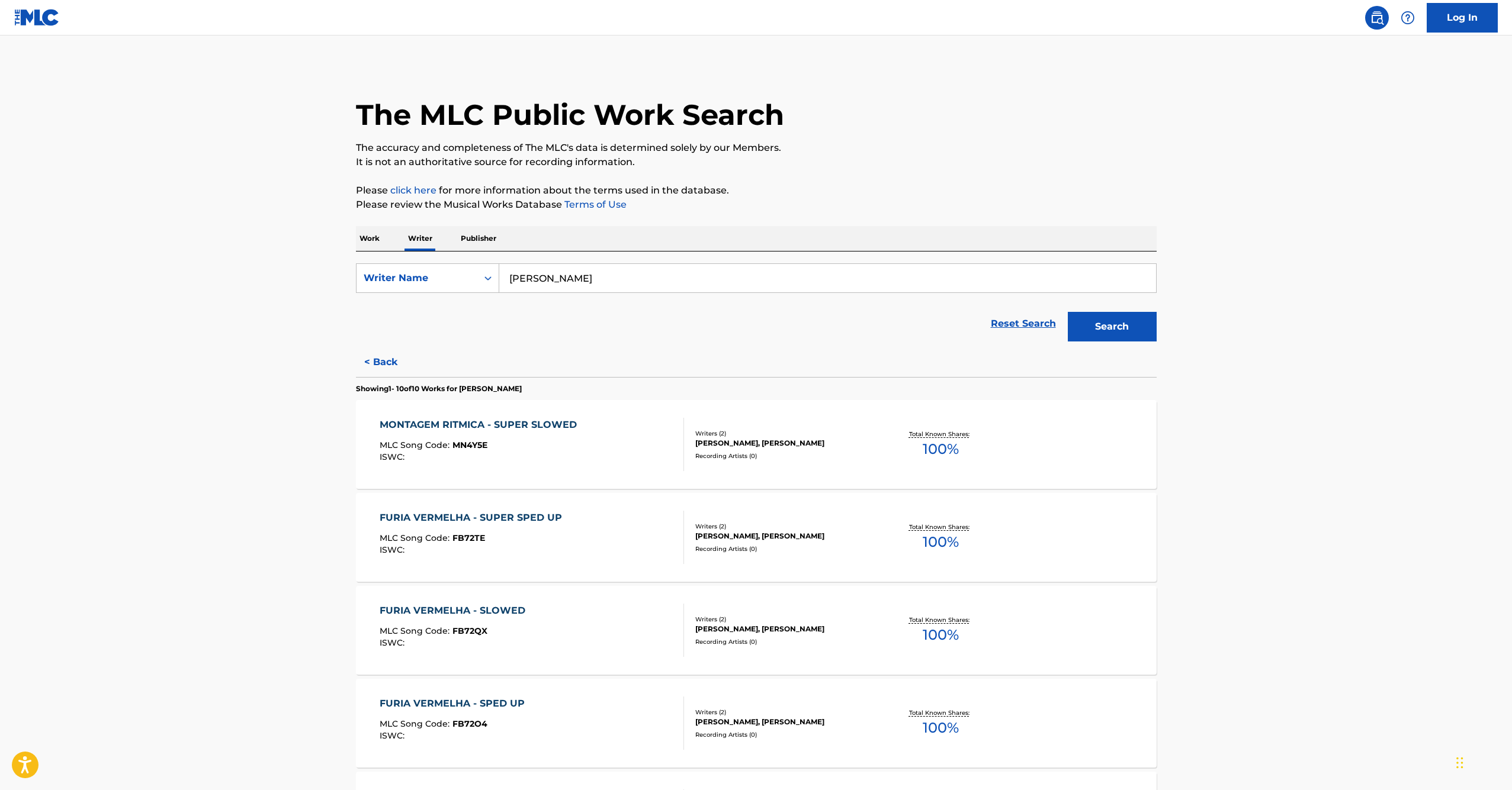
click at [371, 235] on p "Work" at bounding box center [370, 238] width 27 height 25
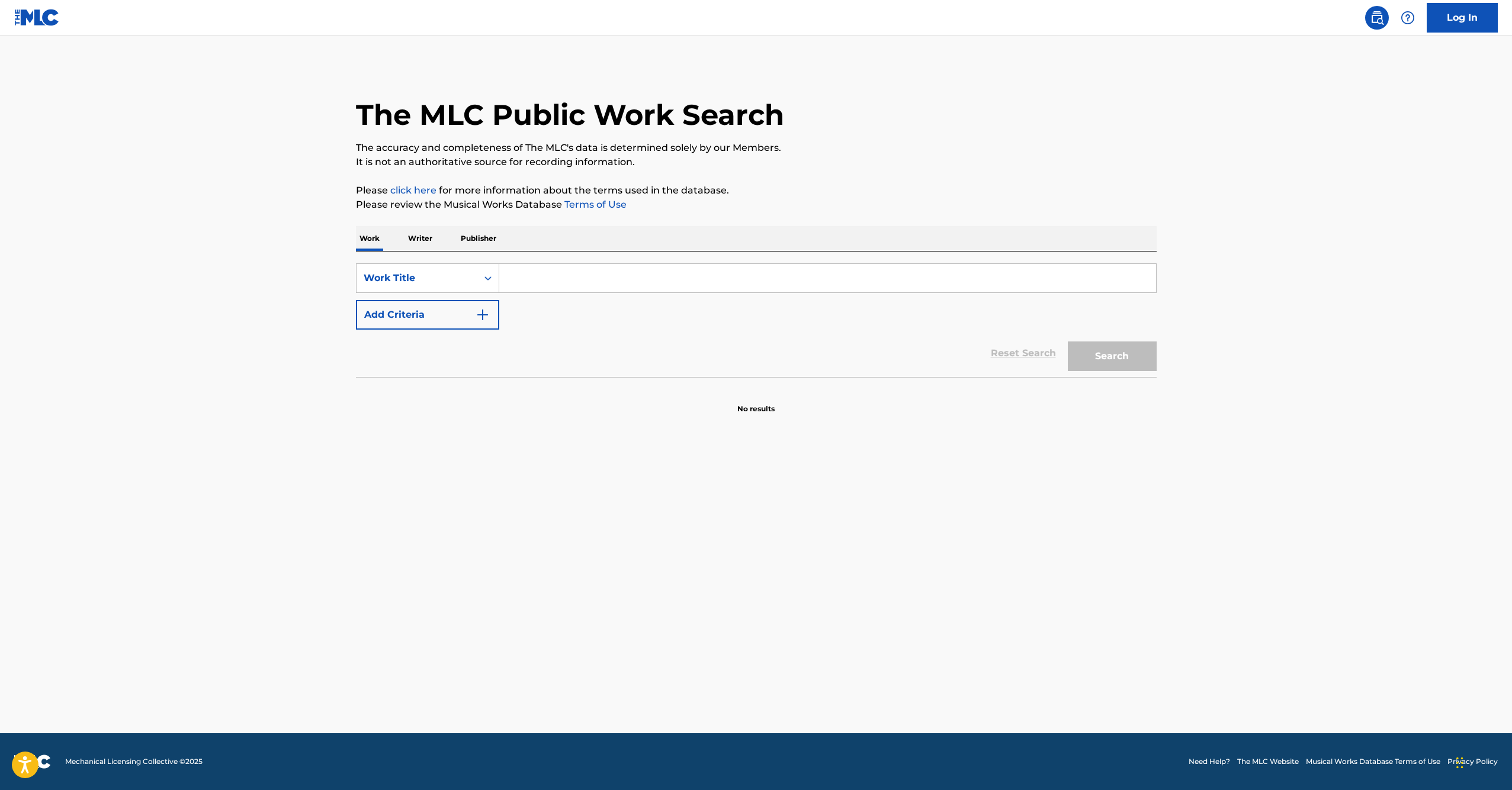
click at [526, 265] on input "Search Form" at bounding box center [828, 278] width 657 height 29
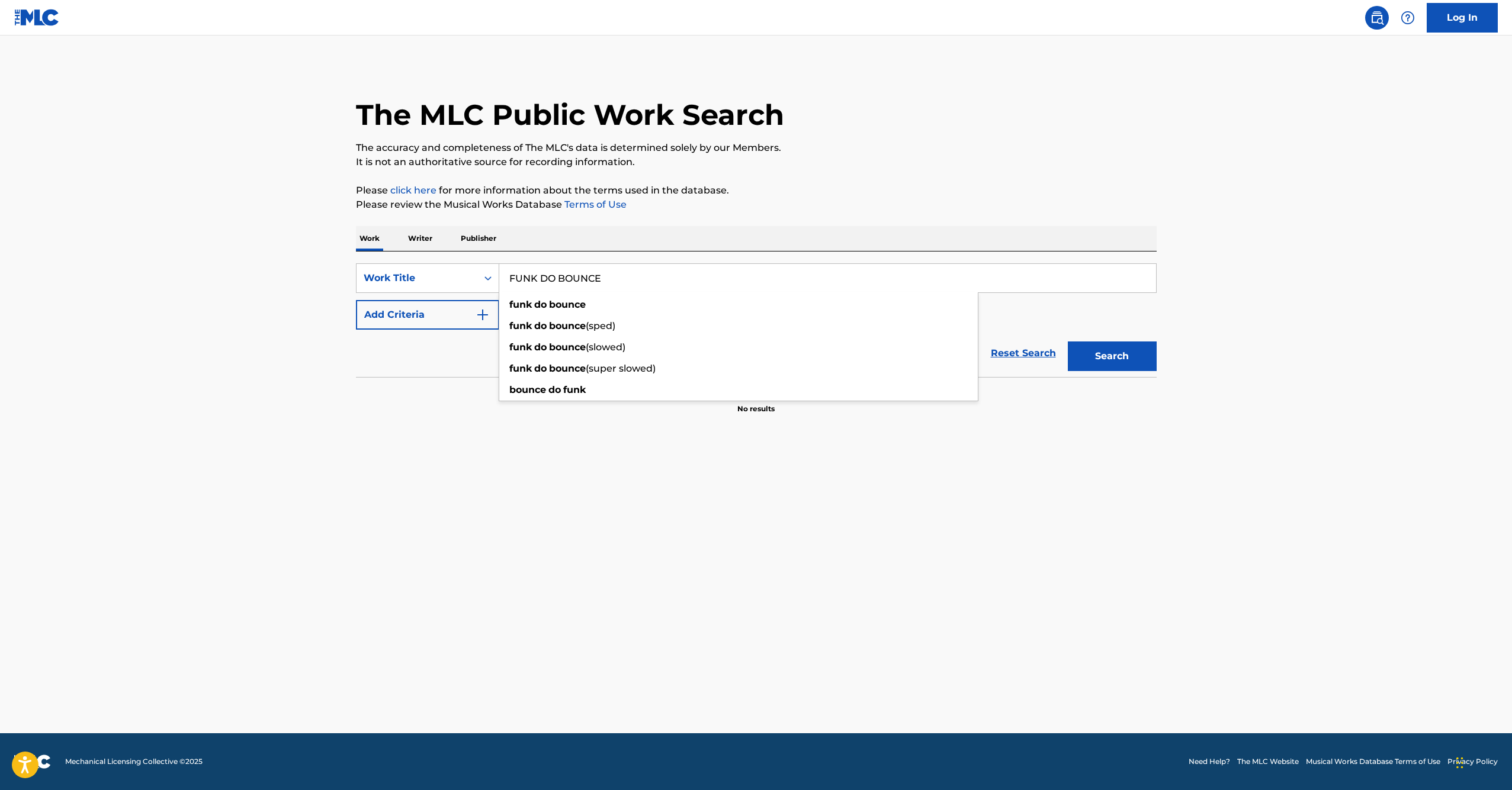
type input "FUNK DO BOUNCE"
click at [1112, 356] on button "Search" at bounding box center [1112, 356] width 89 height 30
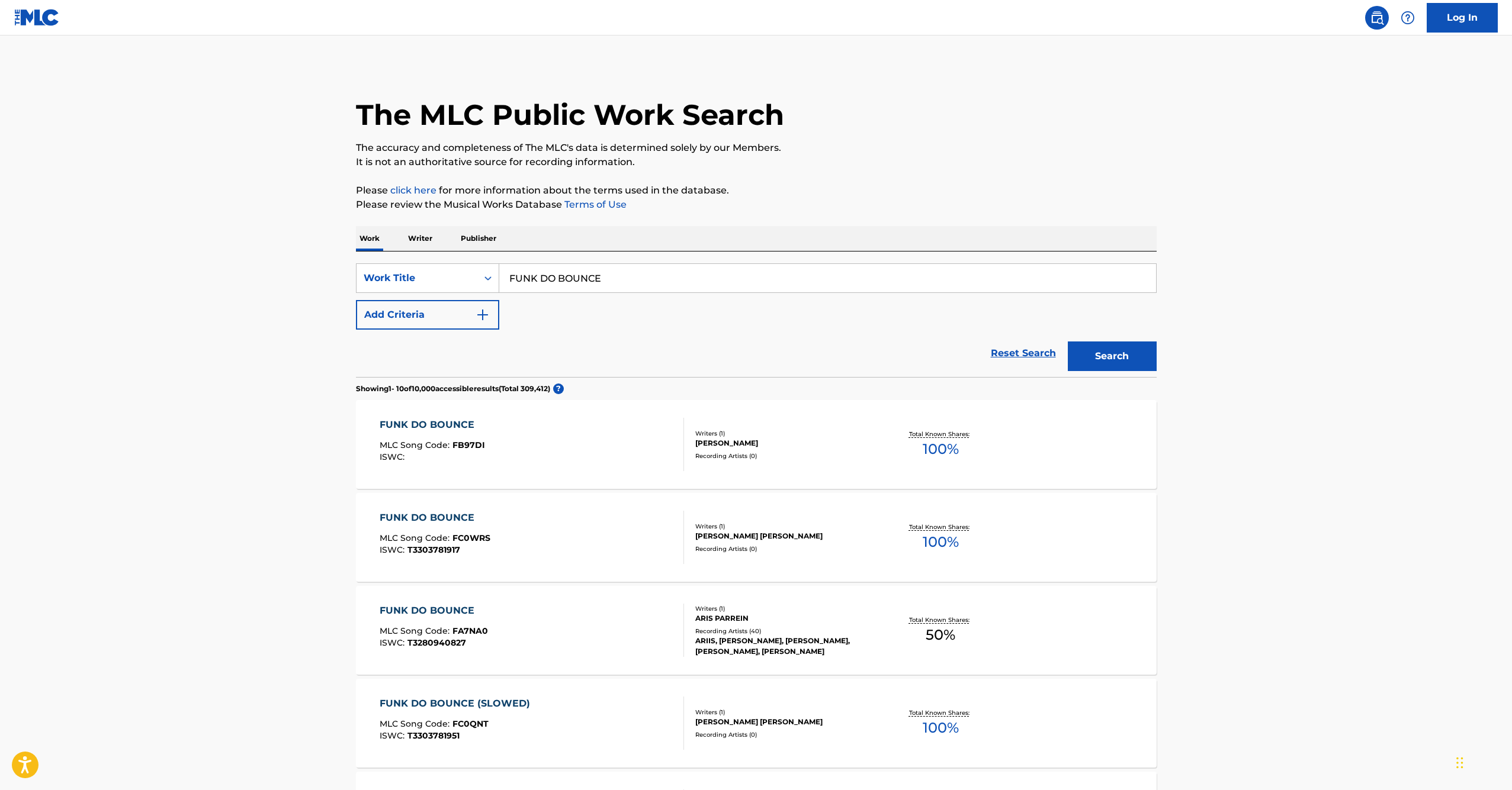
click at [464, 607] on div "FUNK DO BOUNCE" at bounding box center [434, 611] width 108 height 14
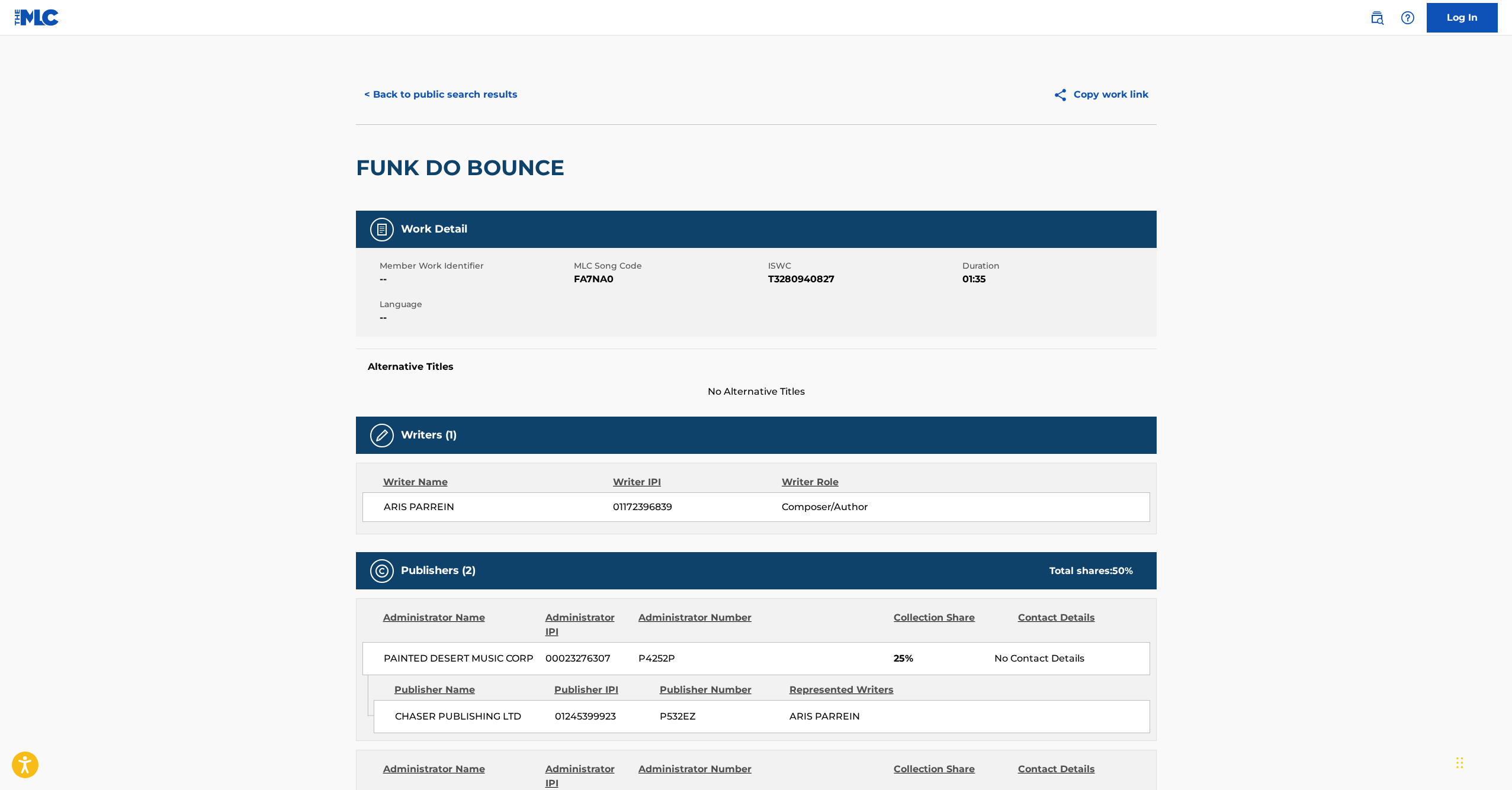
click at [464, 607] on div "Administrator Name Administrator IPI Administrator Number Collection Share Cont…" at bounding box center [756, 637] width 800 height 76
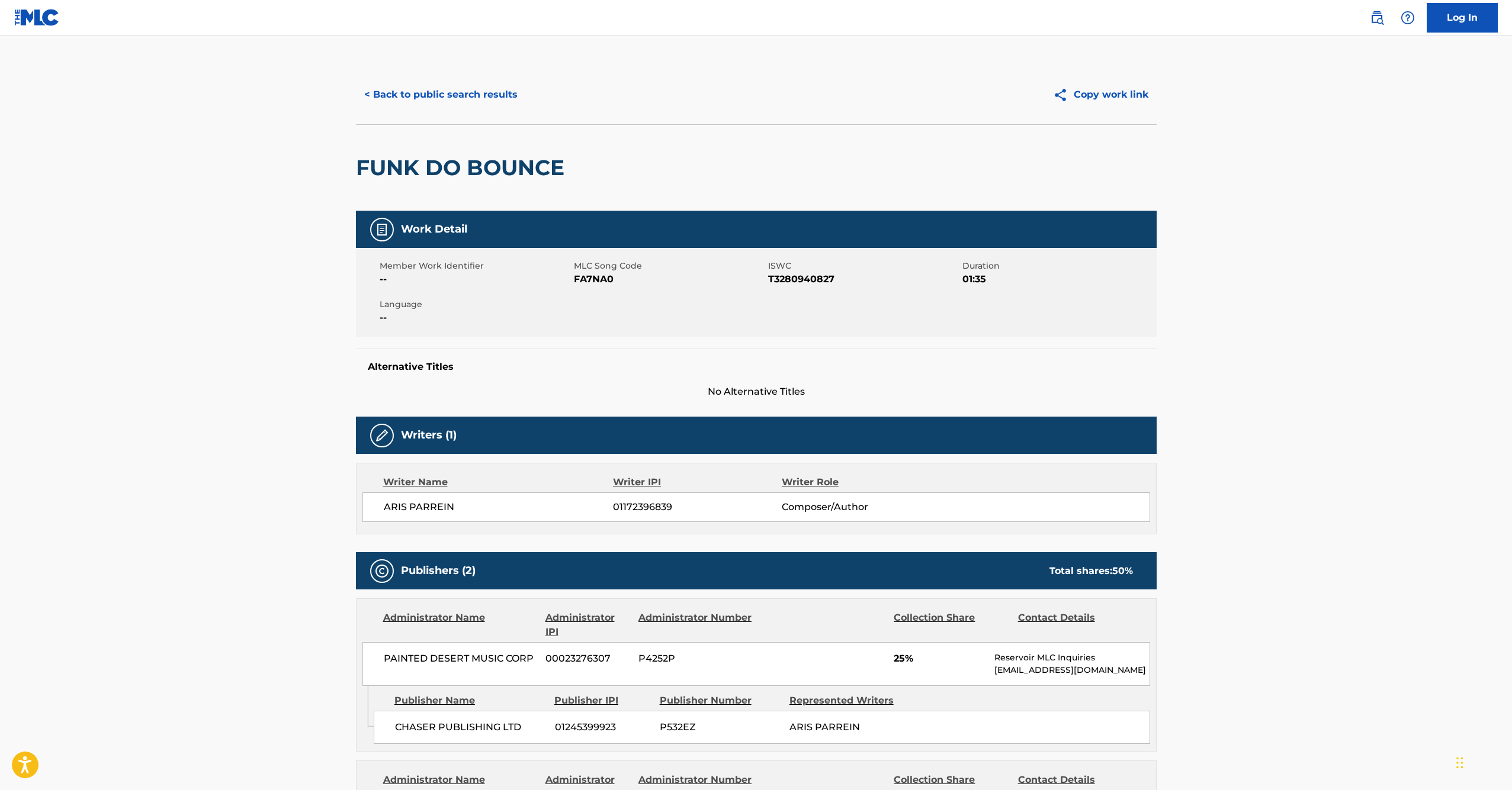
click at [325, 696] on main "< Back to public search results Copy work link FUNK DO BOUNCE Work Detail Membe…" at bounding box center [756, 704] width 1512 height 1338
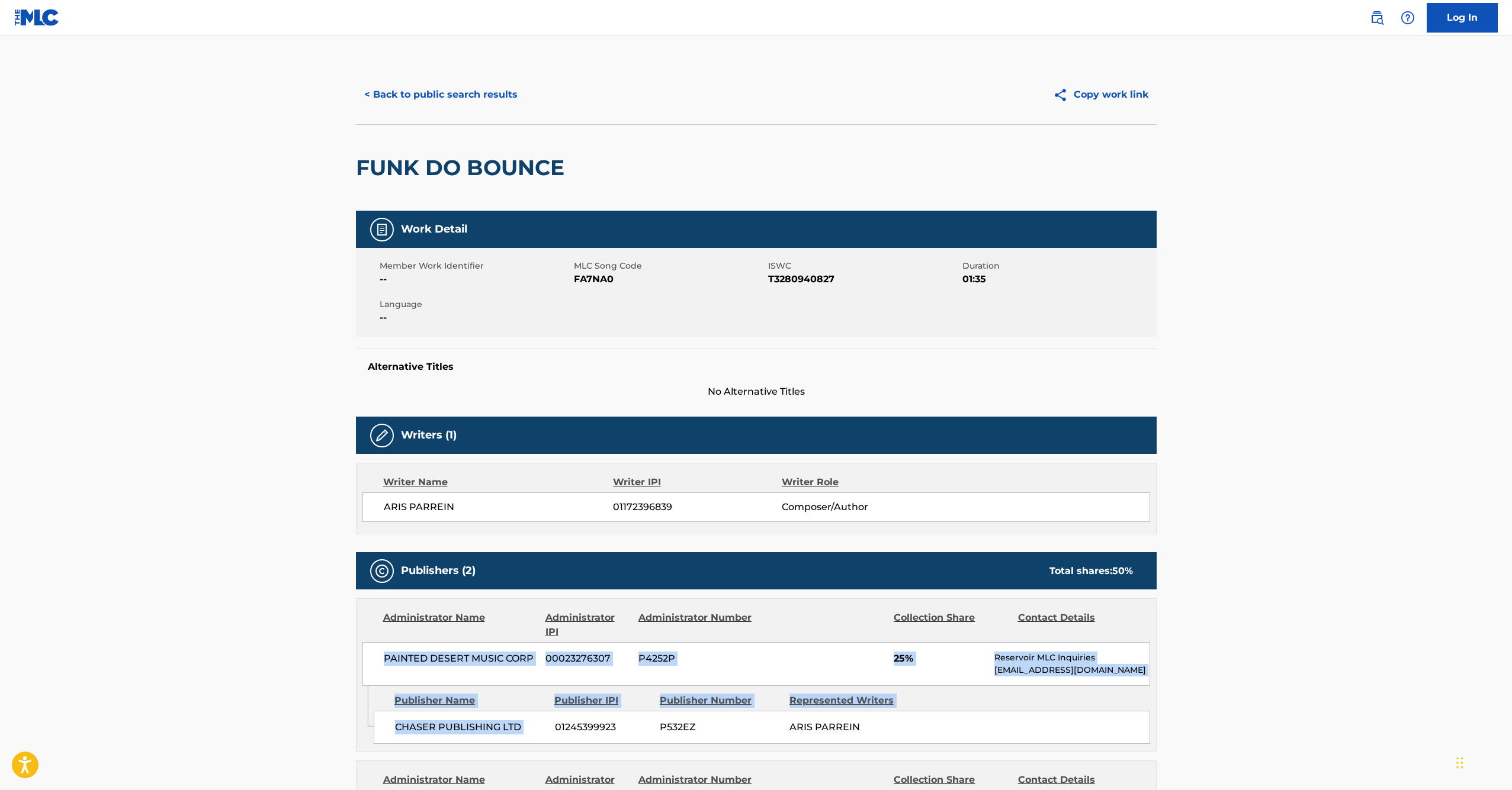
drag, startPoint x: 410, startPoint y: 645, endPoint x: 559, endPoint y: 737, distance: 175.1
click at [556, 733] on div "Administrator Name Administrator IPI Administrator Number Collection Share Cont…" at bounding box center [756, 675] width 801 height 153
click at [561, 738] on div "CHASER PUBLISHING LTD 01245399923 P532EZ ARIS PARREIN" at bounding box center [762, 727] width 777 height 33
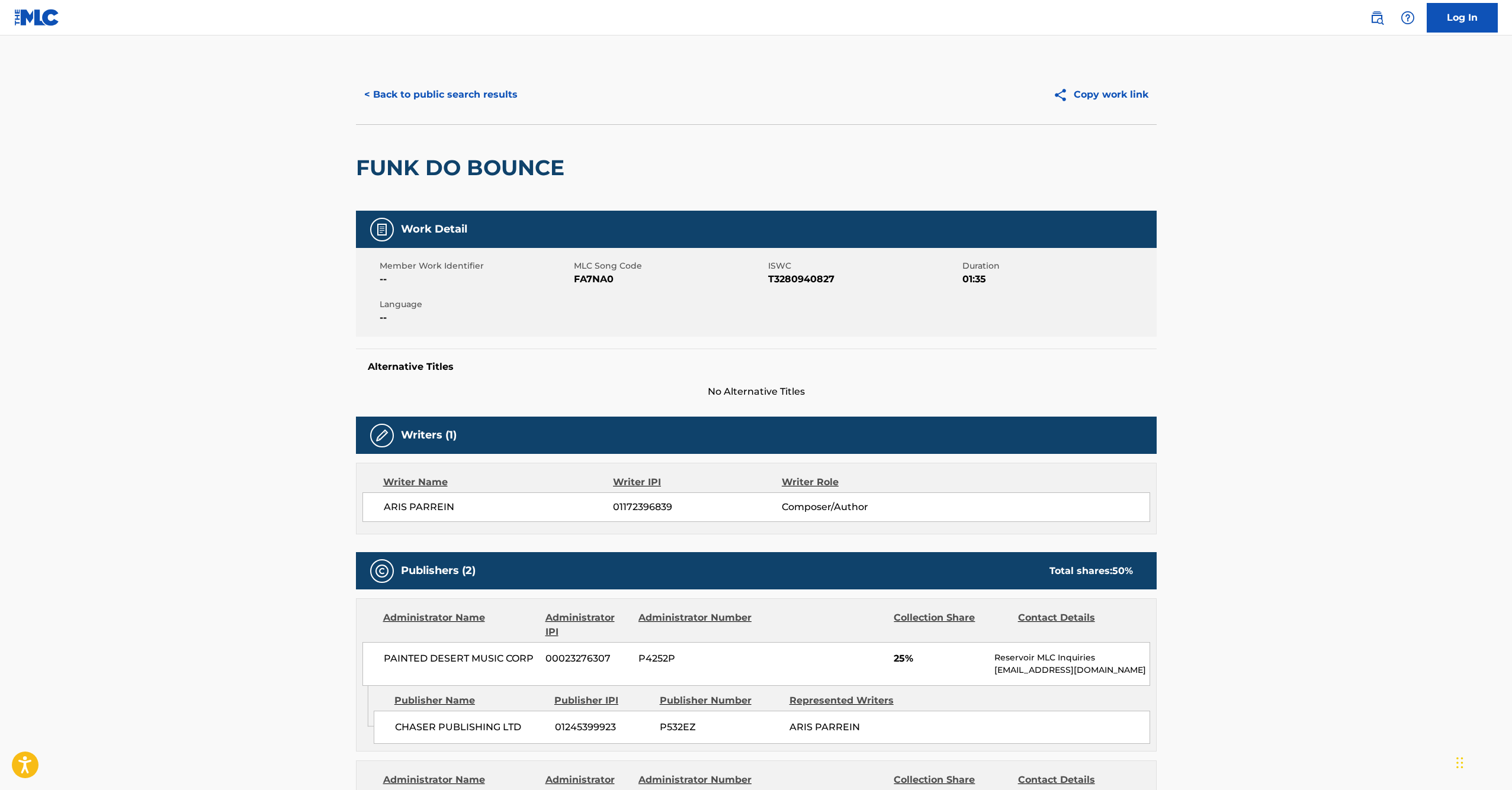
click at [403, 81] on button "< Back to public search results" at bounding box center [441, 95] width 170 height 30
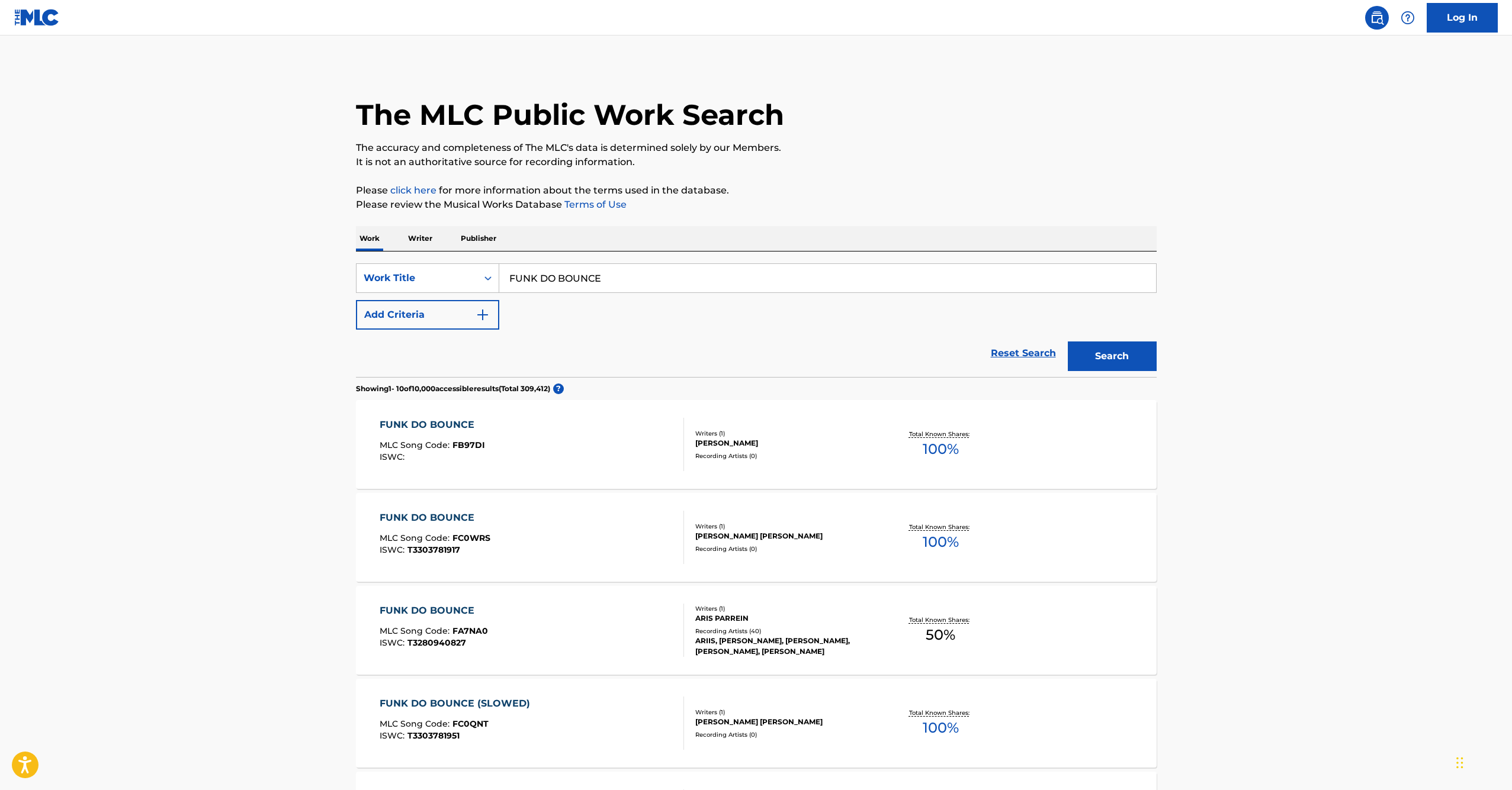
click at [412, 238] on p "Writer" at bounding box center [420, 238] width 32 height 25
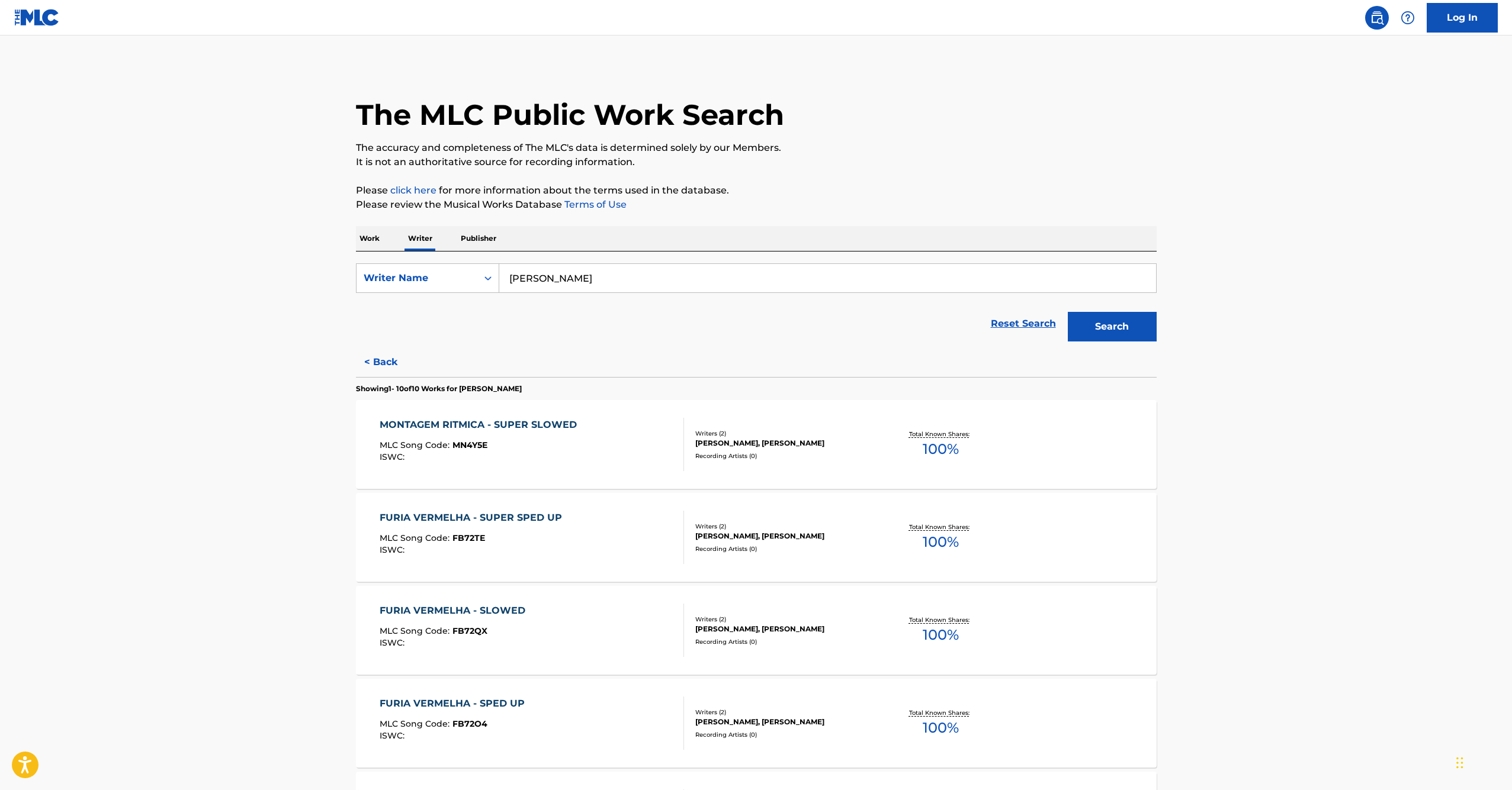
click at [571, 273] on input "[PERSON_NAME]" at bounding box center [828, 278] width 657 height 29
drag, startPoint x: 569, startPoint y: 300, endPoint x: 584, endPoint y: 307, distance: 16.6
click at [594, 307] on span "Search Form" at bounding box center [595, 304] width 2 height 11
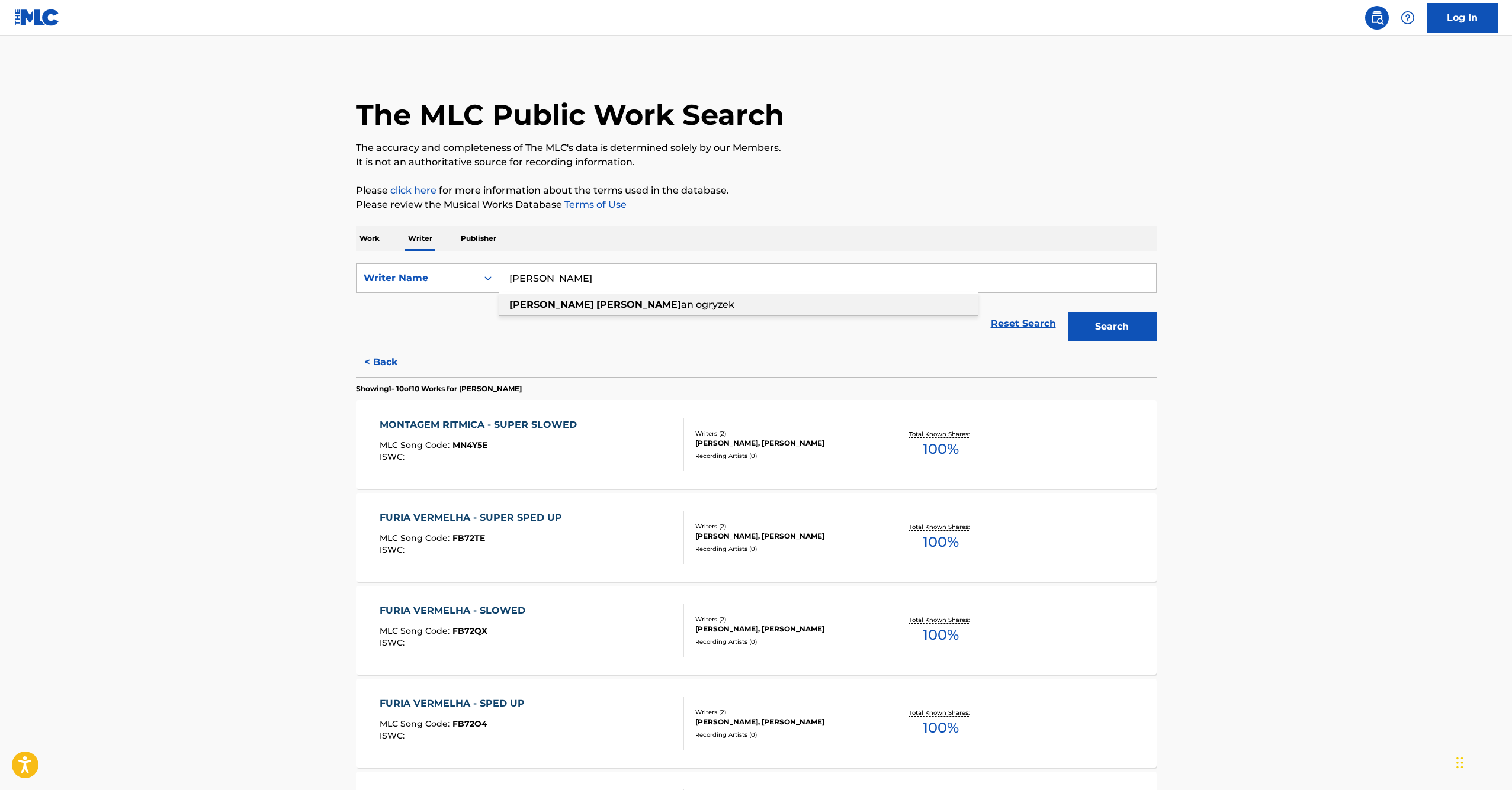
type input "sebastian krystian ogryzek"
click at [1134, 333] on button "Search" at bounding box center [1112, 327] width 89 height 30
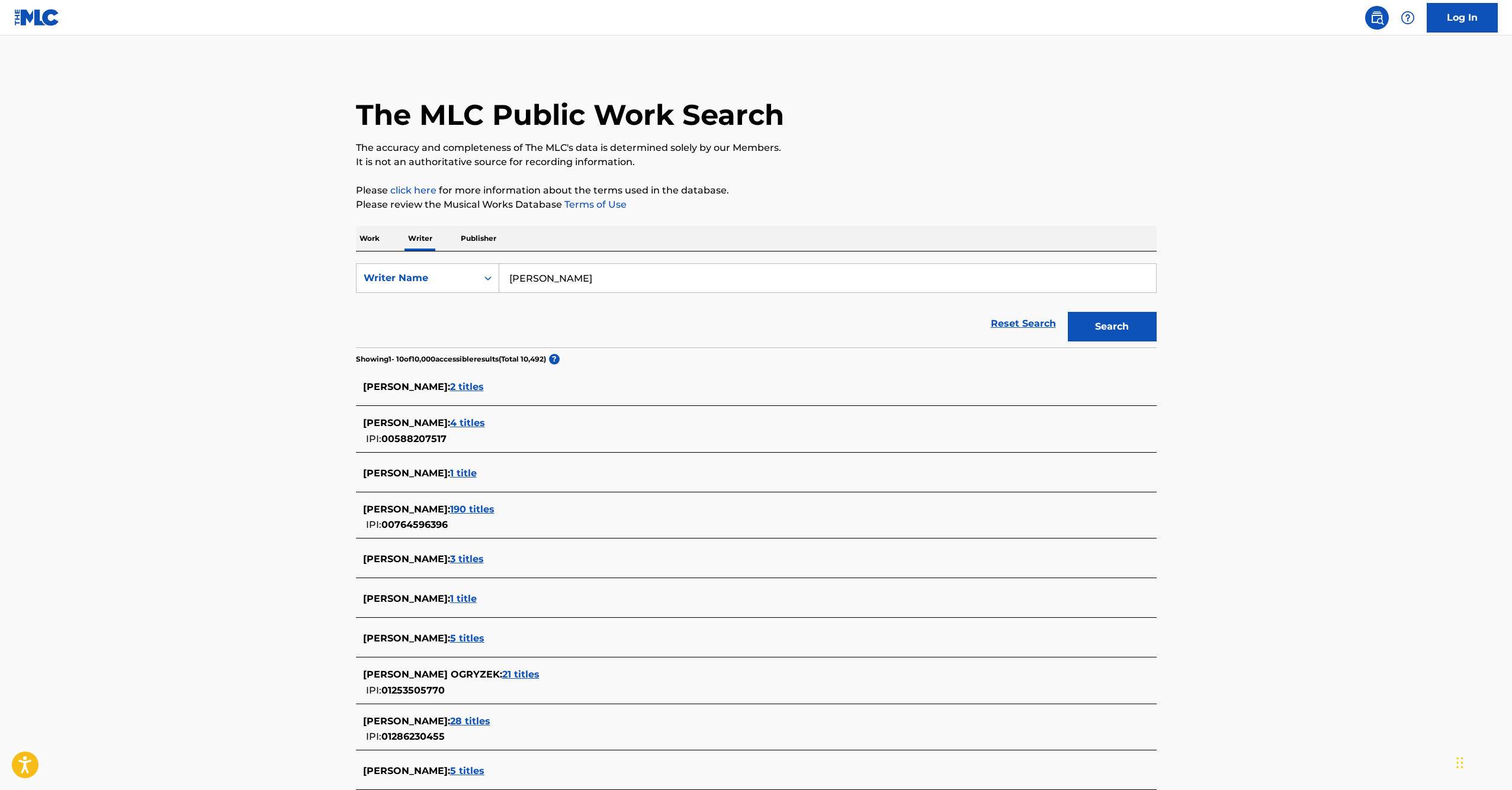
click at [539, 678] on span "21 titles" at bounding box center [521, 674] width 37 height 11
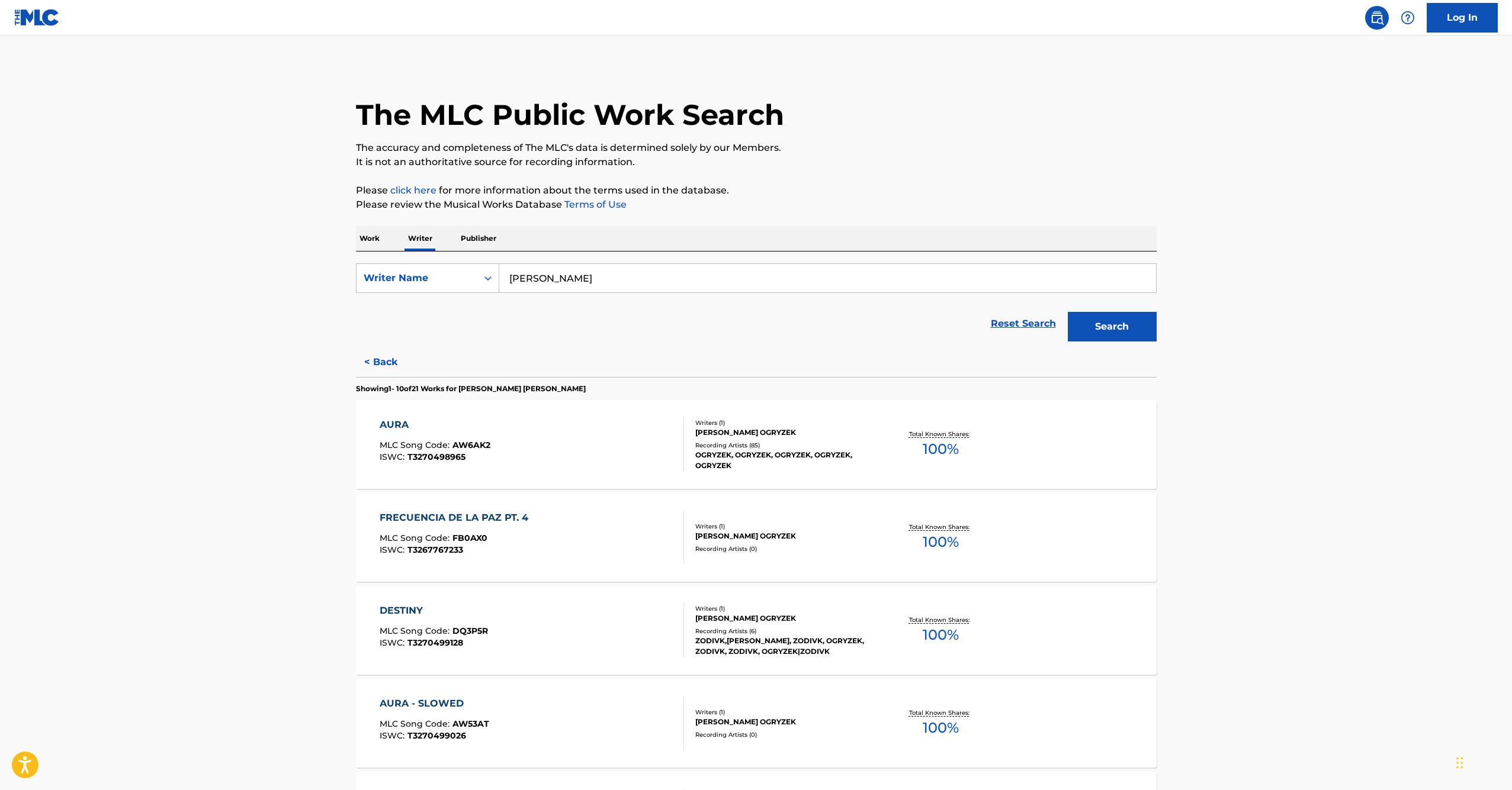
click at [387, 431] on div "AURA" at bounding box center [435, 425] width 111 height 14
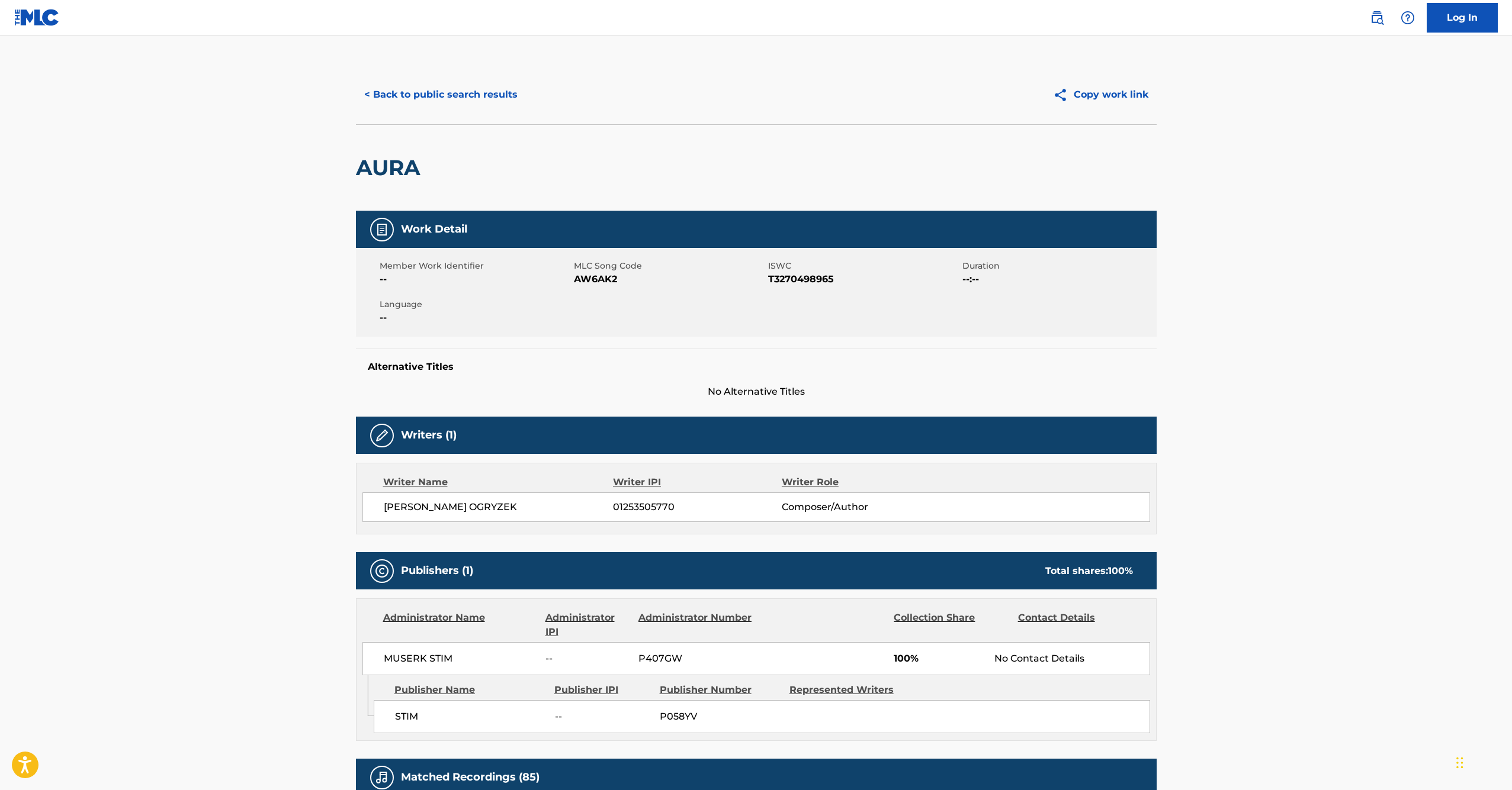
scroll to position [168, 0]
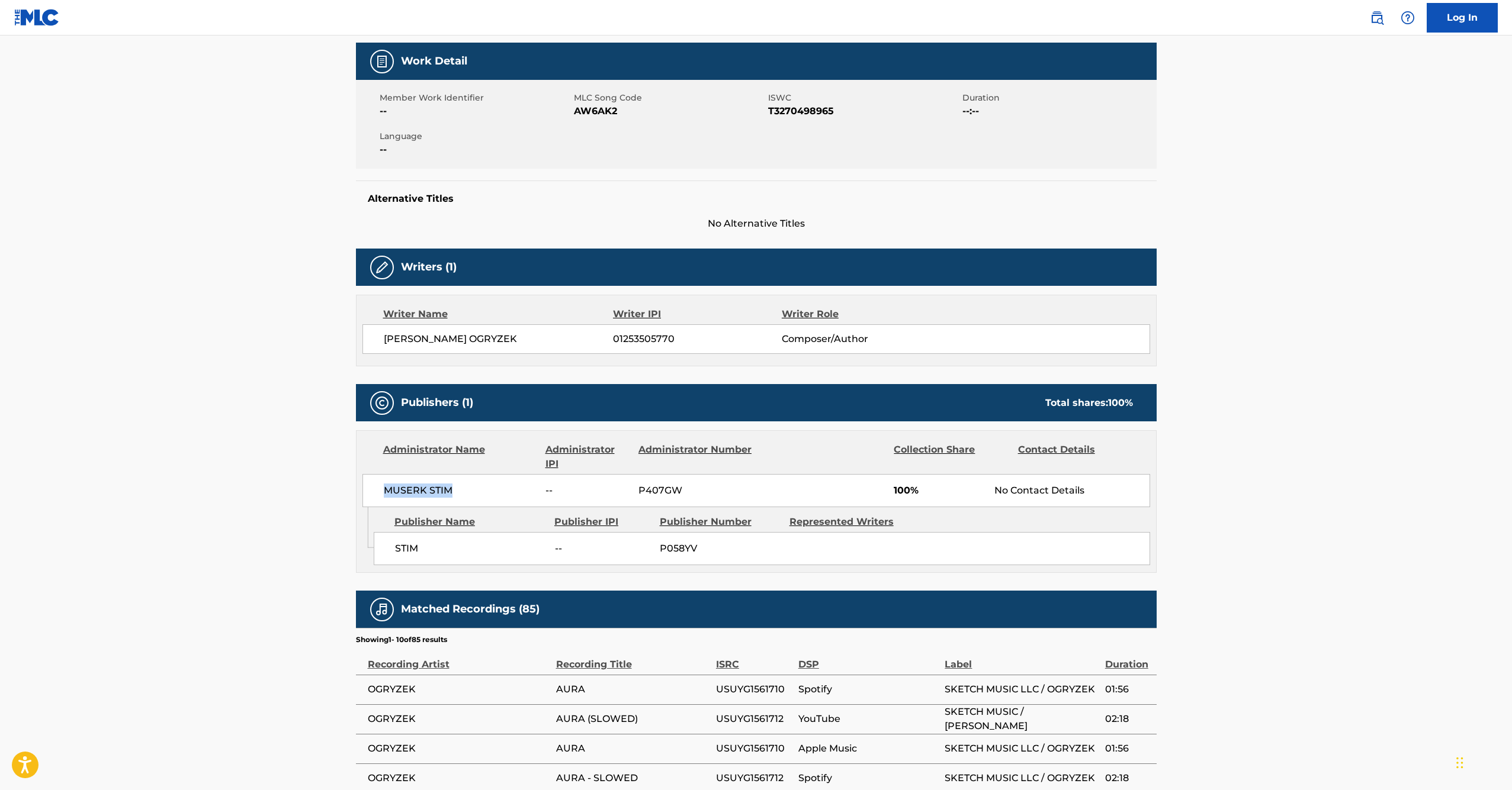
drag, startPoint x: 429, startPoint y: 490, endPoint x: 385, endPoint y: 491, distance: 44.0
click at [385, 491] on span "MUSERK STIM" at bounding box center [460, 491] width 153 height 14
copy span "MUSERK STIM"
click at [491, 337] on span "SEBASTIAN KRYRSTIAN OGRYZEK" at bounding box center [499, 339] width 230 height 14
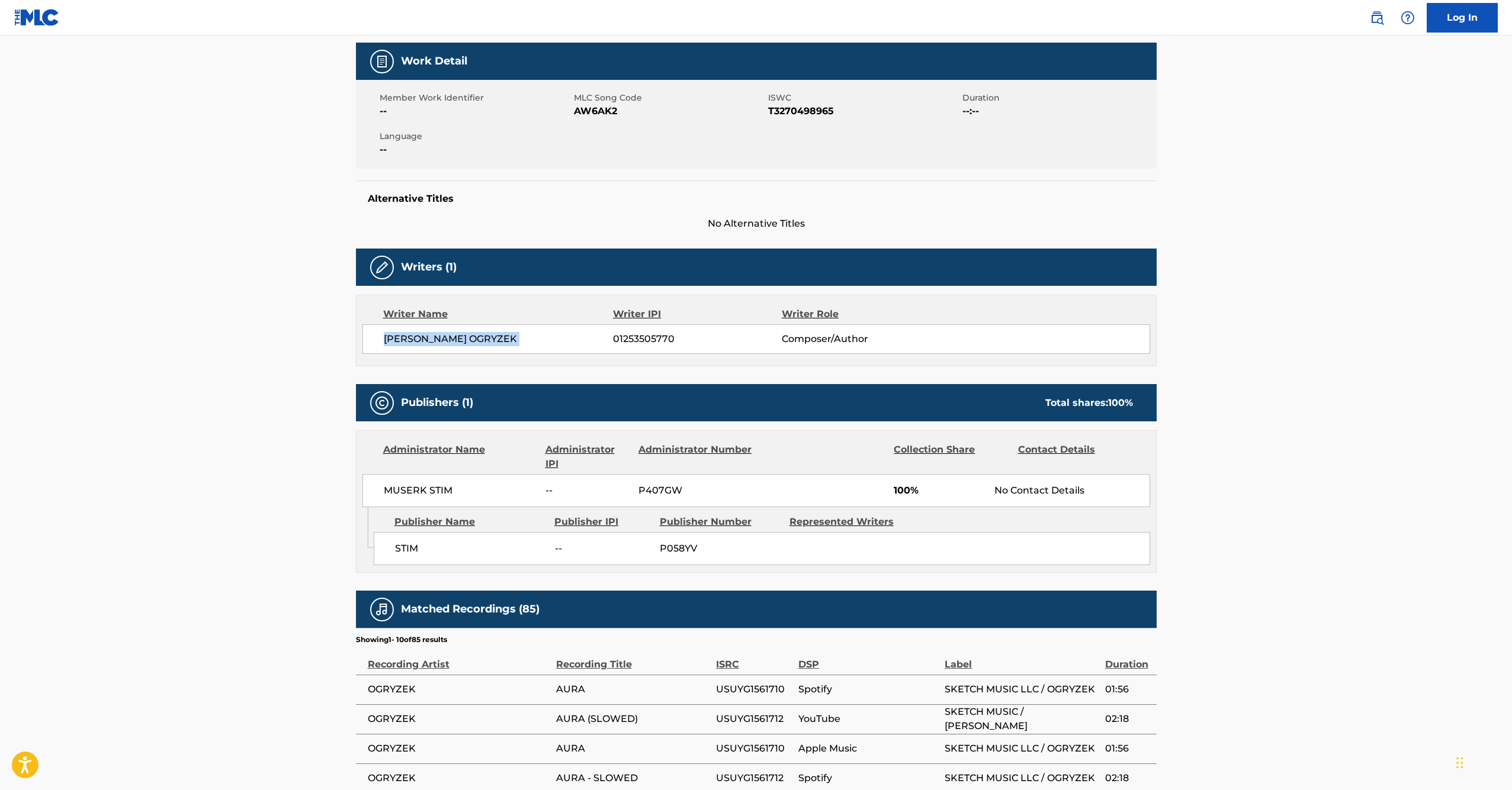
click at [491, 337] on span "SEBASTIAN KRYRSTIAN OGRYZEK" at bounding box center [499, 339] width 230 height 14
click at [541, 342] on span "SEBASTIAN KRYRSTIAN OGRYZEK" at bounding box center [499, 339] width 230 height 14
click at [548, 374] on div "Work Detail Member Work Identifier -- MLC Song Code AW6AK2 ISWC T3270498965 Dur…" at bounding box center [756, 528] width 801 height 971
drag, startPoint x: 545, startPoint y: 335, endPoint x: 369, endPoint y: 339, distance: 176.0
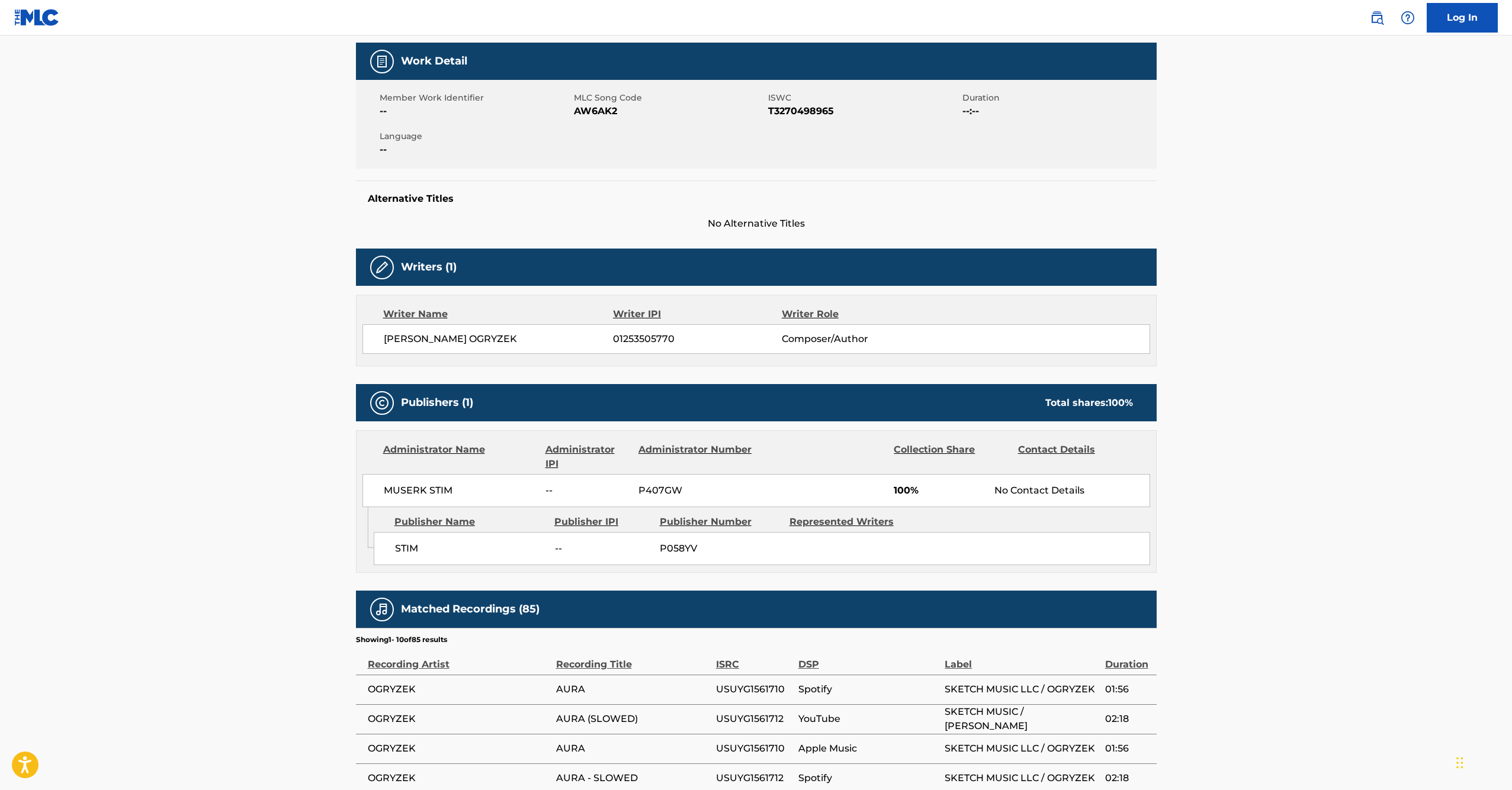
click at [369, 339] on div "SEBASTIAN KRYRSTIAN OGRYZEK 01253505770 Composer/Author" at bounding box center [756, 339] width 788 height 30
copy span "SEBASTIAN KRYRSTIAN OGRYZEK"
